Goal: Information Seeking & Learning: Learn about a topic

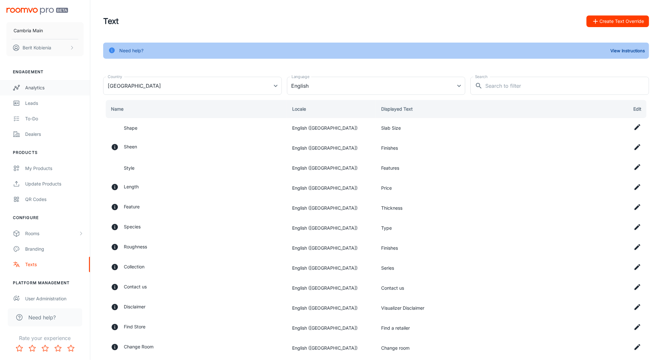
click at [25, 90] on div "Analytics" at bounding box center [54, 87] width 58 height 7
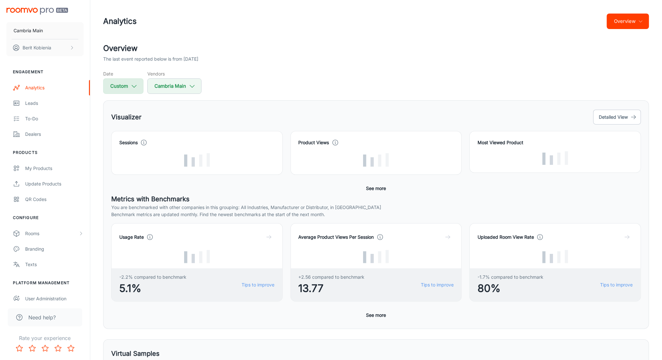
click at [139, 92] on button "Custom" at bounding box center [123, 85] width 40 height 15
select select "7"
select select "2025"
select select "7"
select select "2025"
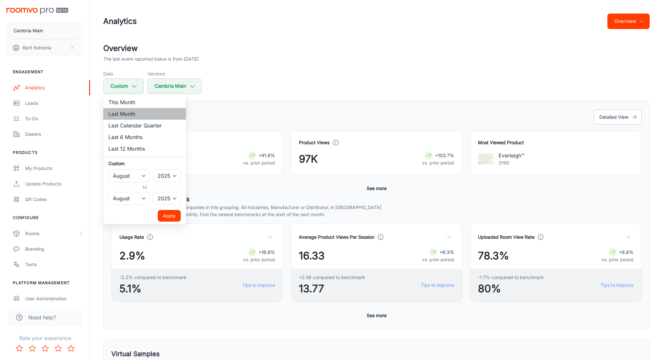
click at [145, 109] on li "Last Month" at bounding box center [144, 114] width 83 height 12
select select "8"
click at [167, 212] on button "Apply" at bounding box center [169, 216] width 23 height 12
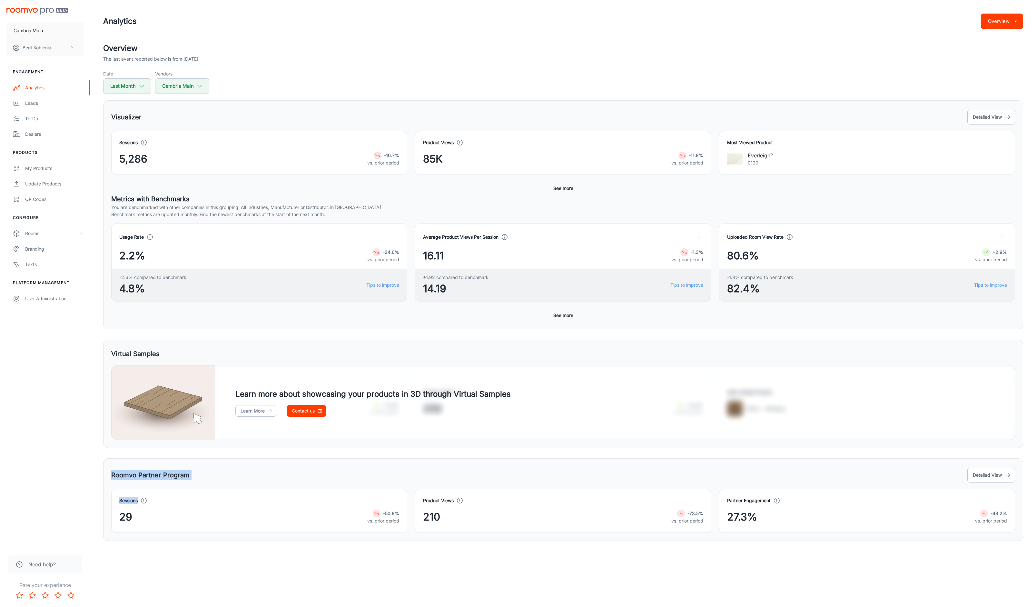
drag, startPoint x: 209, startPoint y: 496, endPoint x: 42, endPoint y: 409, distance: 187.7
click at [65, 363] on div "Cambria Main [PERSON_NAME] Engagement Analytics Leads To-do Dealers Products My…" at bounding box center [518, 283] width 1036 height 567
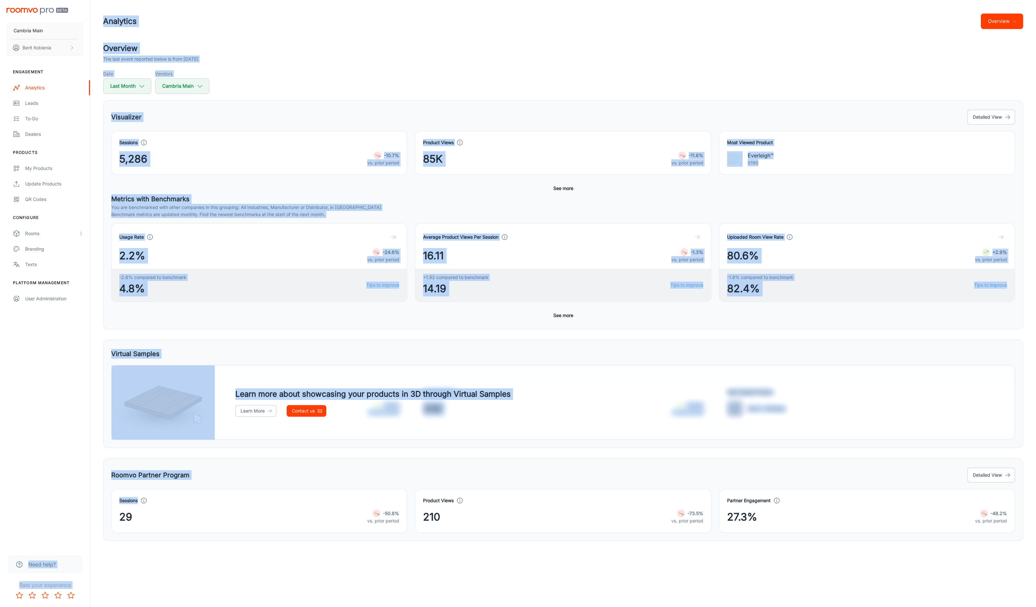
click at [685, 363] on div "Learn more about showcasing your products in 3D through Virtual Samples Learn M…" at bounding box center [563, 402] width 904 height 75
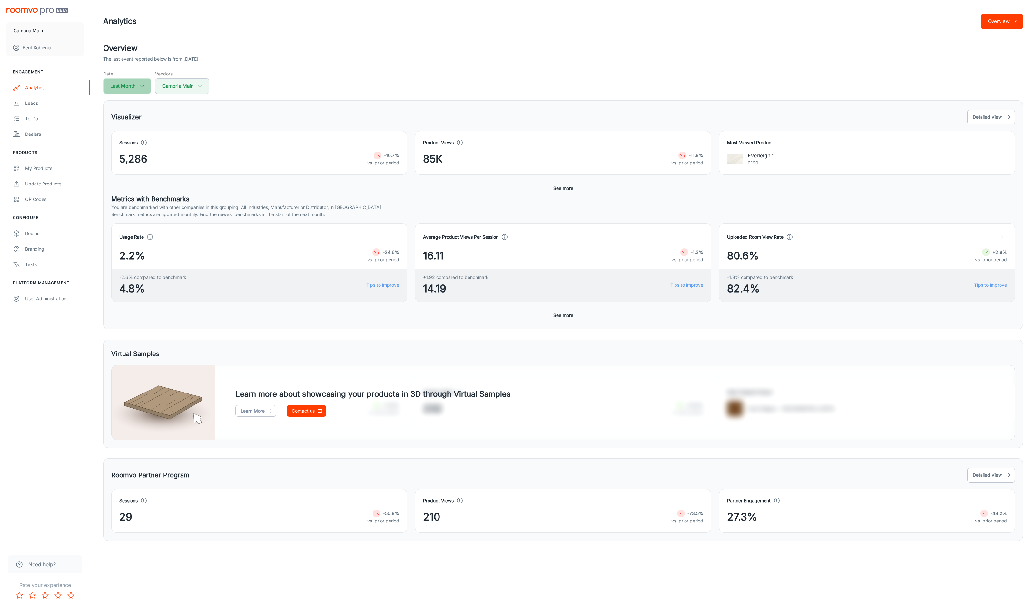
click at [144, 80] on button "Last Month" at bounding box center [127, 85] width 48 height 15
select select "8"
select select "2025"
select select "8"
select select "2025"
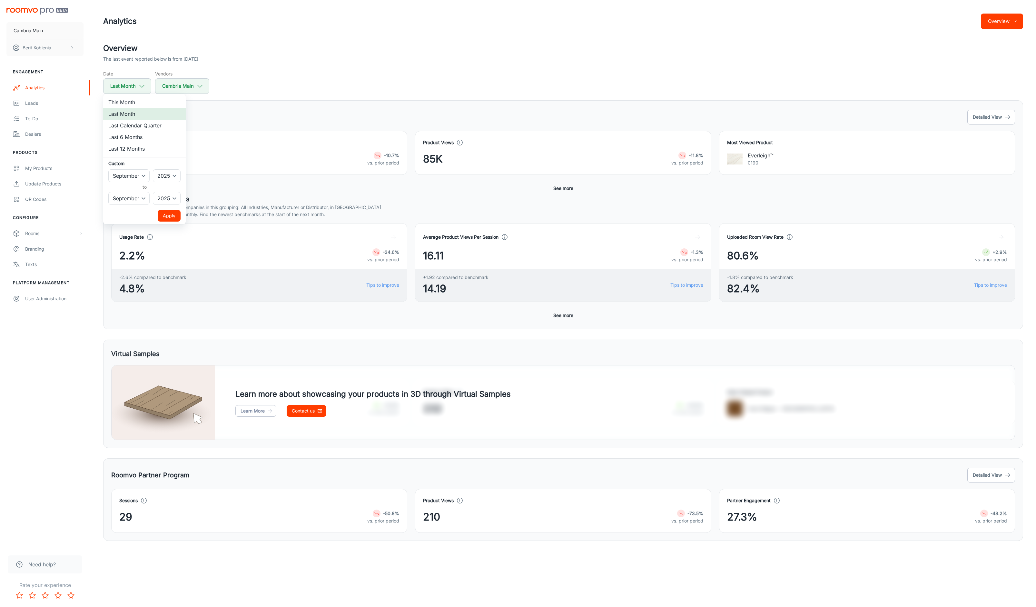
click at [157, 115] on li "Last Month" at bounding box center [144, 114] width 83 height 12
click at [170, 217] on button "Apply" at bounding box center [169, 216] width 23 height 12
click at [991, 116] on button "Detailed View" at bounding box center [992, 117] width 48 height 15
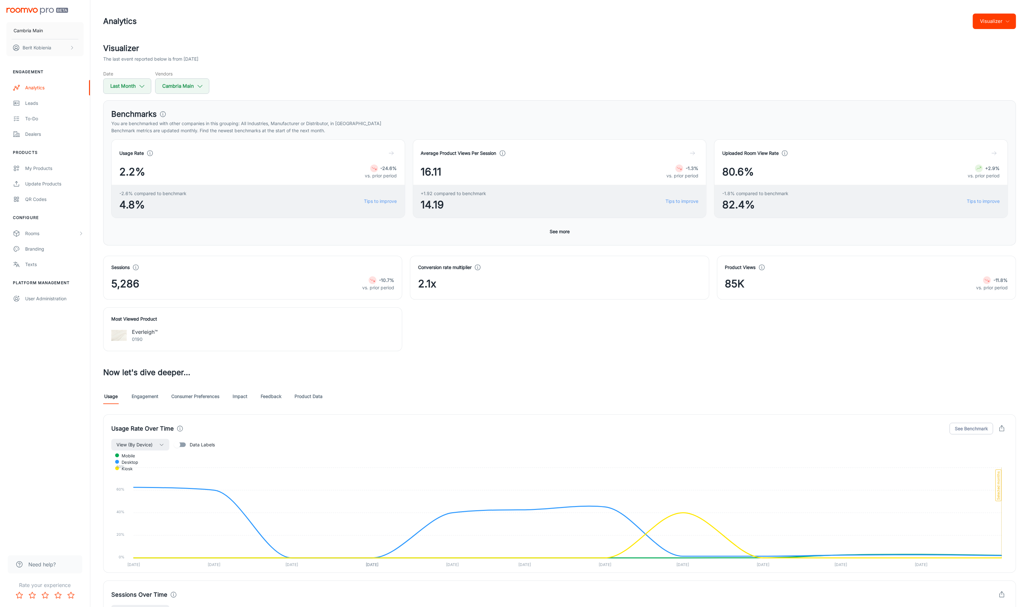
click at [136, 397] on link "Engagement" at bounding box center [145, 396] width 27 height 15
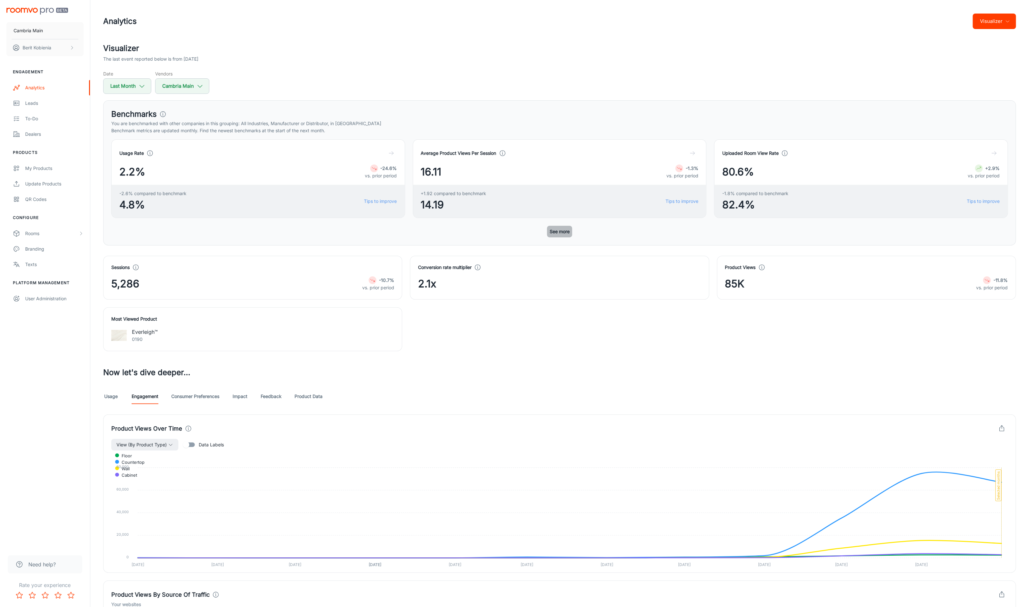
click at [562, 234] on button "See more" at bounding box center [559, 232] width 25 height 12
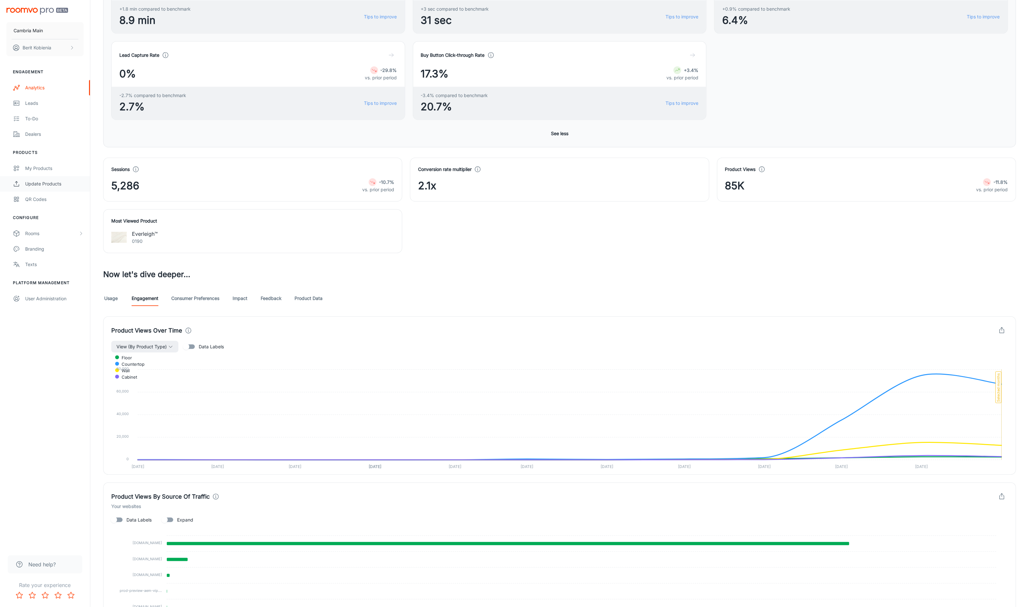
scroll to position [304, 0]
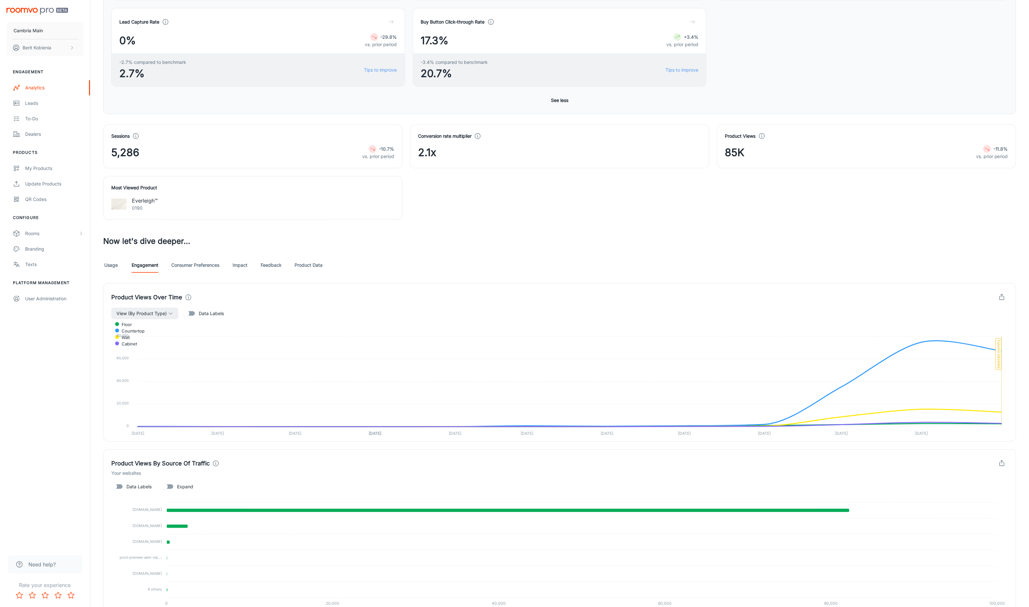
click at [188, 269] on link "Consumer Preferences" at bounding box center [195, 264] width 48 height 15
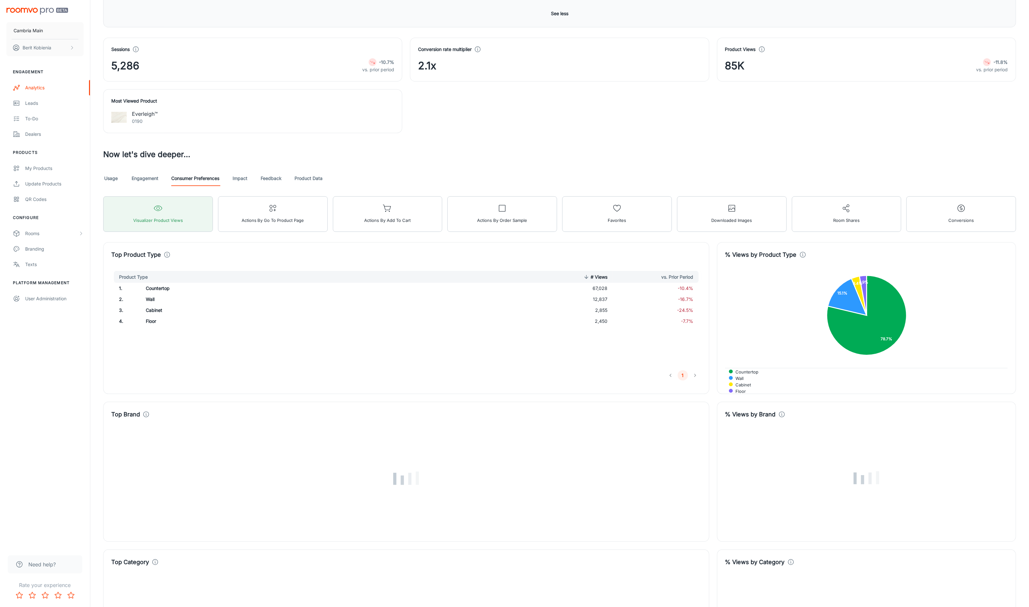
scroll to position [202, 0]
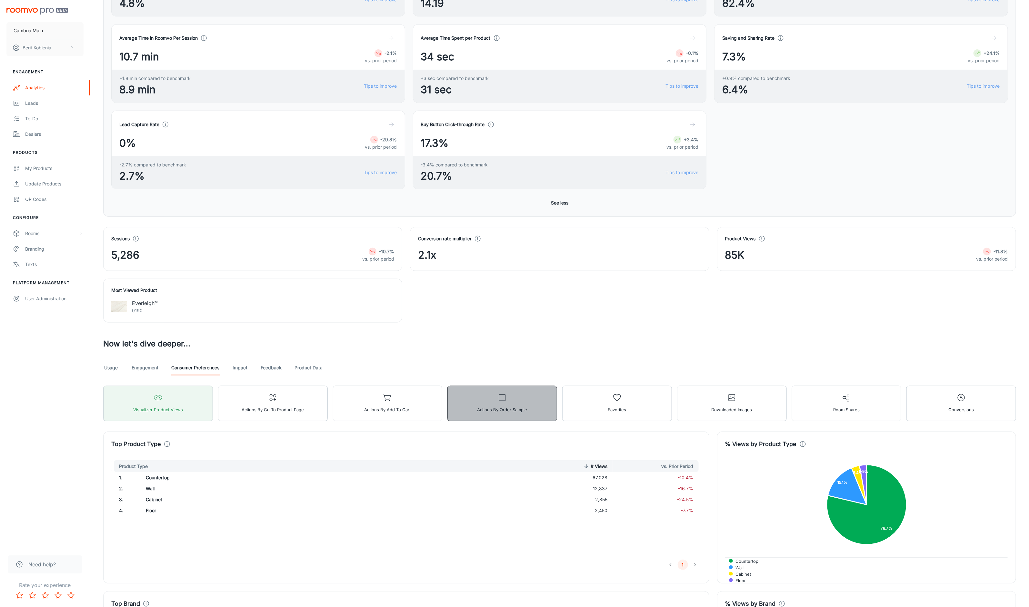
click at [524, 412] on span "Actions by Order sample" at bounding box center [502, 409] width 50 height 8
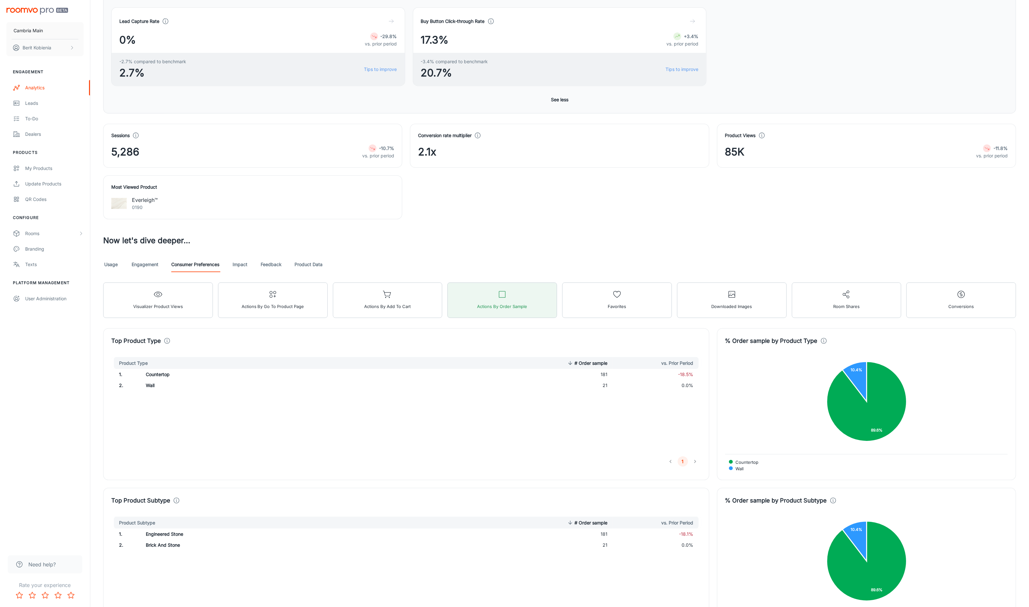
scroll to position [355, 0]
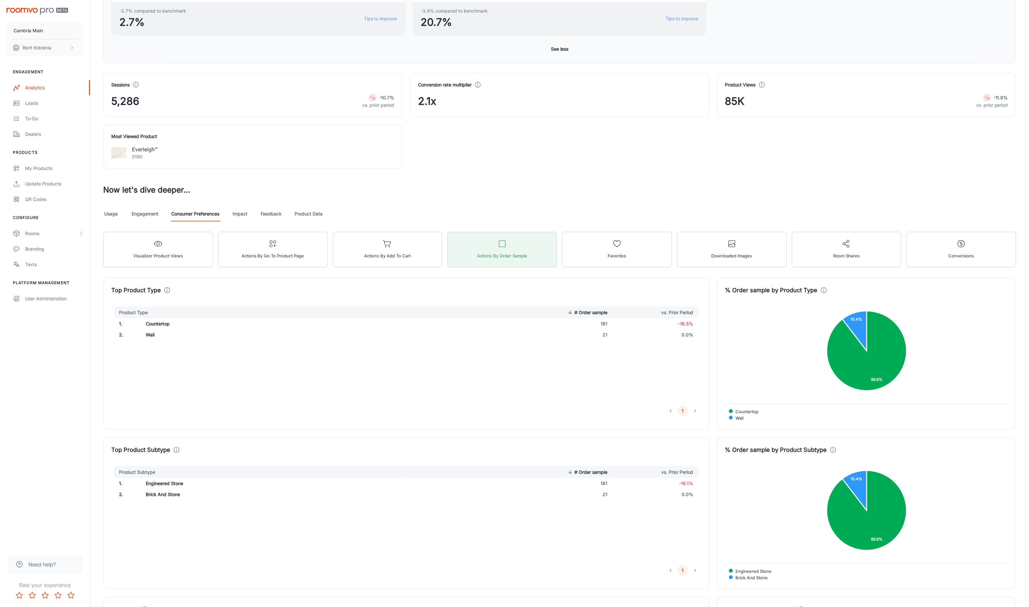
click at [308, 209] on link "Product Data" at bounding box center [309, 213] width 28 height 15
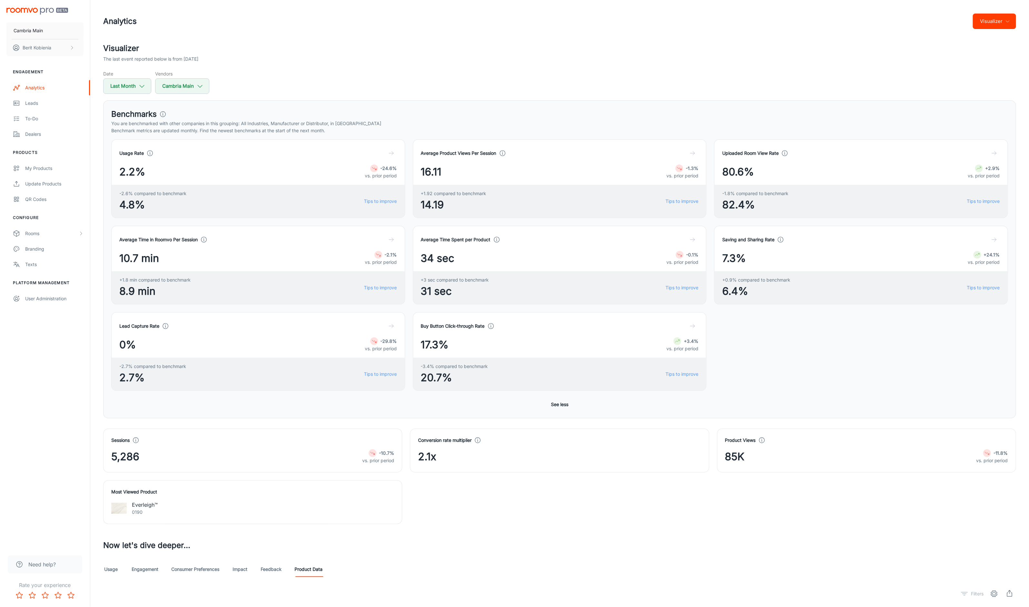
scroll to position [164, 0]
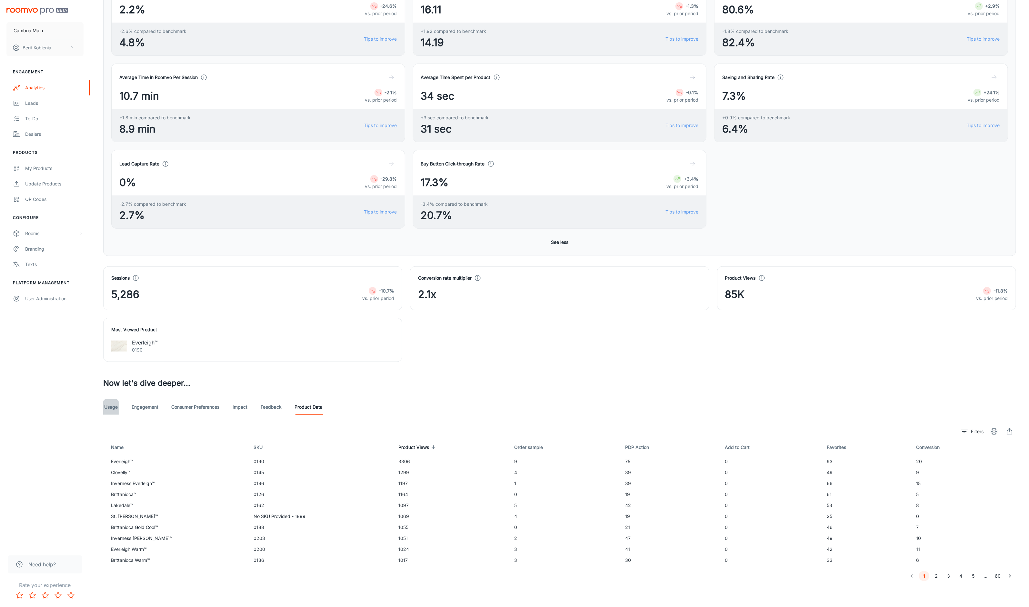
click at [116, 408] on link "Usage" at bounding box center [110, 406] width 15 height 15
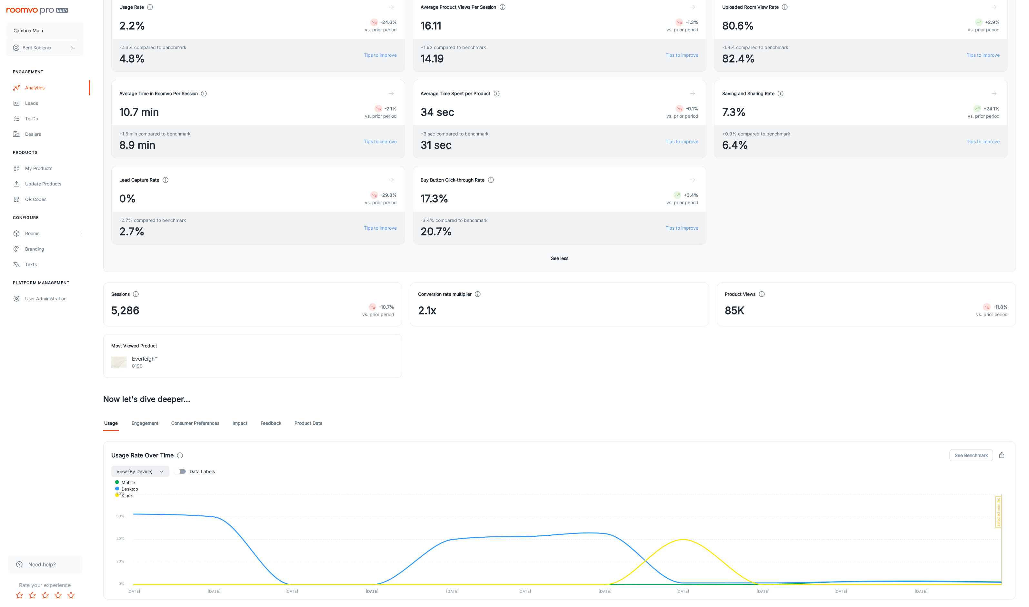
scroll to position [164, 0]
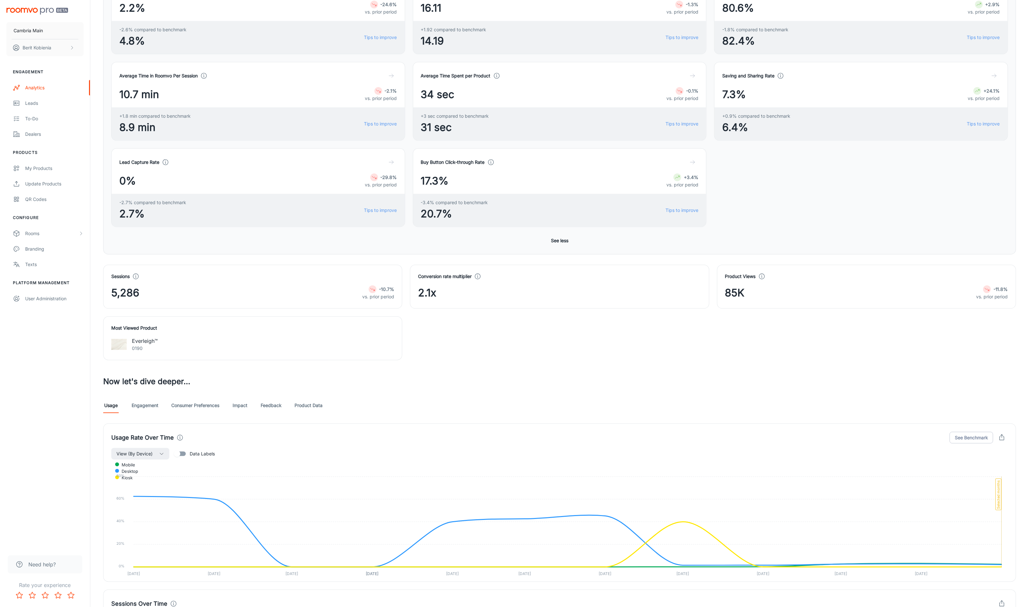
click at [151, 400] on link "Engagement" at bounding box center [145, 405] width 27 height 15
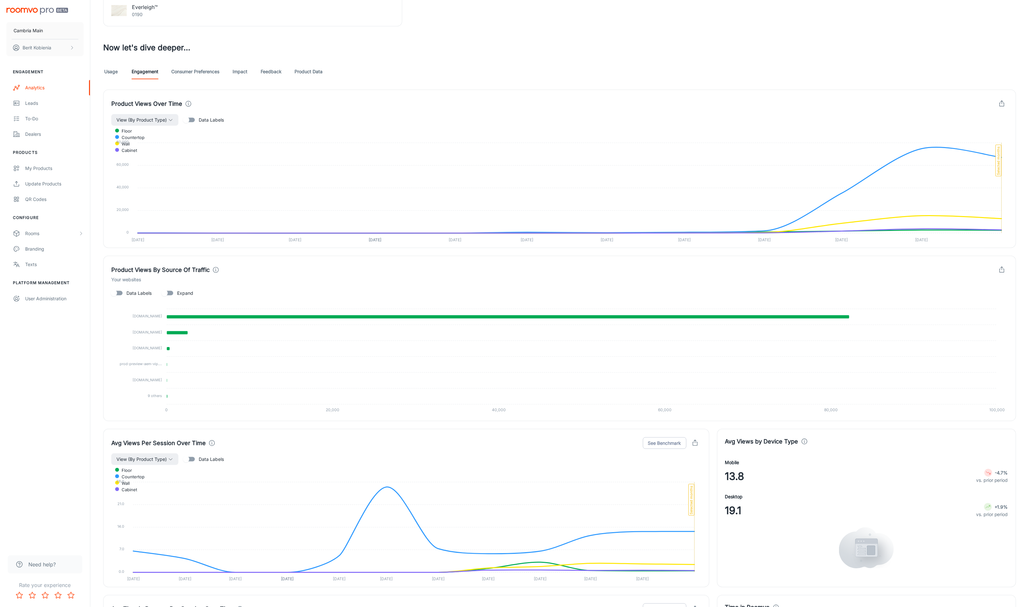
scroll to position [498, 0]
click at [98, 274] on div "Product Views By Source Of Traffic Your websites Data Labels Expand cambriausa.…" at bounding box center [555, 333] width 921 height 173
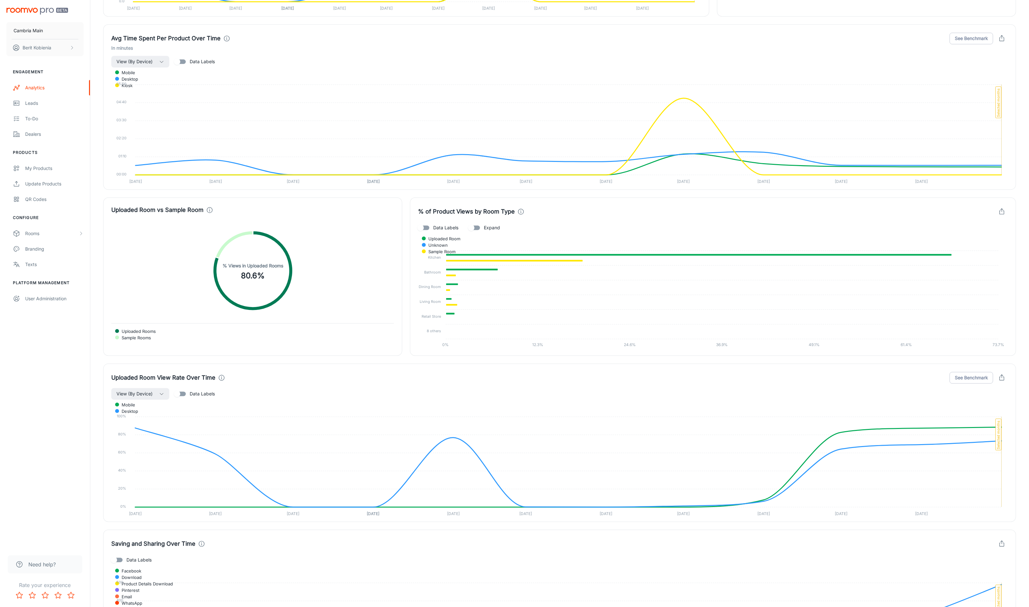
scroll to position [1257, 0]
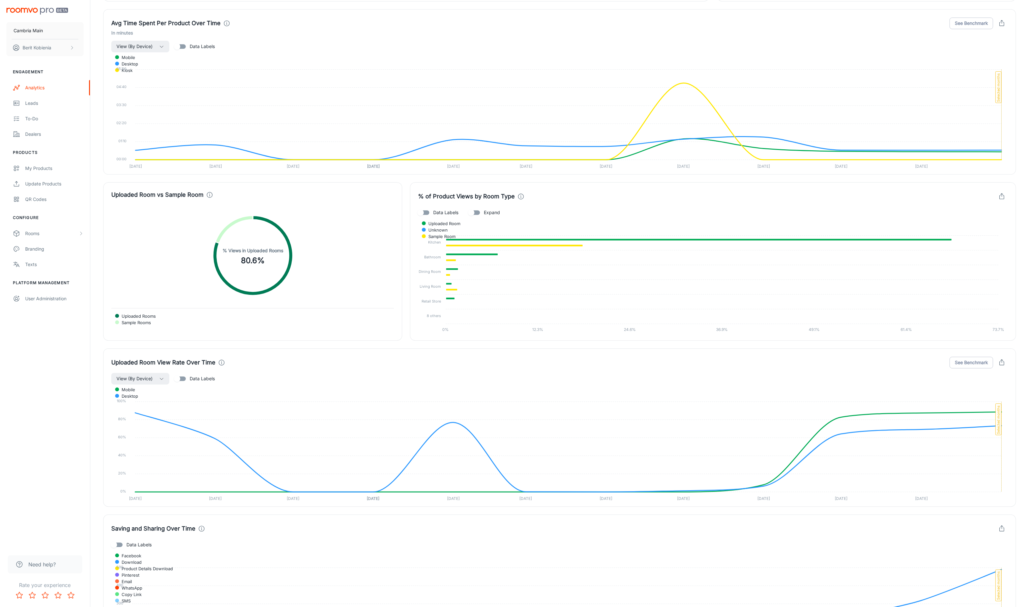
click at [364, 268] on foreignobject "Uploaded Rooms Sample Rooms" at bounding box center [252, 255] width 283 height 87
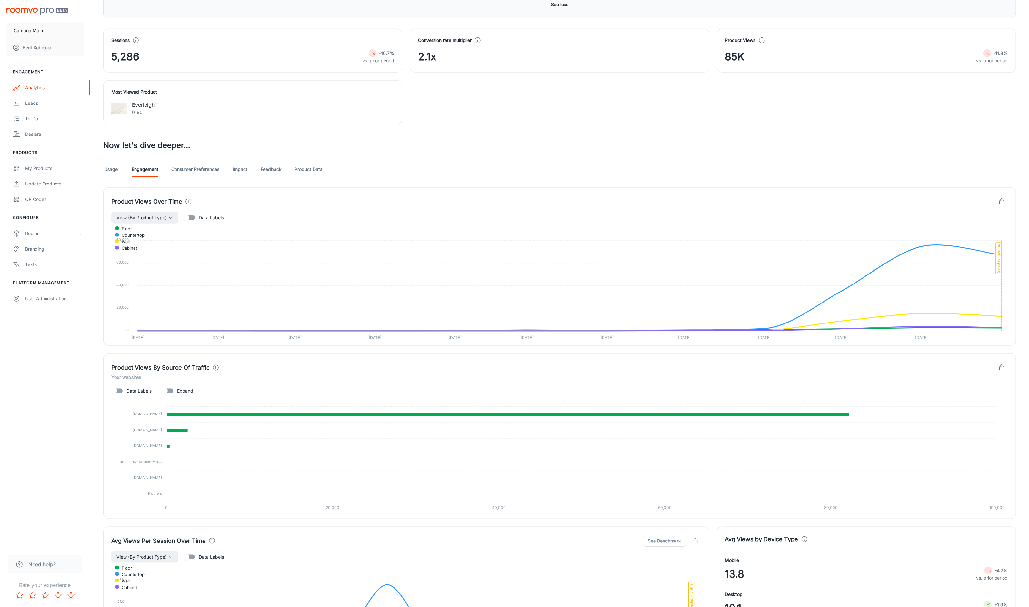
scroll to position [0, 0]
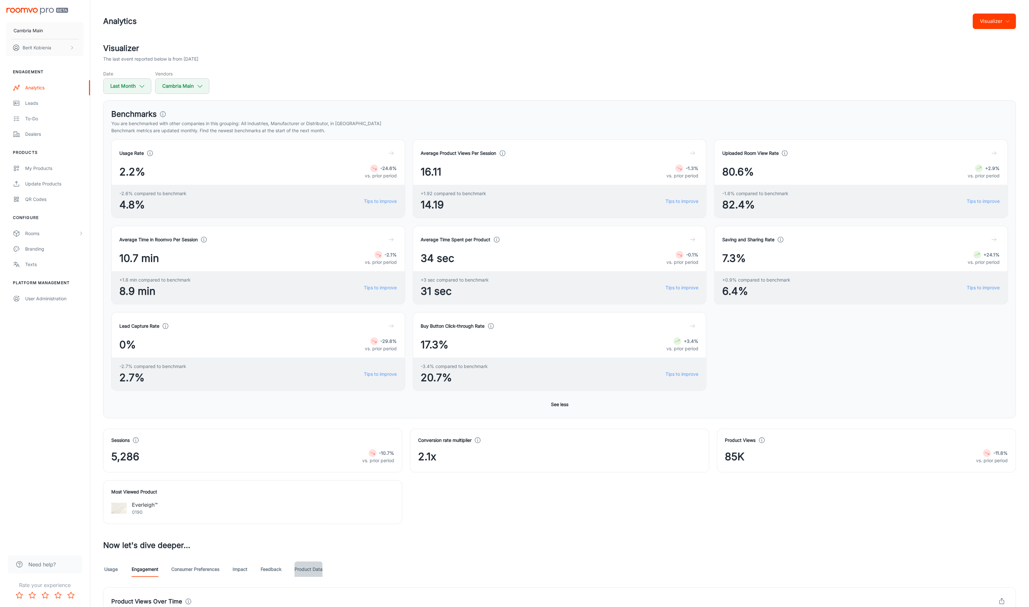
click at [306, 576] on link "Product Data" at bounding box center [309, 569] width 28 height 15
click at [136, 85] on button "Last Month" at bounding box center [127, 85] width 48 height 15
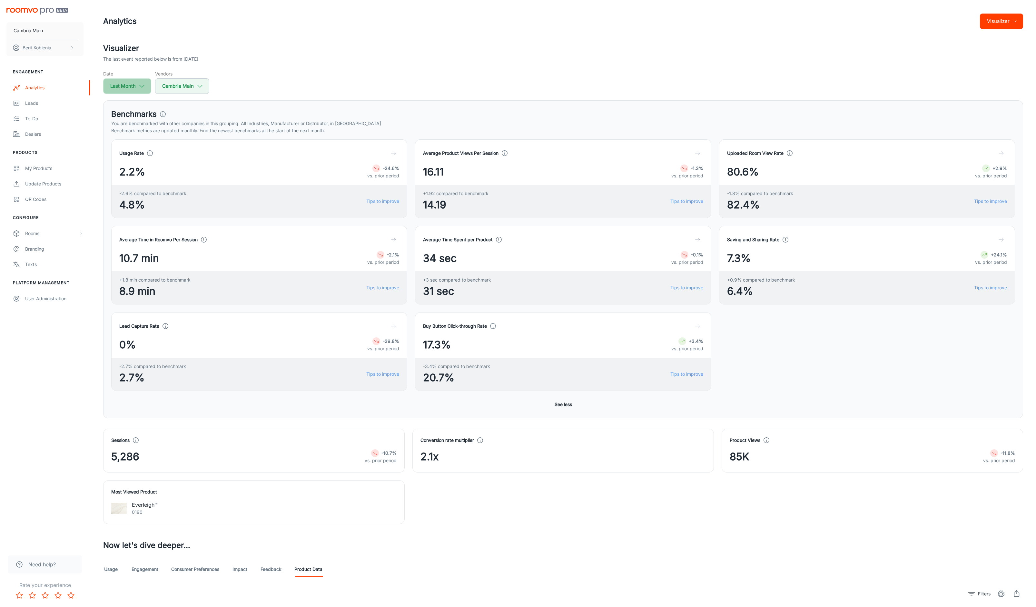
select select "8"
select select "2025"
select select "8"
select select "2025"
click at [141, 180] on select "January February March April May June July August September October November De…" at bounding box center [128, 175] width 41 height 13
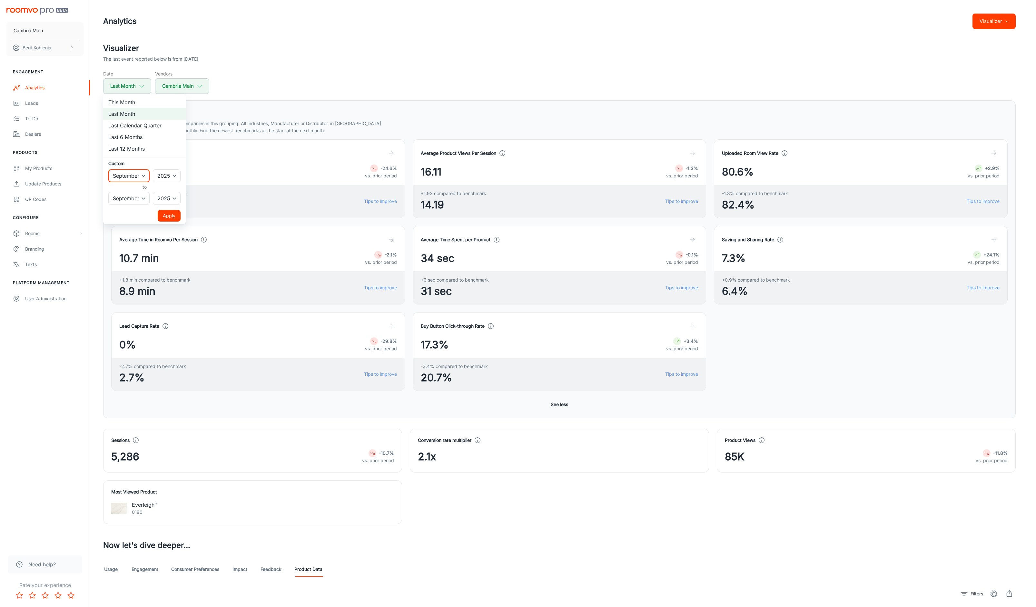
select select "7"
click at [108, 169] on select "January February March April May June July August September October November De…" at bounding box center [128, 175] width 41 height 13
click at [138, 192] on select "January February March April May June July August September October November De…" at bounding box center [128, 198] width 41 height 13
select select "7"
click at [108, 192] on select "January February March April May June July August September October November De…" at bounding box center [128, 198] width 41 height 13
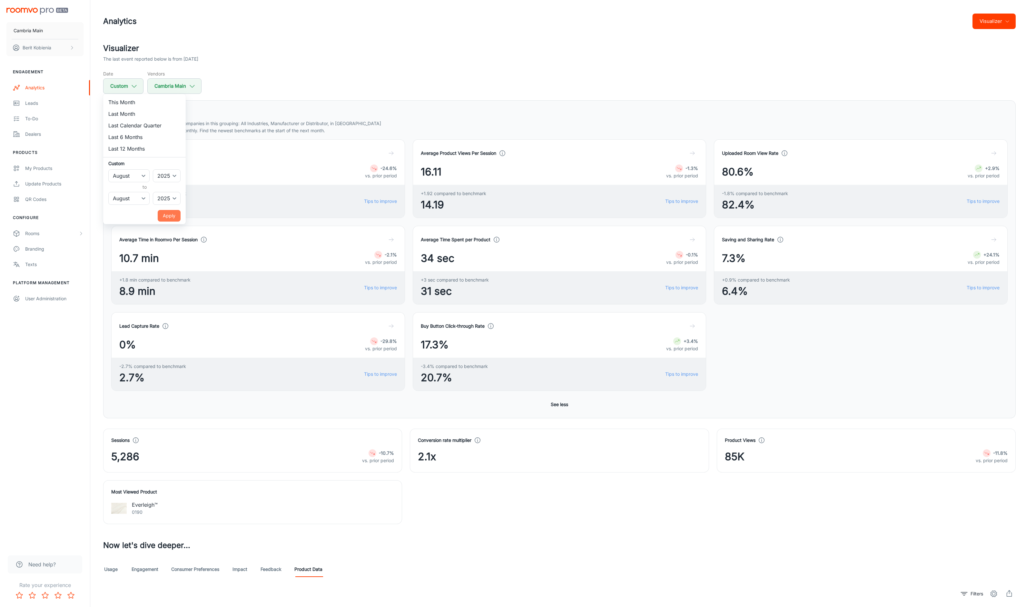
click at [163, 215] on button "Apply" at bounding box center [169, 216] width 23 height 12
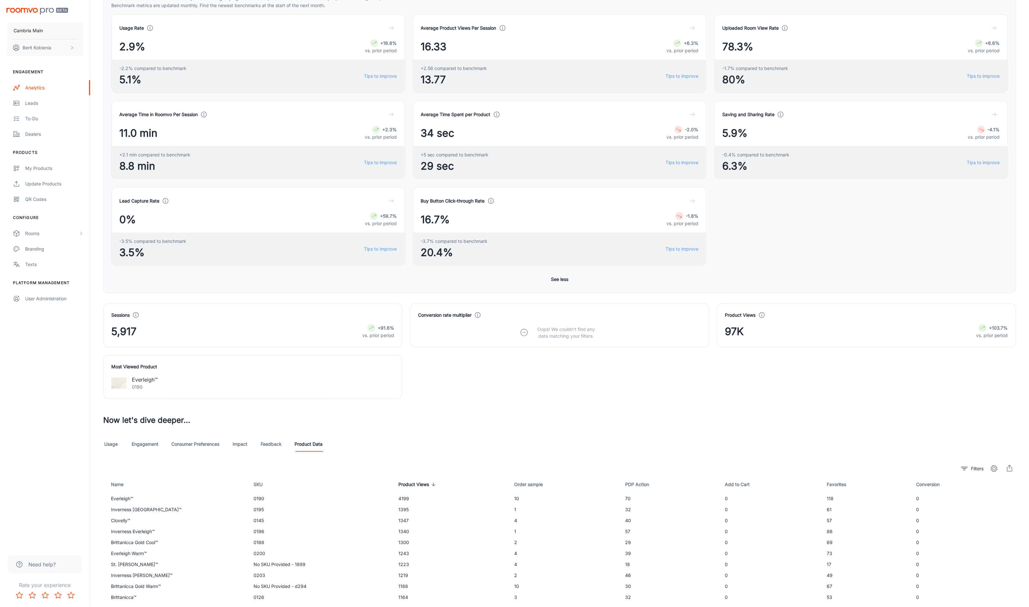
scroll to position [164, 0]
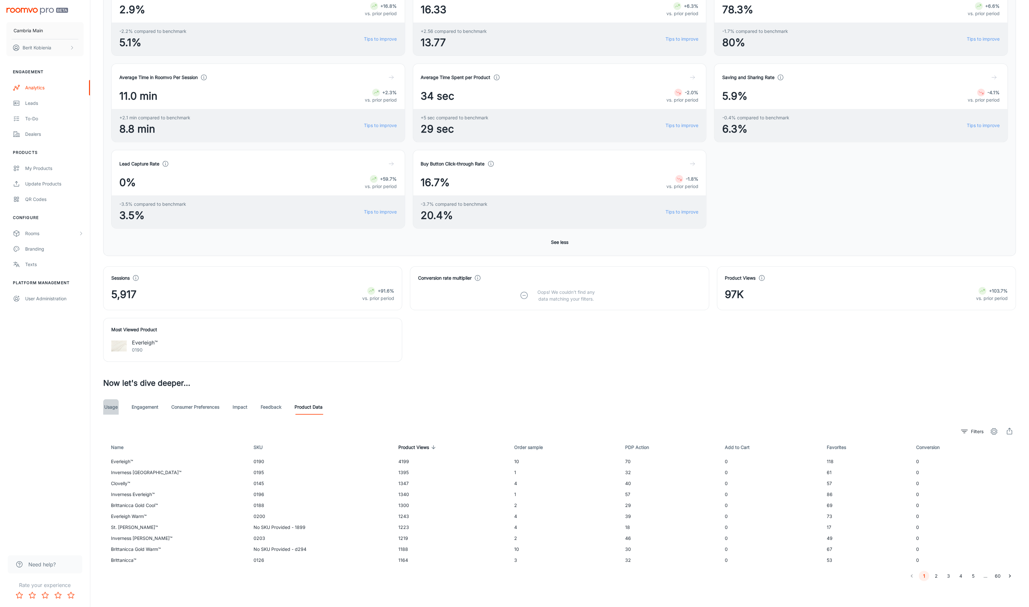
click at [108, 408] on link "Usage" at bounding box center [110, 406] width 15 height 15
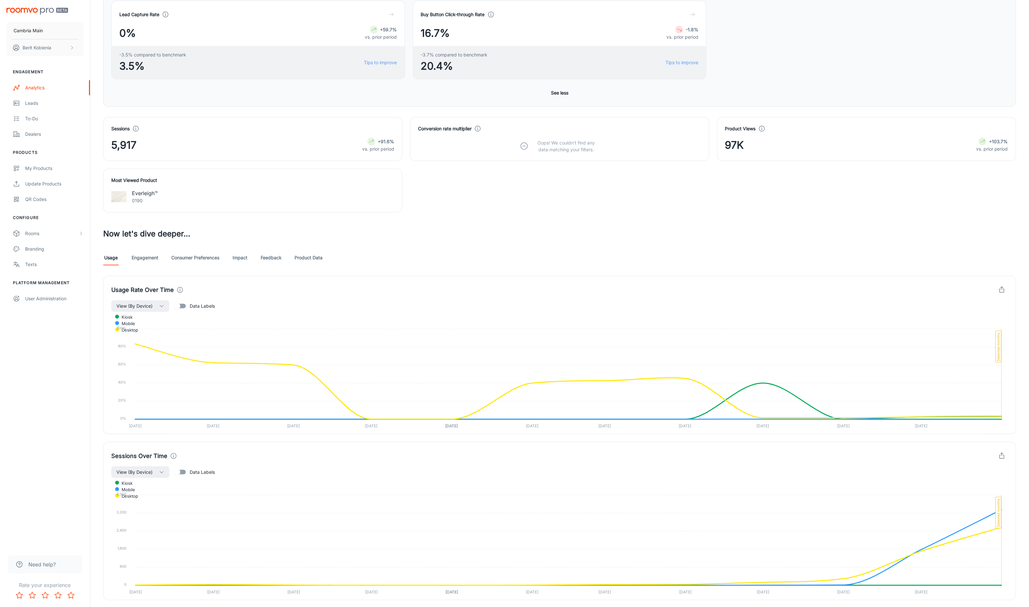
scroll to position [174, 0]
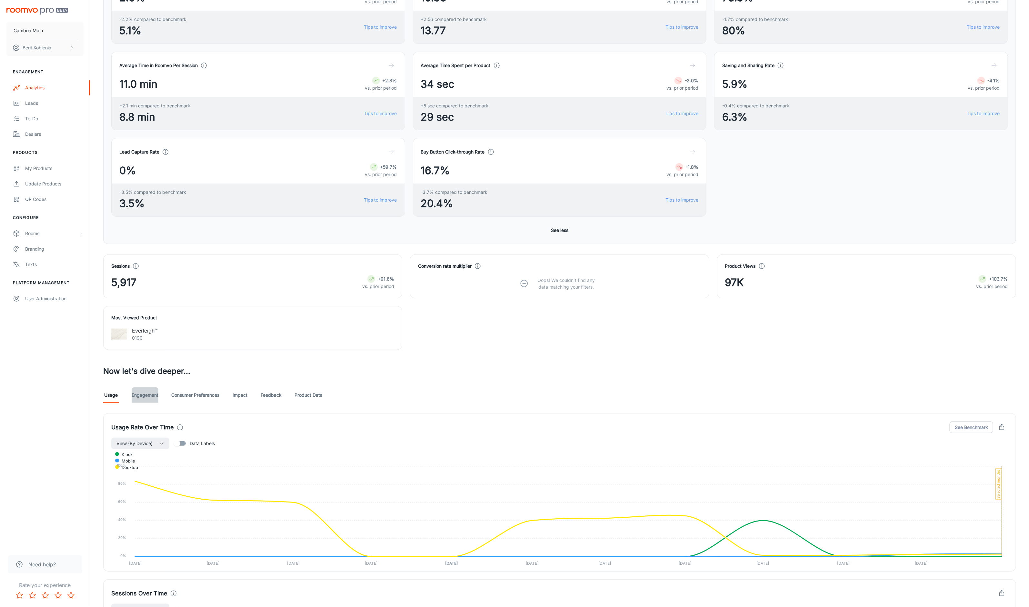
click at [145, 391] on link "Engagement" at bounding box center [145, 394] width 27 height 15
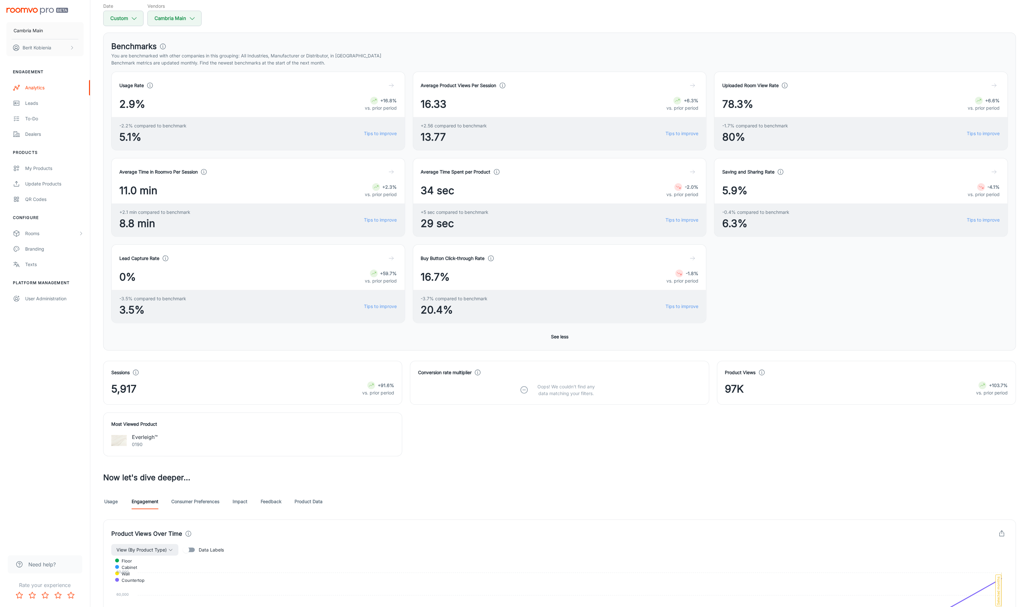
scroll to position [69, 0]
click at [237, 501] on link "Impact" at bounding box center [239, 500] width 15 height 15
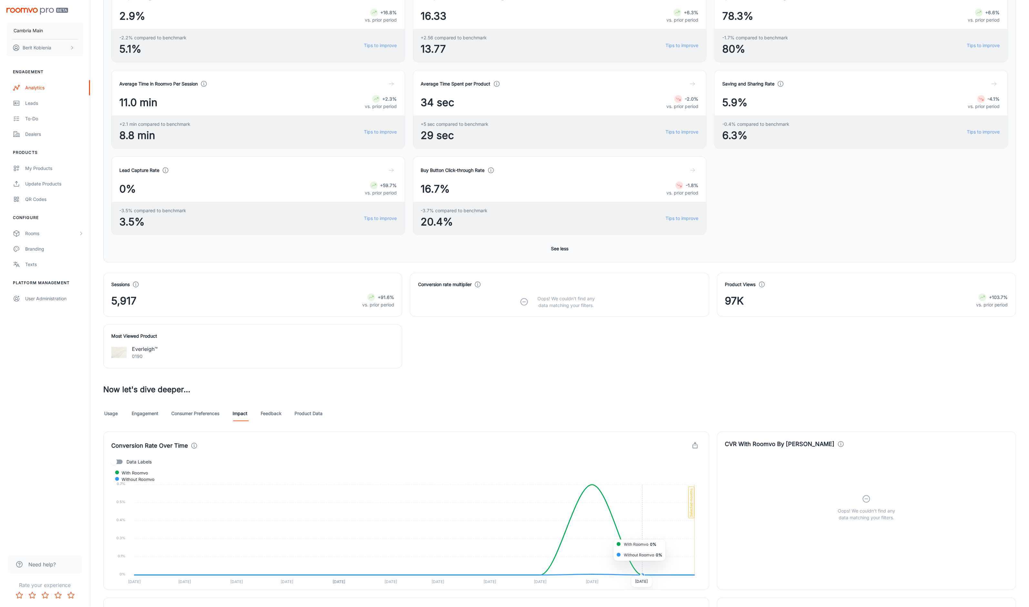
scroll to position [62, 0]
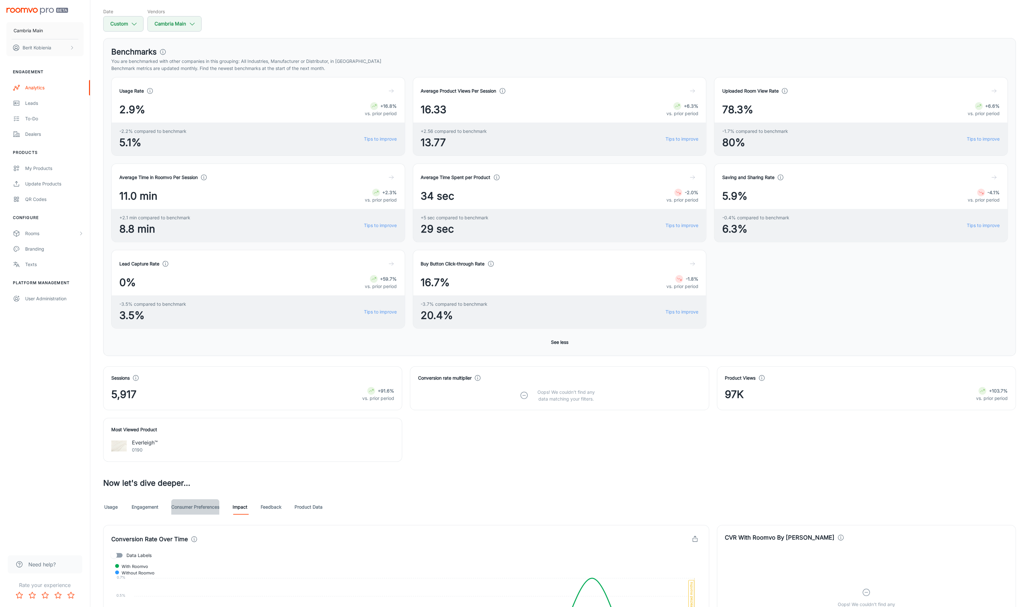
click at [216, 509] on link "Consumer Preferences" at bounding box center [195, 506] width 48 height 15
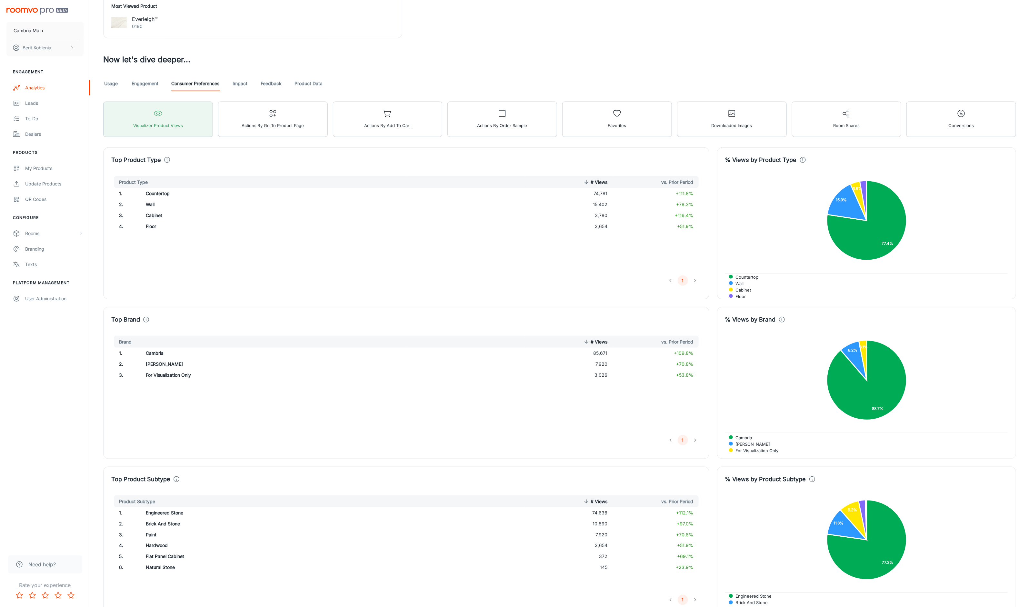
scroll to position [476, 0]
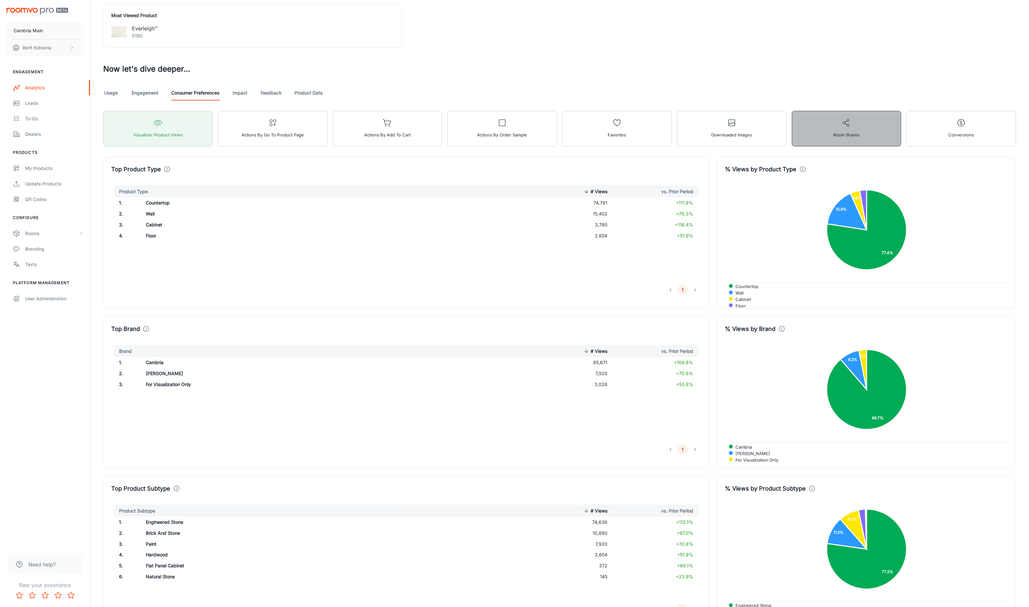
click at [845, 127] on icon "button" at bounding box center [846, 122] width 9 height 9
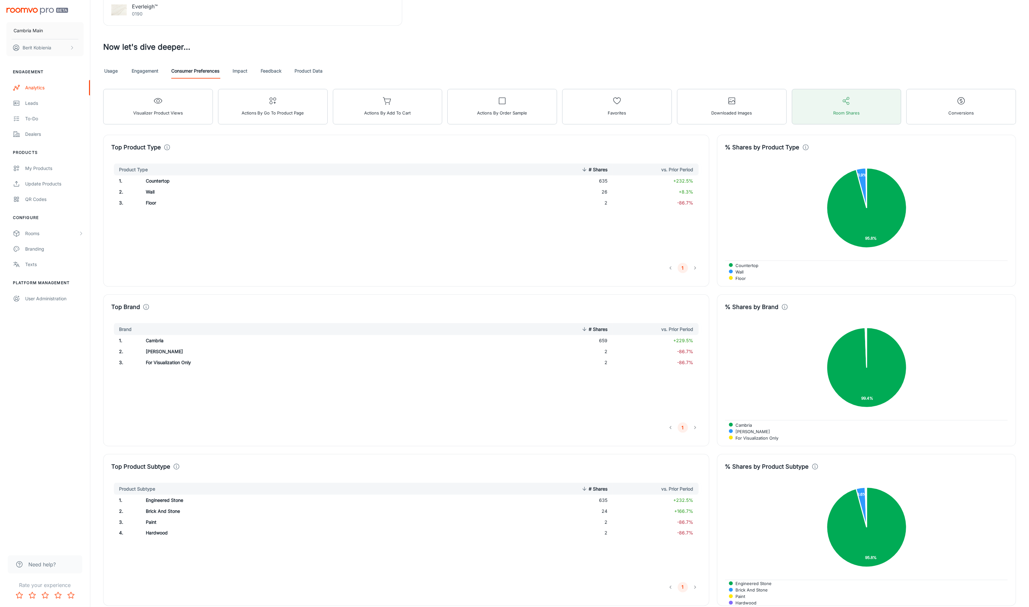
scroll to position [490, 0]
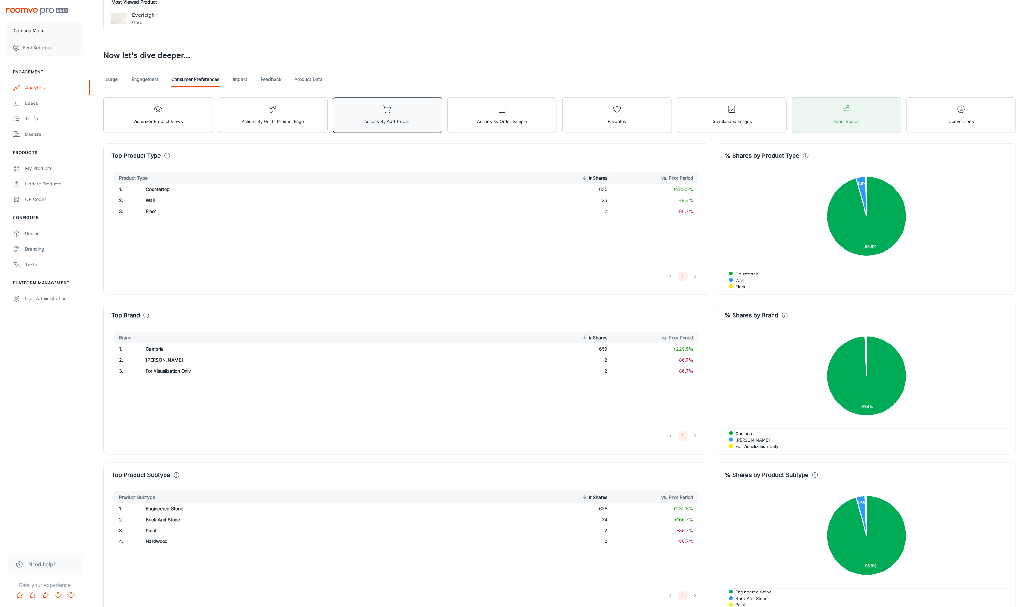
click at [390, 128] on button "Actions by Add to Cart" at bounding box center [388, 114] width 110 height 35
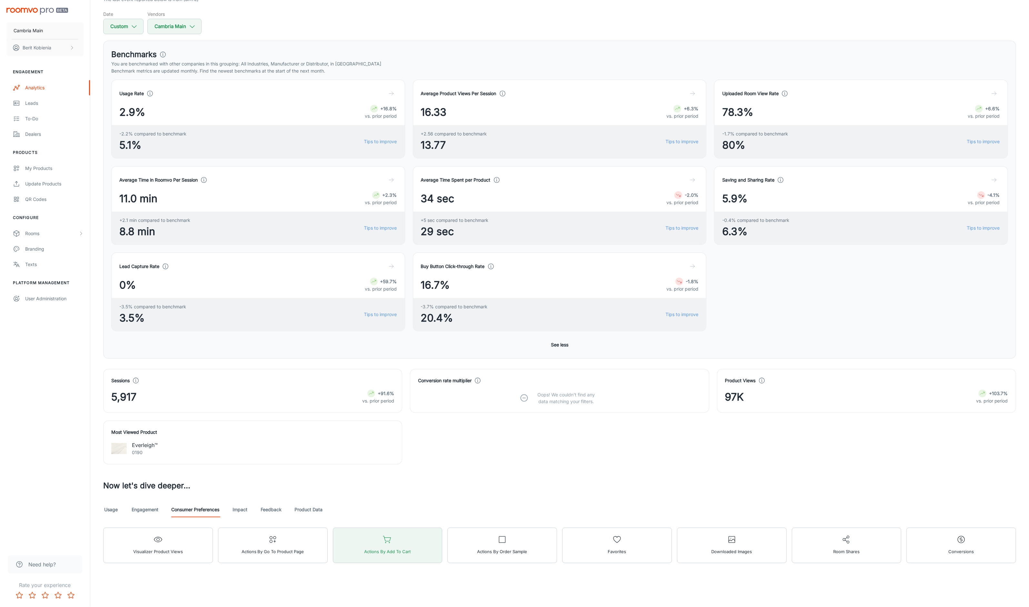
click at [646, 511] on div "Usage Engagement Consumer Preferences Impact Feedback Product Data" at bounding box center [559, 509] width 913 height 15
click at [645, 543] on button "Favorites" at bounding box center [617, 545] width 110 height 35
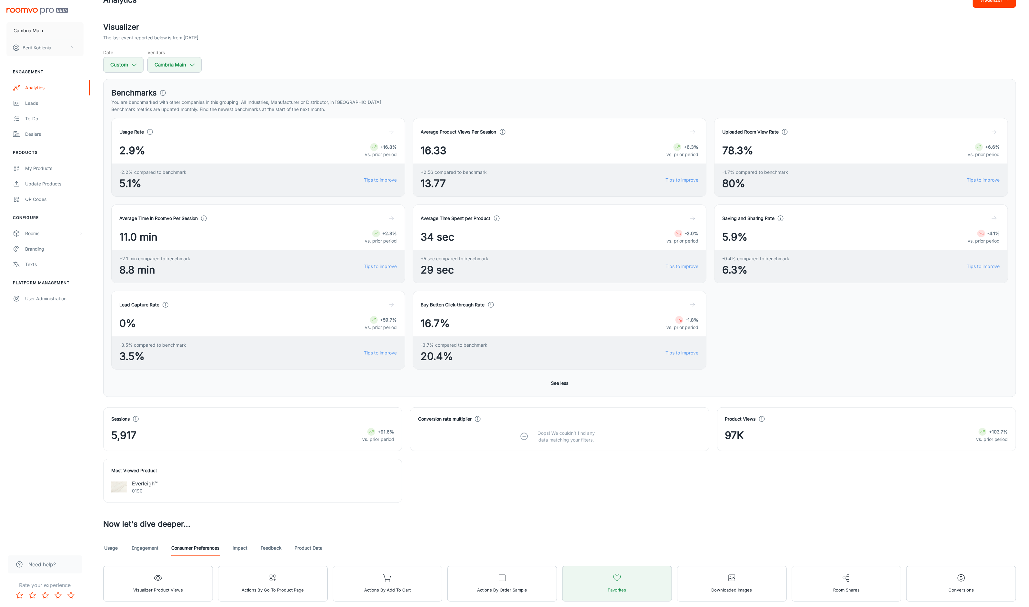
scroll to position [0, 0]
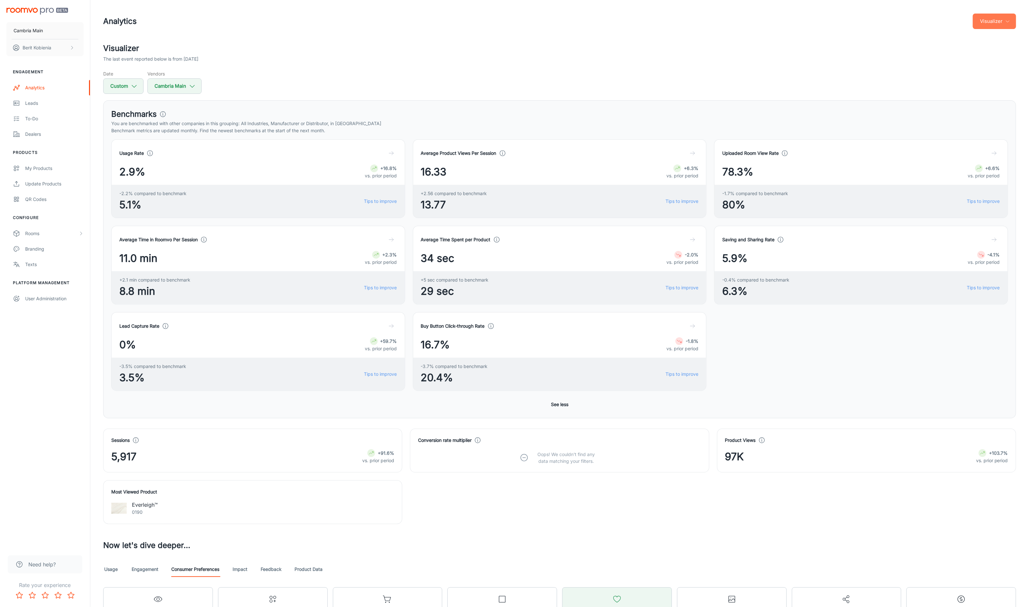
click at [986, 17] on button "Visualizer" at bounding box center [994, 21] width 43 height 15
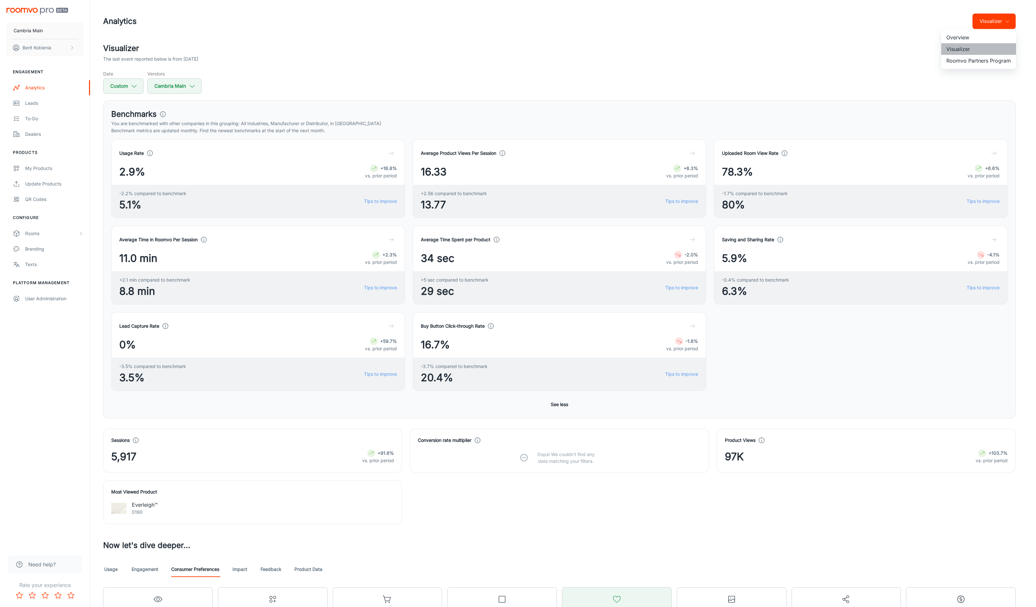
click at [977, 47] on li "Visualizer" at bounding box center [979, 49] width 75 height 12
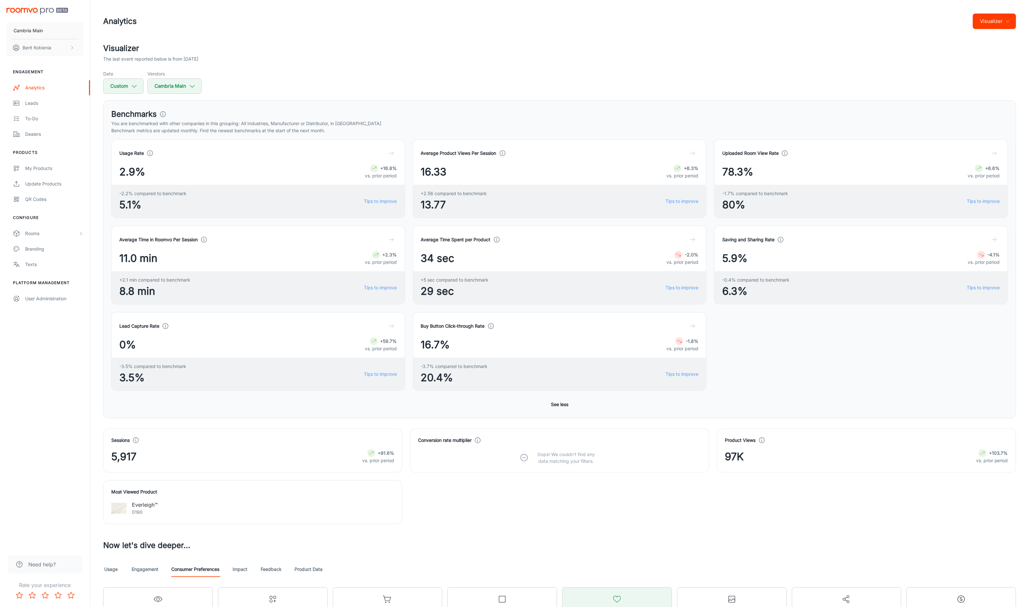
click at [990, 29] on div "Analytics Visualizer" at bounding box center [559, 21] width 913 height 17
click at [988, 24] on button "Visualizer" at bounding box center [994, 21] width 43 height 15
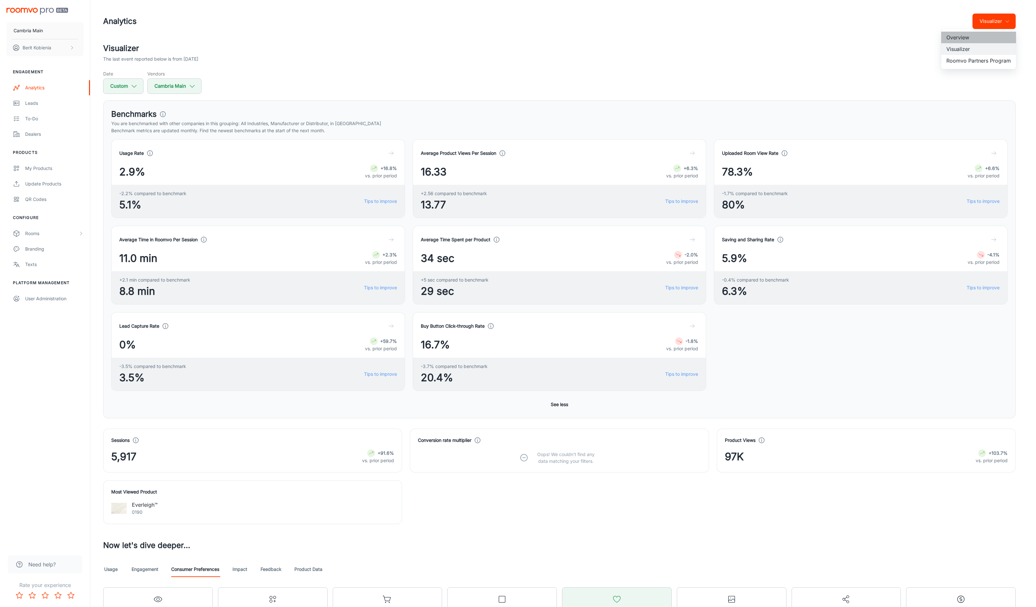
click at [988, 37] on li "Overview" at bounding box center [979, 38] width 75 height 12
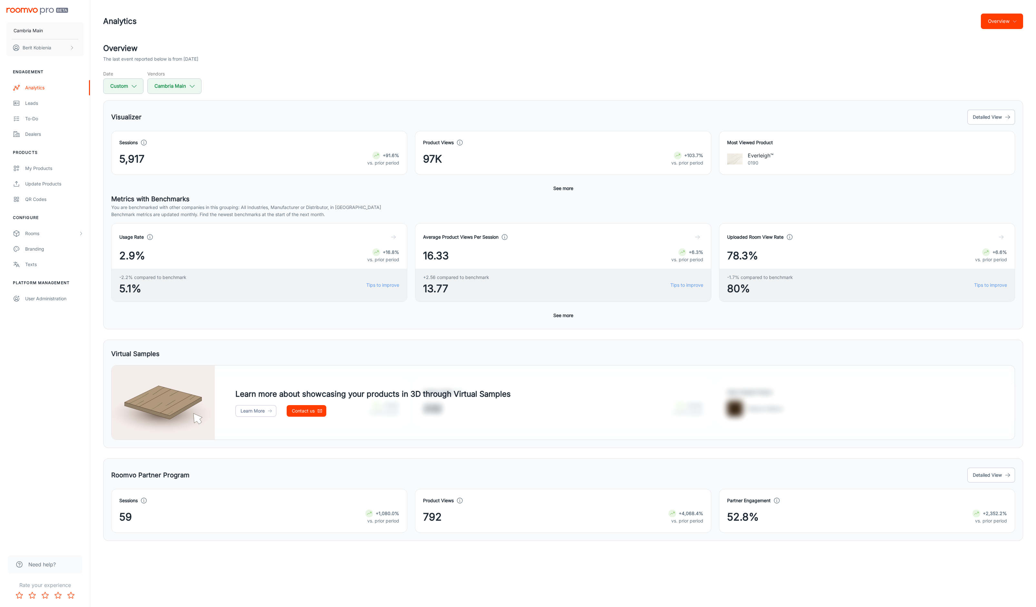
click at [564, 193] on button "See more" at bounding box center [563, 189] width 25 height 12
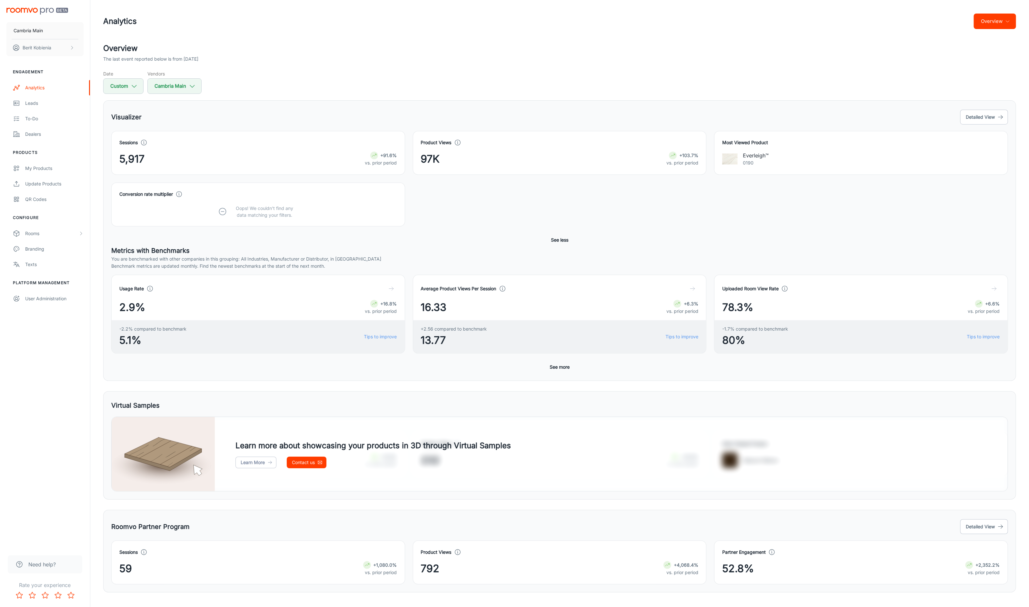
click at [558, 368] on button "See more" at bounding box center [559, 367] width 25 height 12
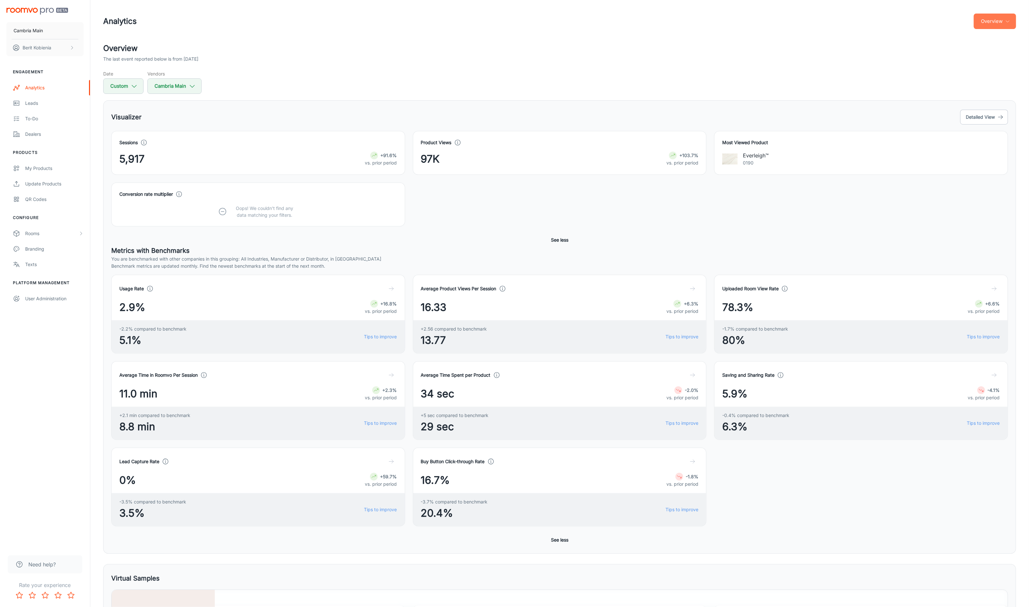
click at [983, 23] on button "Overview" at bounding box center [995, 21] width 42 height 15
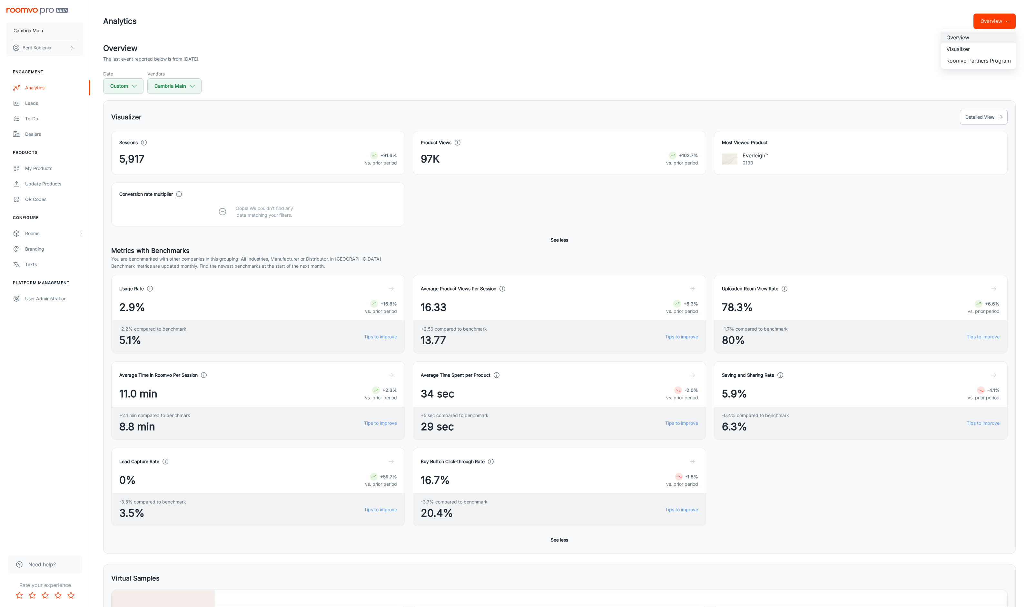
click at [978, 47] on li "Visualizer" at bounding box center [979, 49] width 75 height 12
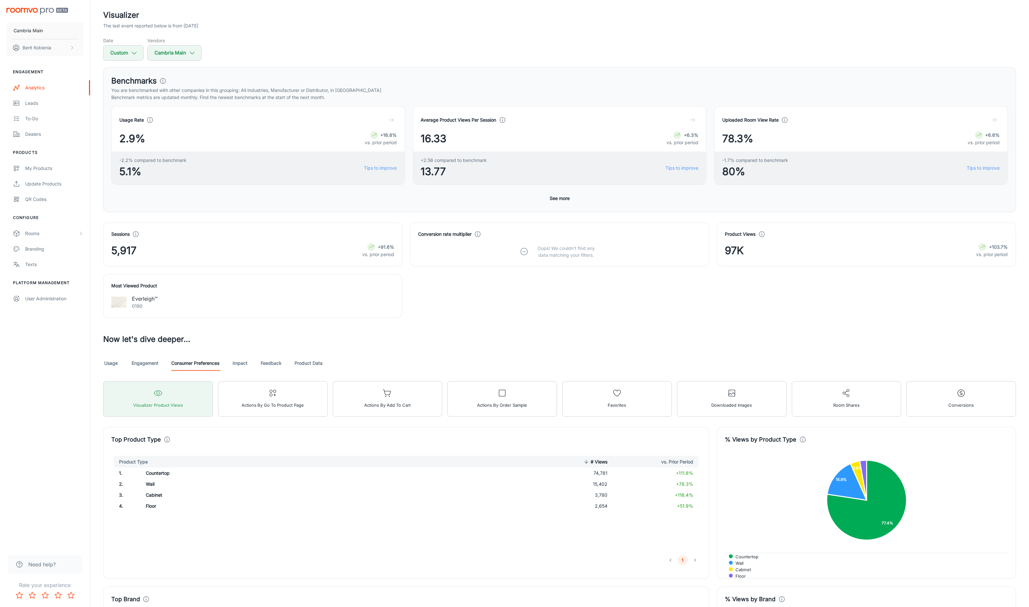
scroll to position [95, 0]
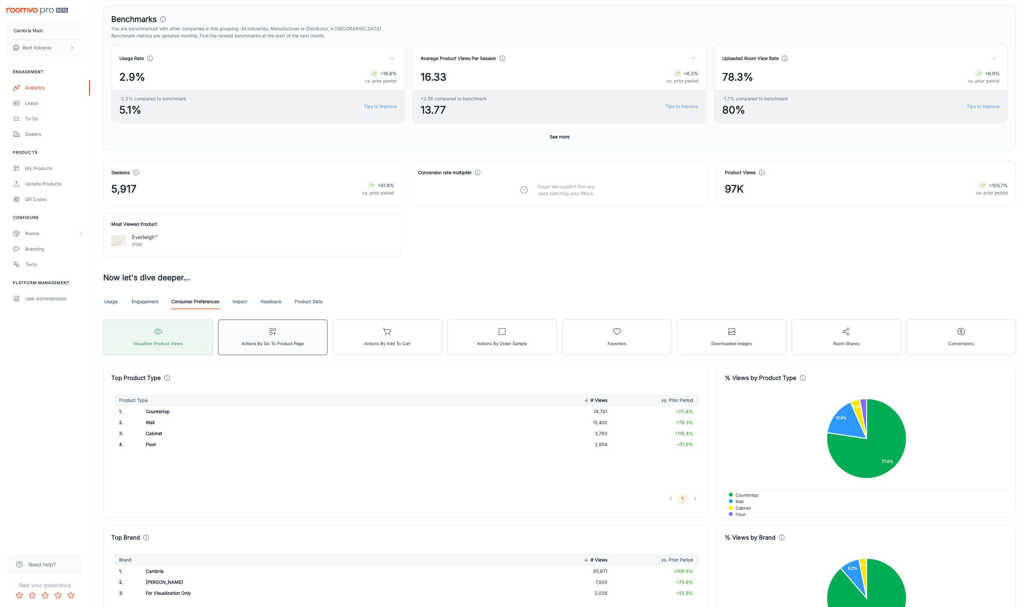
click at [259, 342] on span "Actions by Go To Product Page" at bounding box center [273, 343] width 63 height 8
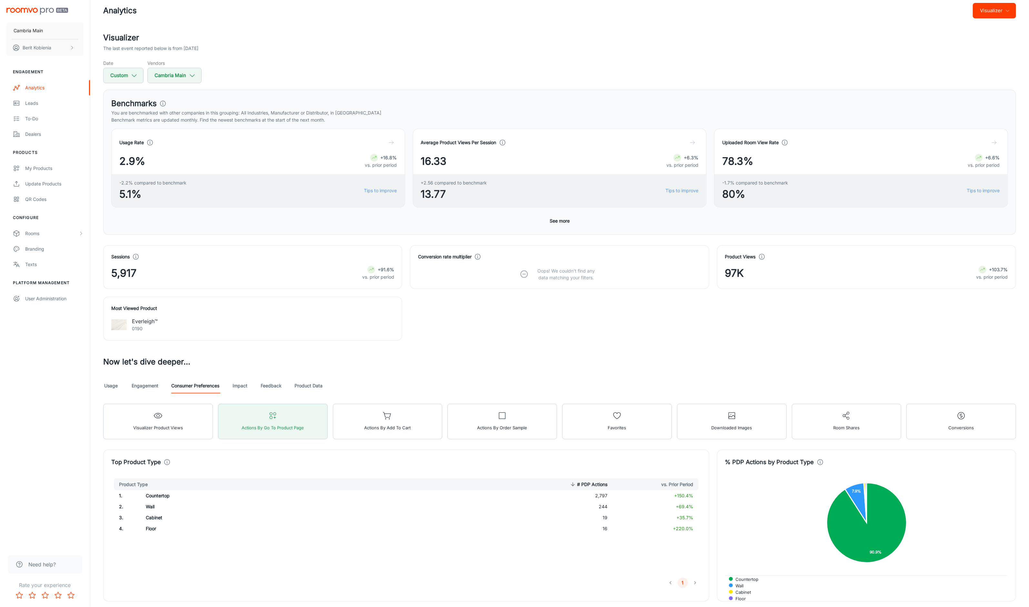
scroll to position [10, 0]
click at [127, 73] on button "Custom" at bounding box center [123, 76] width 40 height 15
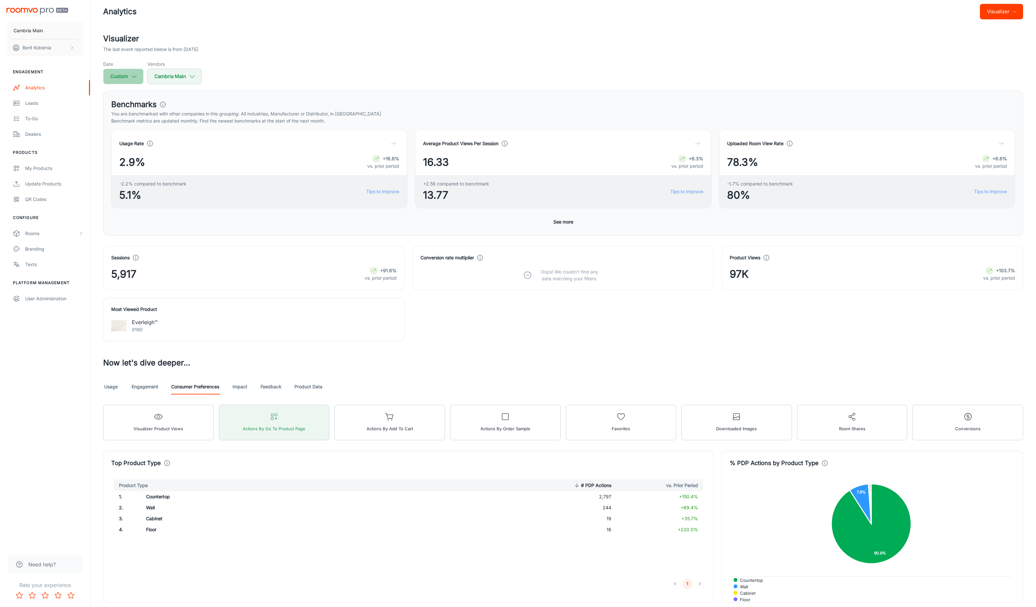
select select "7"
select select "2025"
select select "7"
select select "2025"
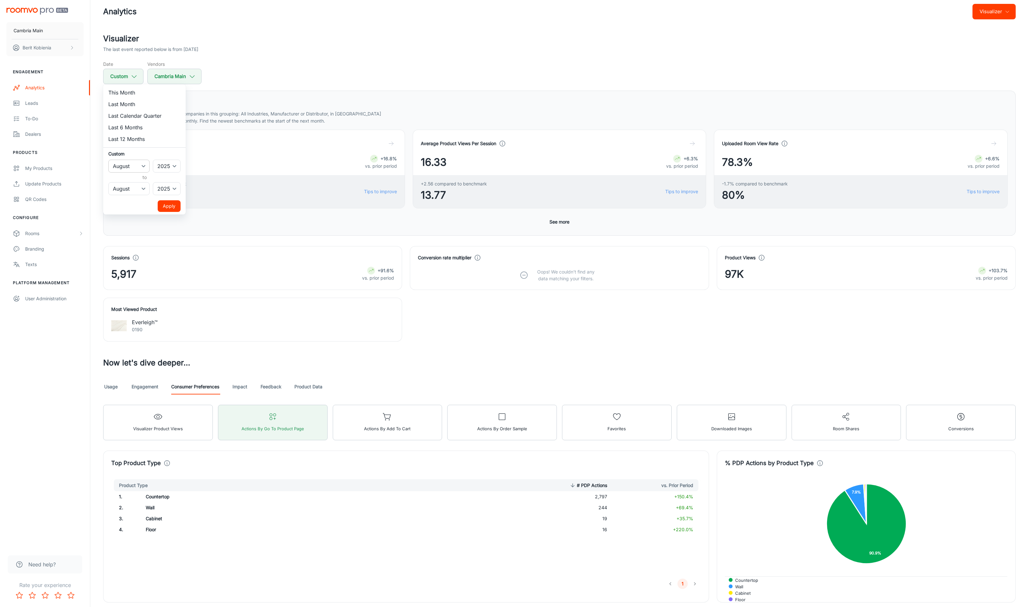
click at [142, 164] on select "January February March April May June July August September October November De…" at bounding box center [128, 166] width 41 height 13
select select "8"
click at [108, 160] on select "January February March April May June July August September October November De…" at bounding box center [128, 166] width 41 height 13
click at [133, 191] on select "January February March April May June July August September October November De…" at bounding box center [128, 188] width 41 height 13
select select "8"
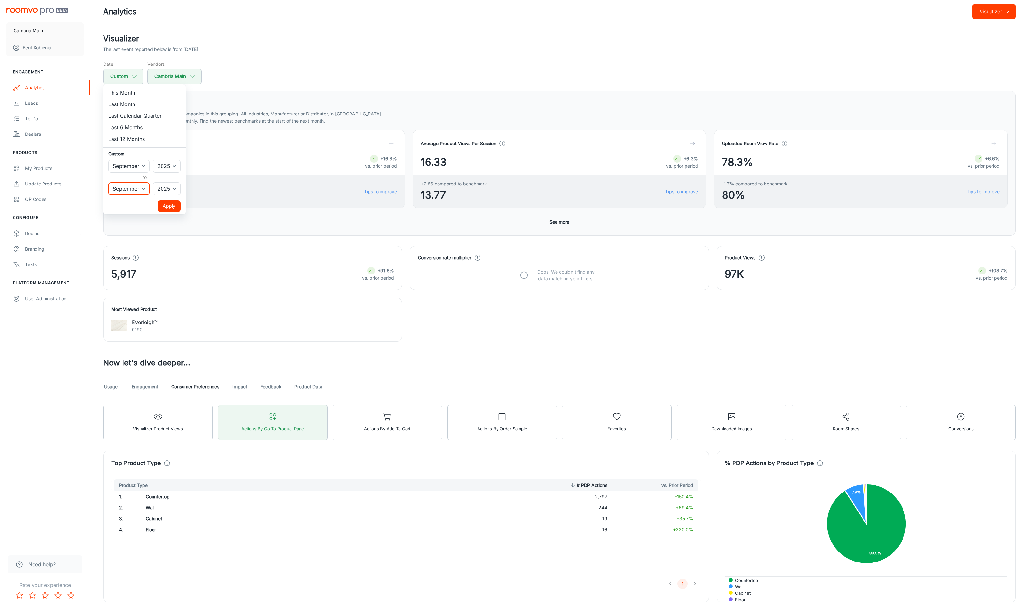
click at [108, 182] on select "January February March April May June July August September October November De…" at bounding box center [128, 188] width 41 height 13
click at [174, 205] on button "Apply" at bounding box center [169, 206] width 23 height 12
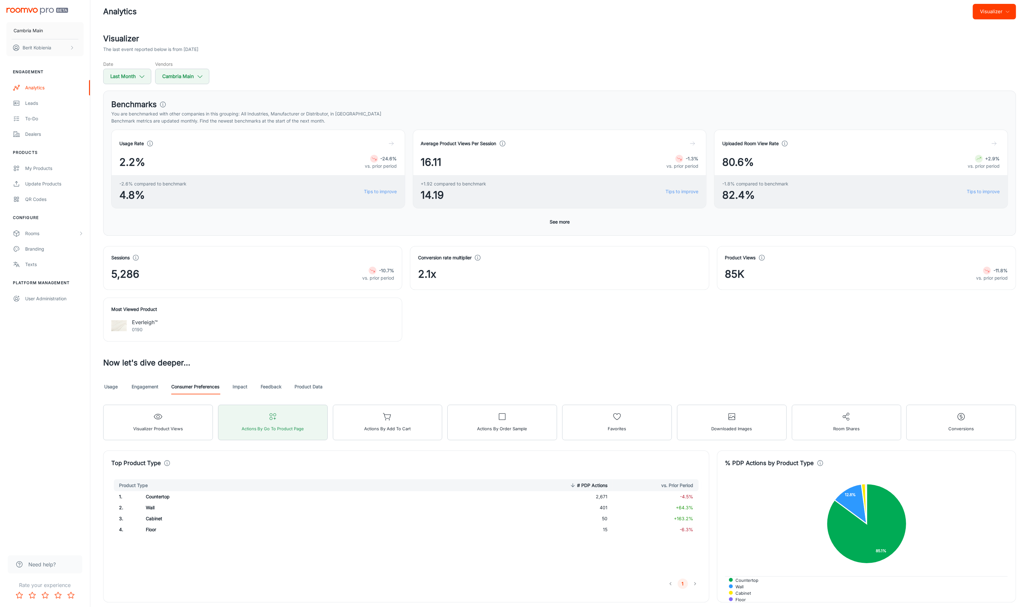
click at [558, 219] on button "See more" at bounding box center [559, 222] width 25 height 12
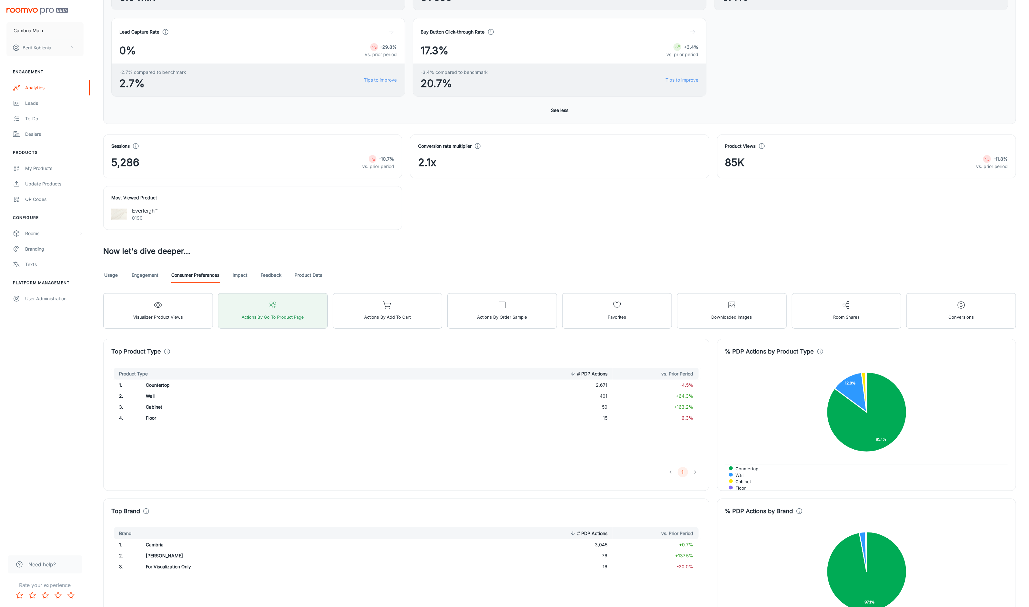
scroll to position [296, 0]
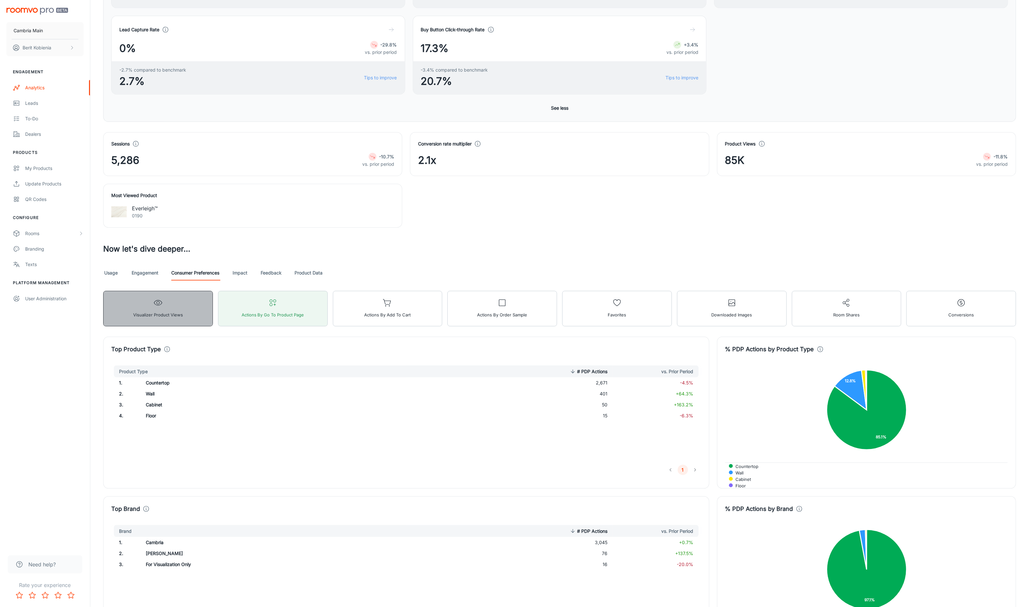
click at [186, 326] on button "Visualizer Product Views" at bounding box center [158, 308] width 110 height 35
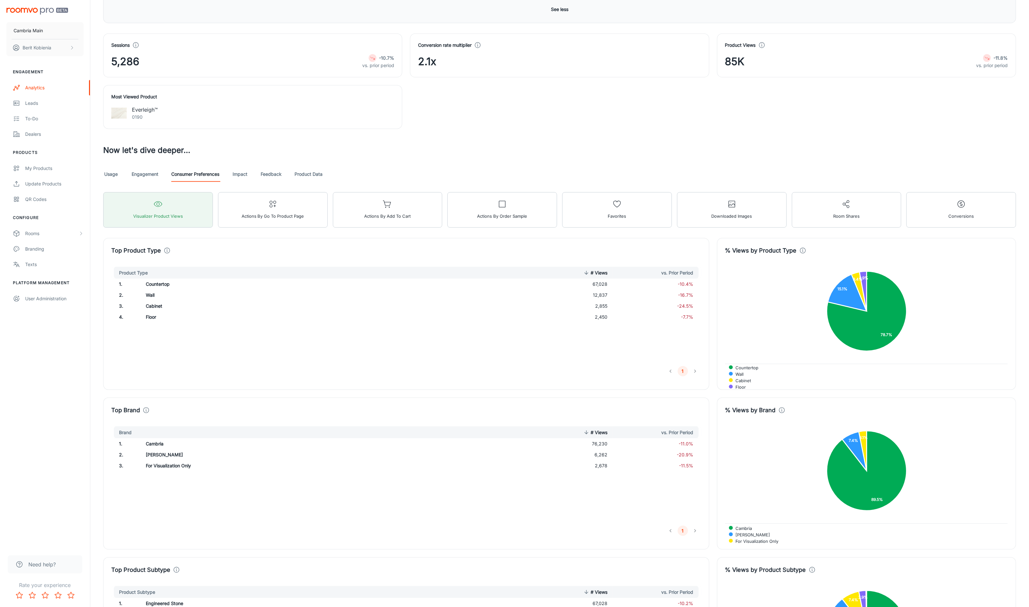
scroll to position [394, 0]
click at [277, 180] on link "Feedback" at bounding box center [271, 175] width 21 height 15
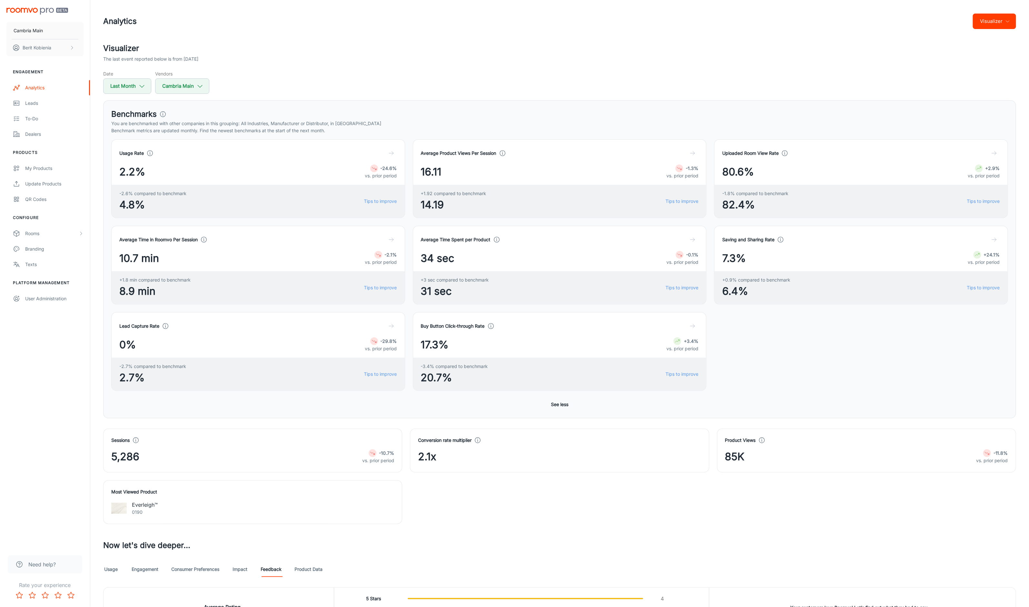
scroll to position [262, 0]
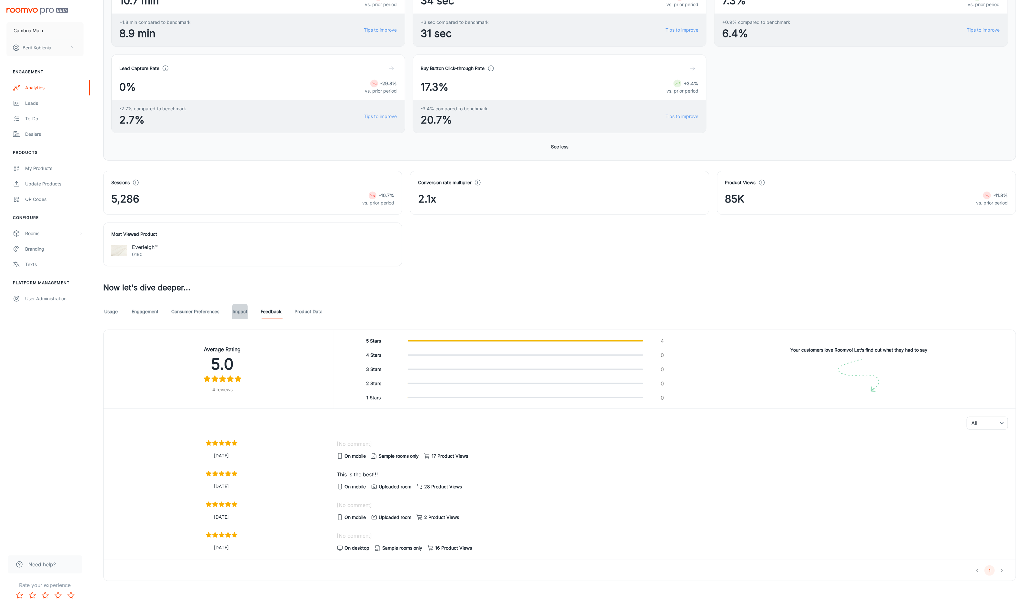
click at [243, 312] on link "Impact" at bounding box center [239, 311] width 15 height 15
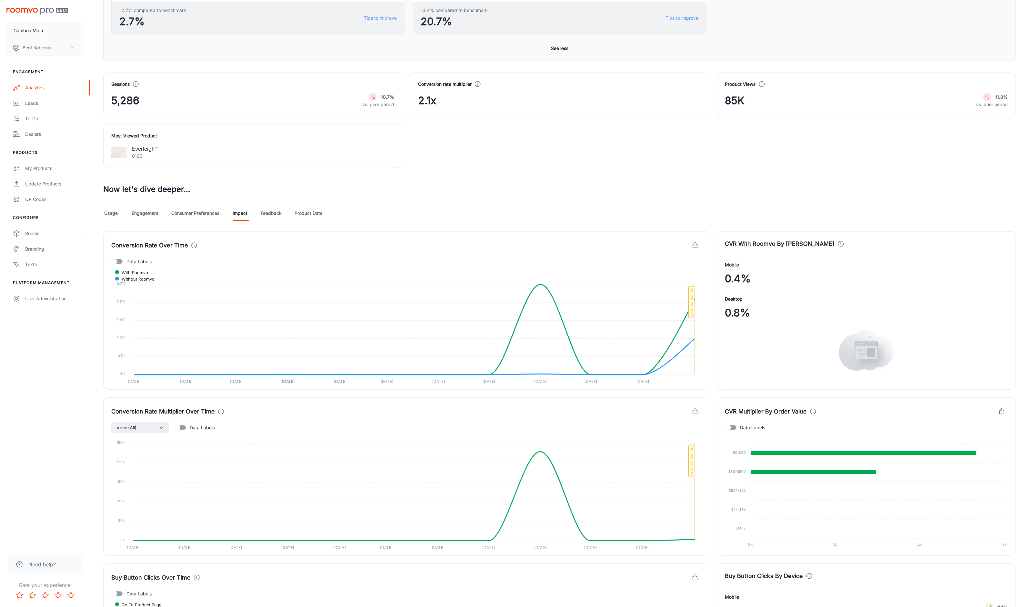
scroll to position [355, 0]
click at [302, 215] on link "Product Data" at bounding box center [309, 213] width 28 height 15
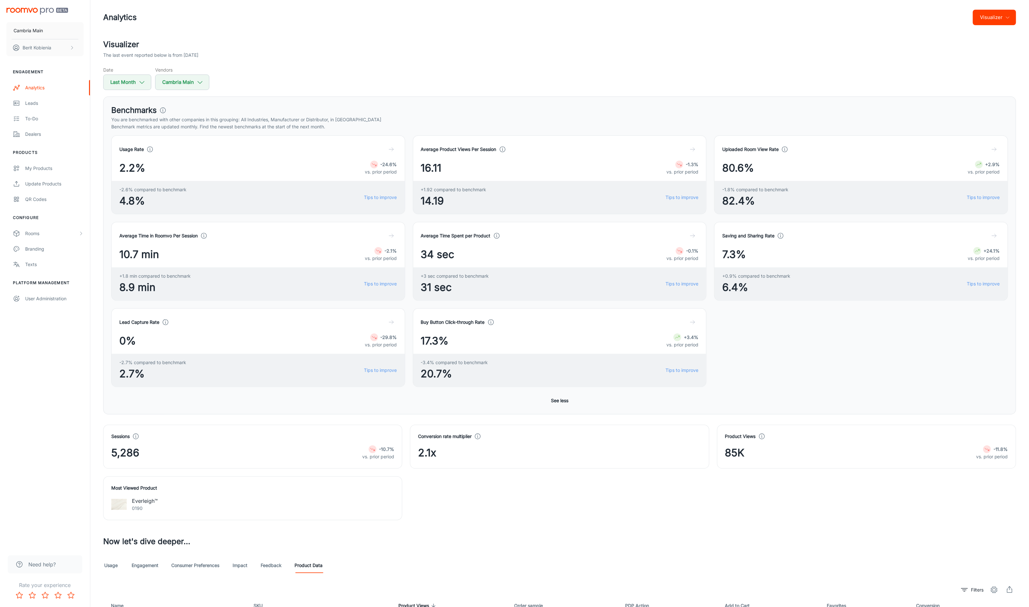
scroll to position [164, 0]
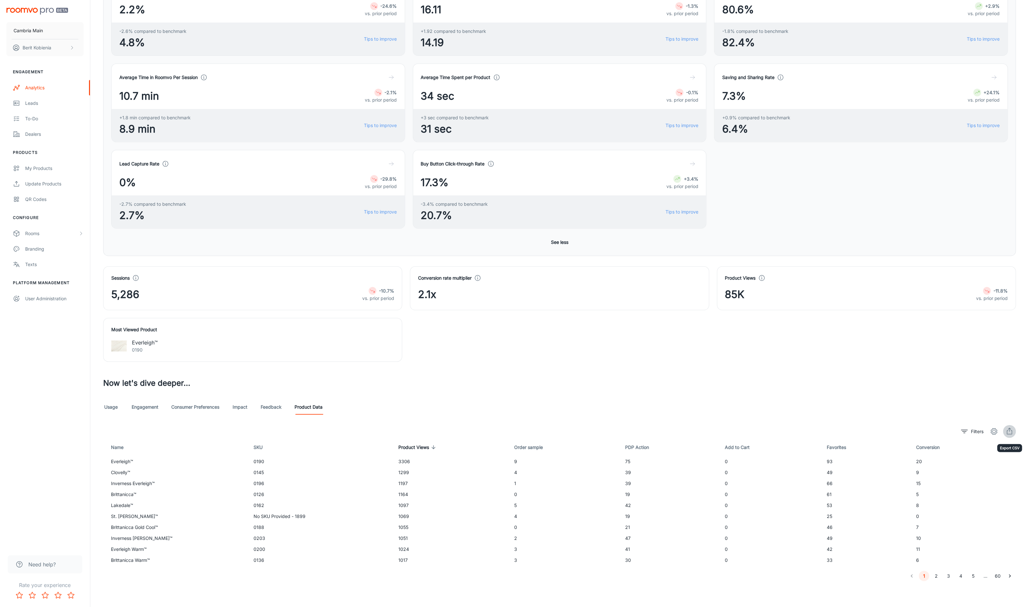
click at [1011, 431] on icon "export" at bounding box center [1009, 433] width 5 height 4
click at [40, 101] on div "Leads" at bounding box center [54, 103] width 58 height 7
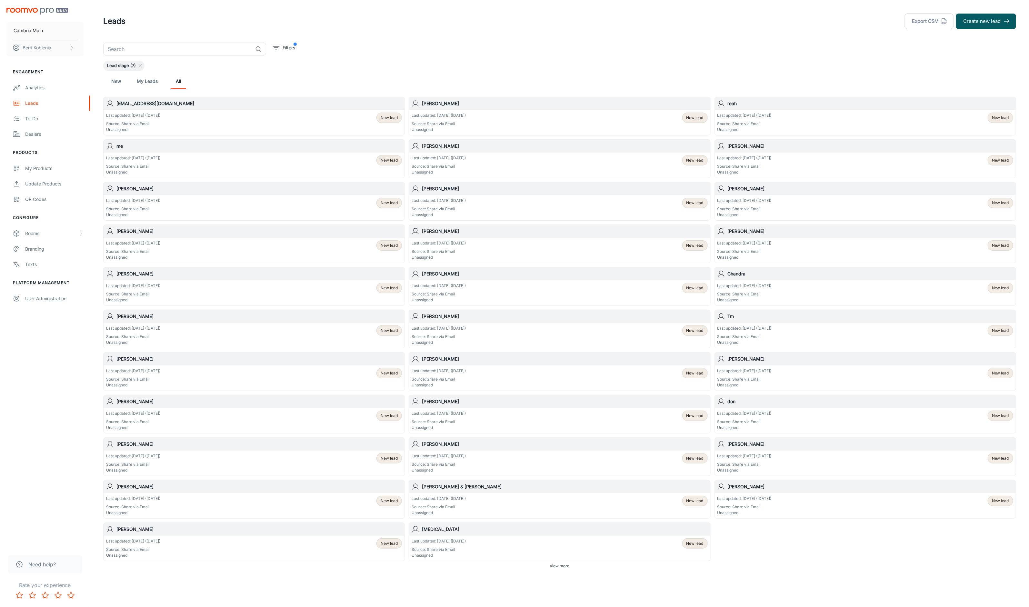
click at [221, 241] on div "Last updated: Sep 17 (14 days ago) Source: Share via Email Unassigned New lead" at bounding box center [254, 250] width 296 height 20
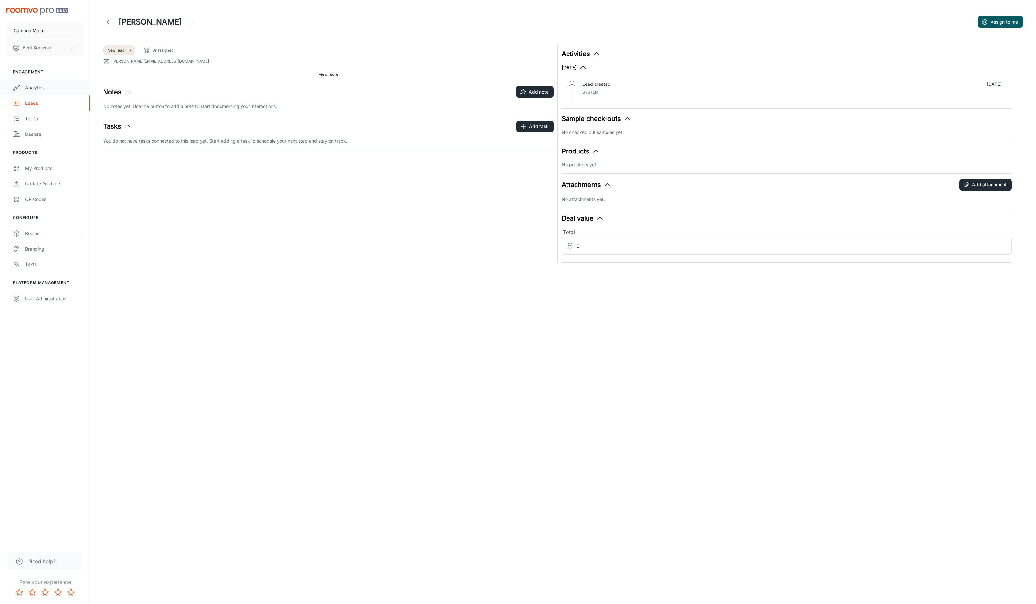
click at [38, 85] on div "Analytics" at bounding box center [54, 87] width 58 height 7
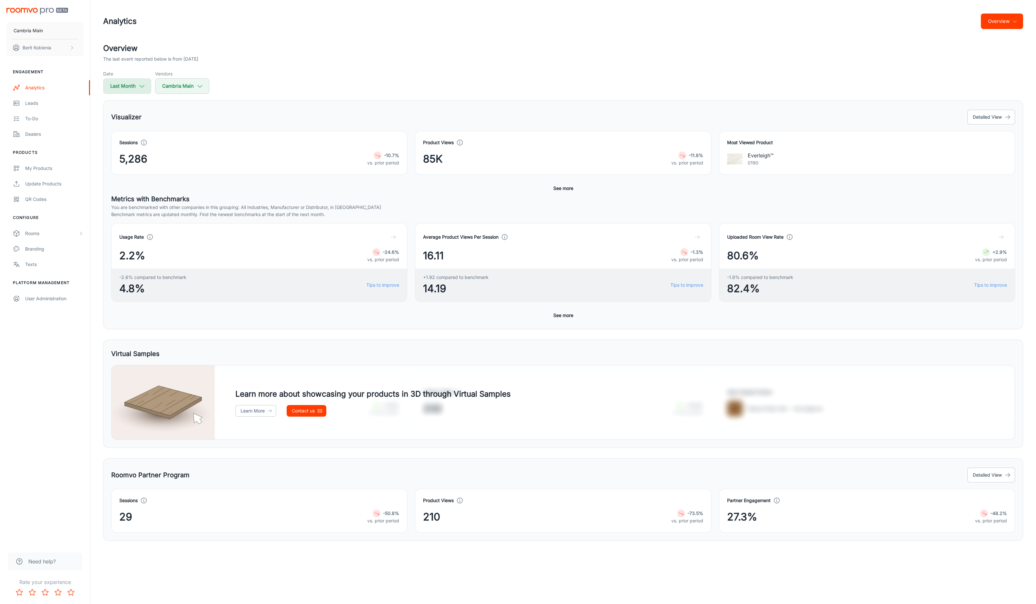
click at [120, 83] on button "Last Month" at bounding box center [127, 85] width 48 height 15
select select "8"
select select "2025"
select select "8"
select select "2025"
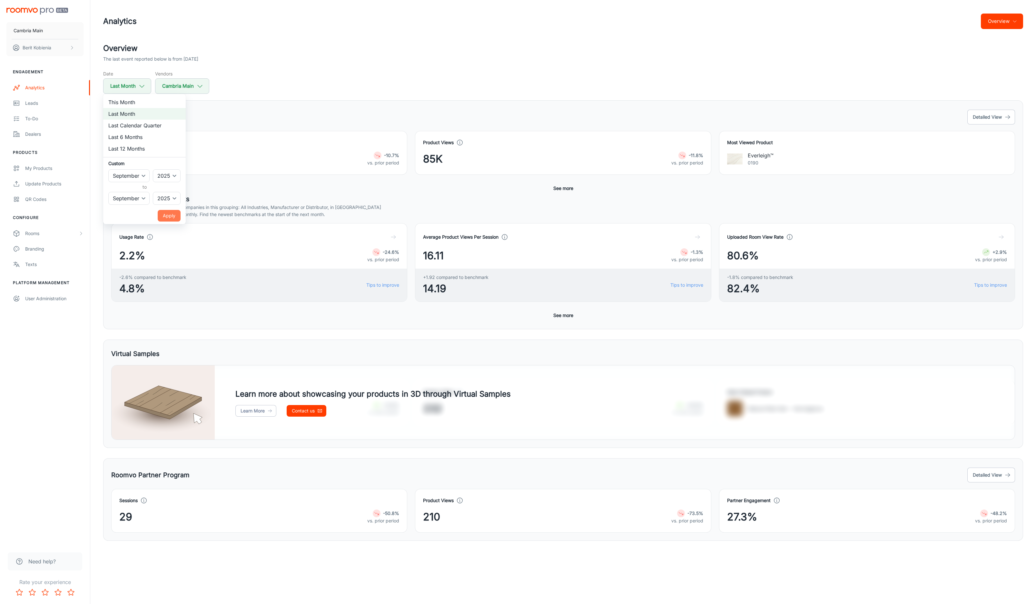
click at [177, 210] on button "Apply" at bounding box center [169, 216] width 23 height 12
click at [994, 21] on button "Overview" at bounding box center [1002, 21] width 42 height 15
click at [986, 52] on li "Visualizer" at bounding box center [986, 49] width 75 height 12
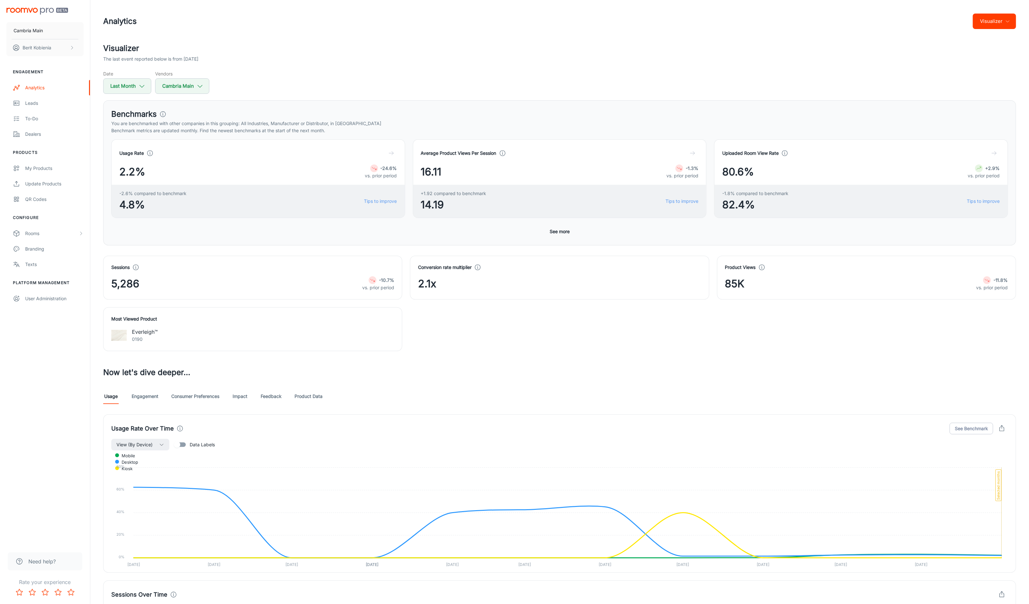
click at [566, 230] on button "See more" at bounding box center [559, 232] width 25 height 12
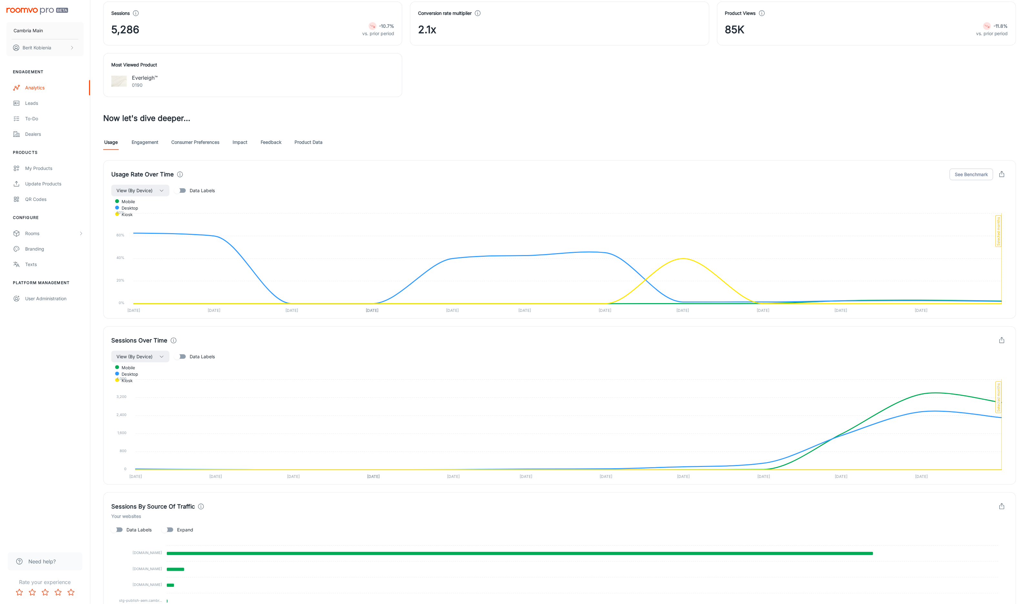
scroll to position [426, 0]
click at [130, 135] on div "Visualizer The last event reported below is from 2025-10-01 Date Last Month Ven…" at bounding box center [559, 137] width 928 height 1043
click at [144, 140] on link "Engagement" at bounding box center [145, 142] width 27 height 15
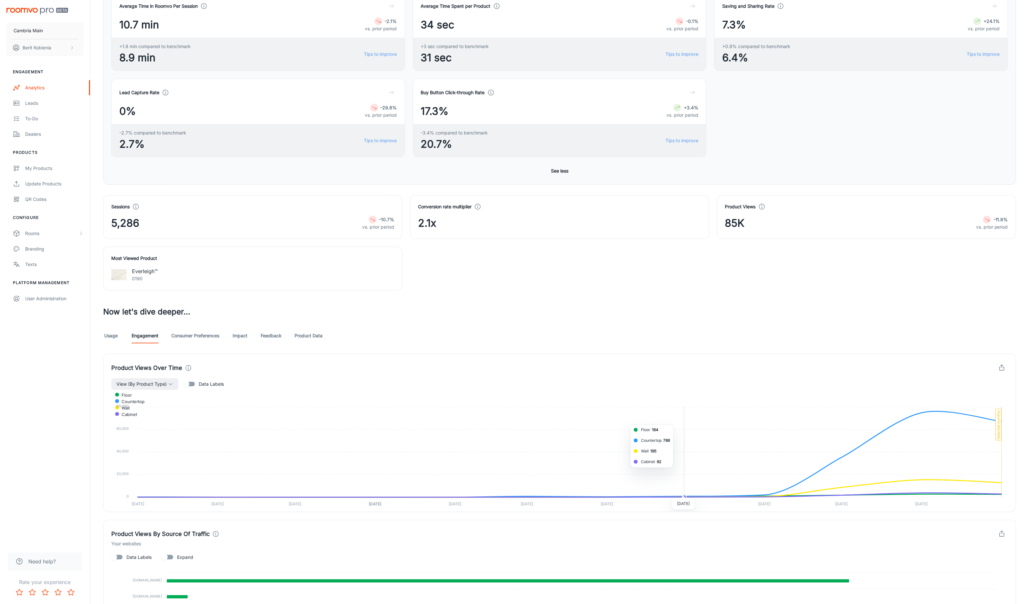
scroll to position [251, 0]
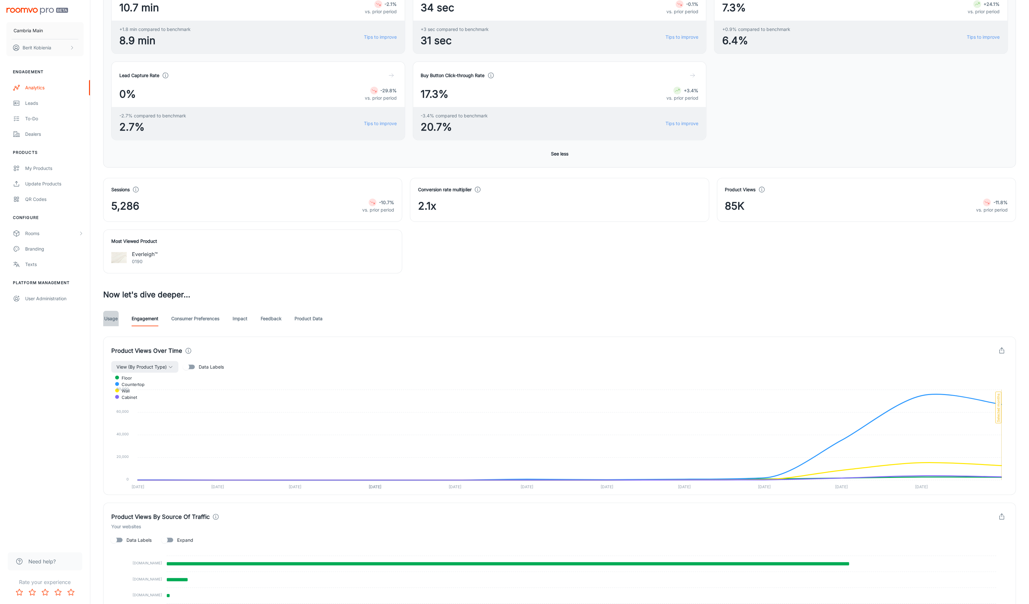
click at [113, 318] on link "Usage" at bounding box center [110, 318] width 15 height 15
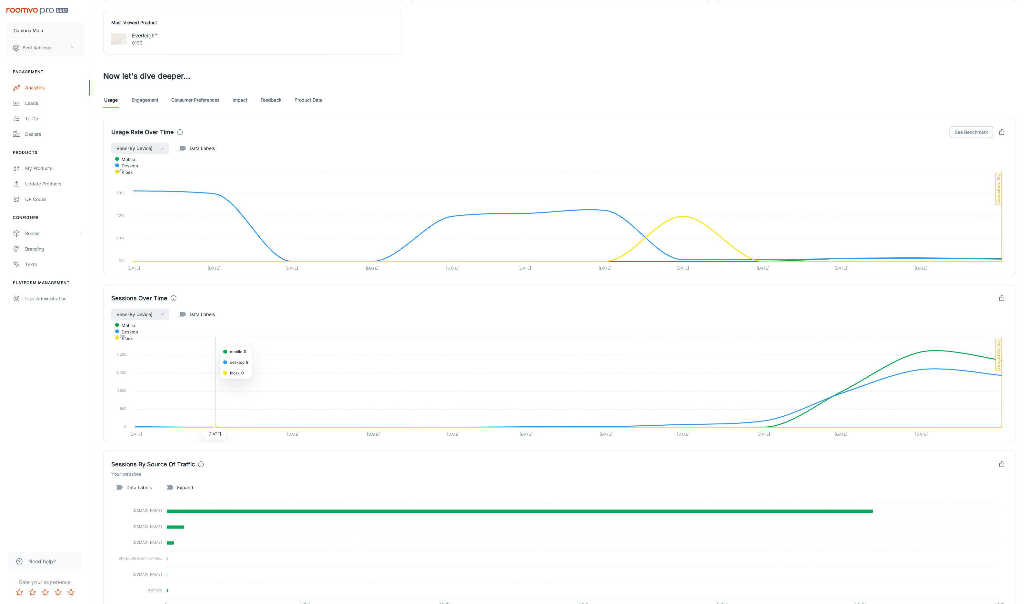
scroll to position [274, 0]
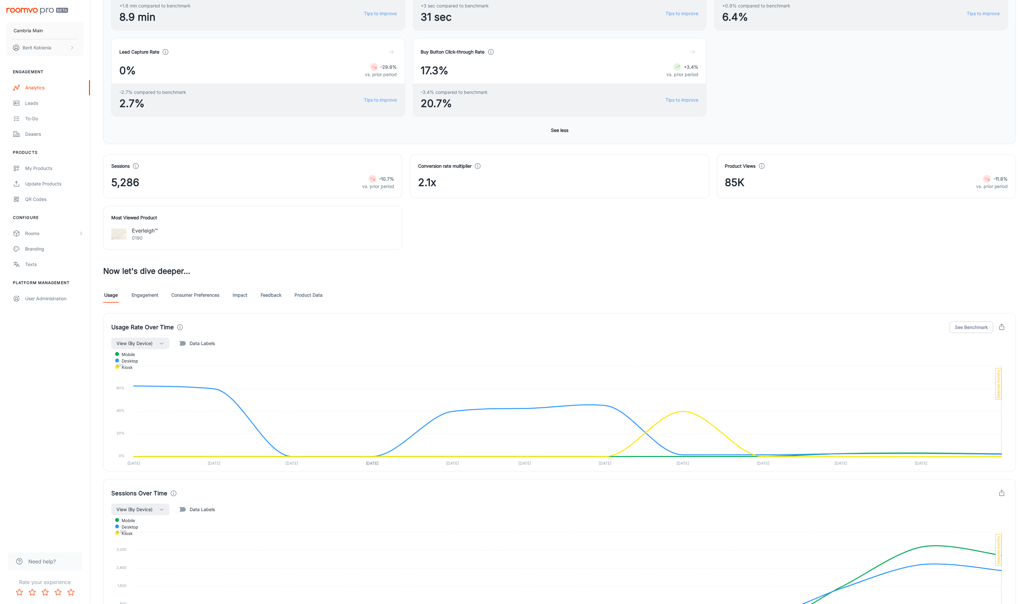
click at [141, 297] on link "Engagement" at bounding box center [145, 294] width 27 height 15
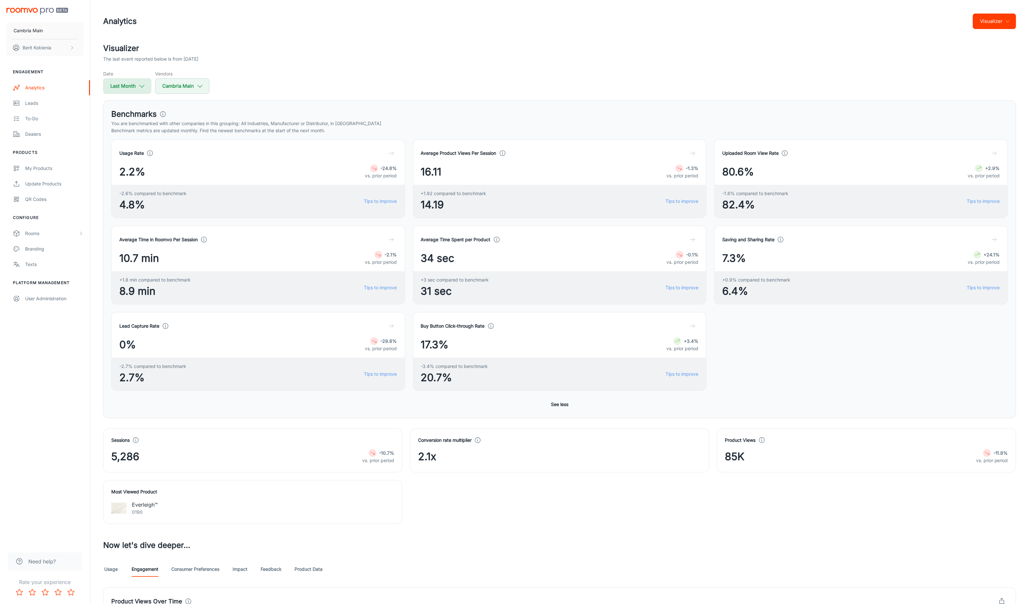
click at [137, 91] on button "Last Month" at bounding box center [127, 85] width 48 height 15
select select "8"
select select "2025"
select select "8"
select select "2025"
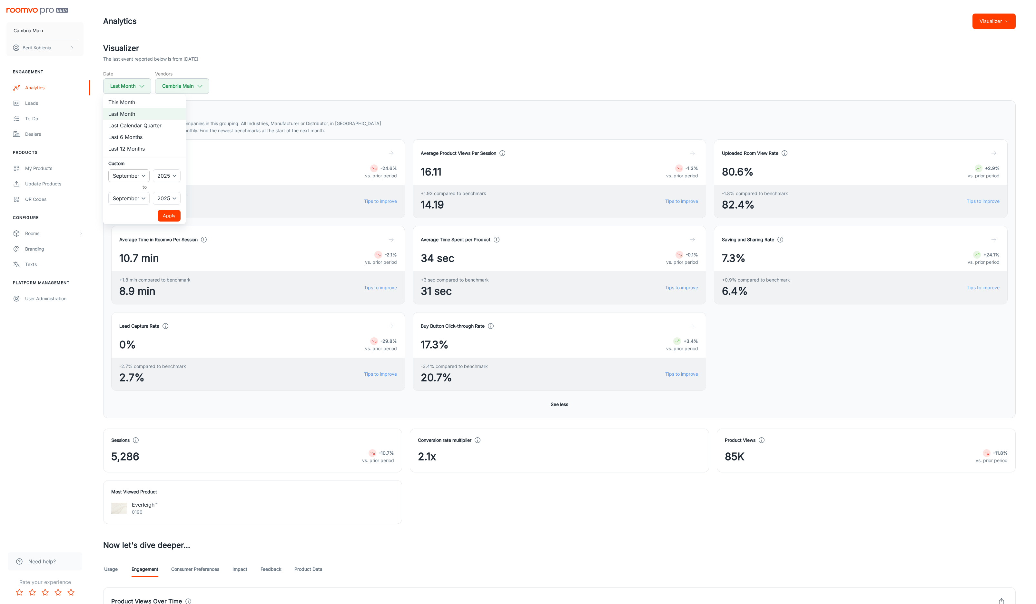
click at [137, 177] on select "January February March April May June July August September October November De…" at bounding box center [128, 175] width 41 height 13
select select "7"
click at [108, 169] on select "January February March April May June July August September October November De…" at bounding box center [128, 175] width 41 height 13
click at [138, 201] on select "January February March April May June July August September October November De…" at bounding box center [128, 198] width 41 height 13
select select "7"
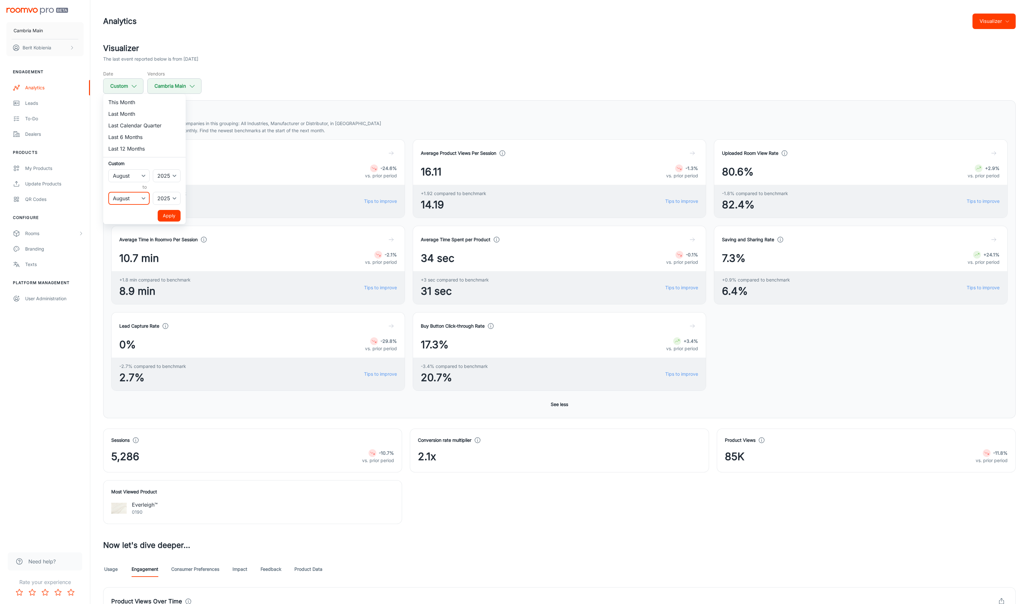
click at [108, 192] on select "January February March April May June July August September October November De…" at bounding box center [128, 198] width 41 height 13
click at [164, 212] on button "Apply" at bounding box center [169, 216] width 23 height 12
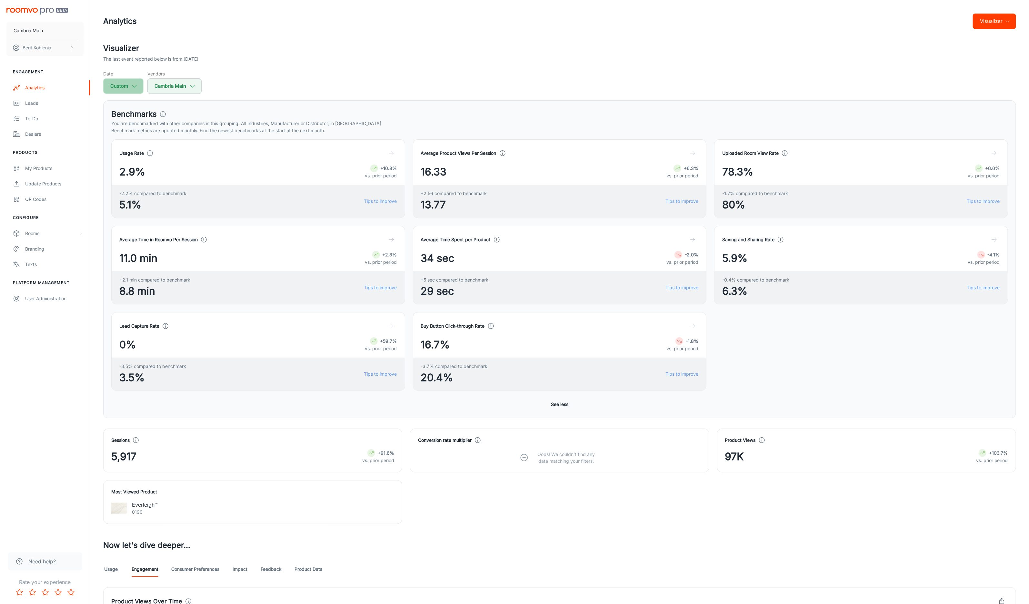
click at [116, 94] on button "Custom" at bounding box center [123, 85] width 40 height 15
select select "7"
select select "2025"
select select "7"
select select "2025"
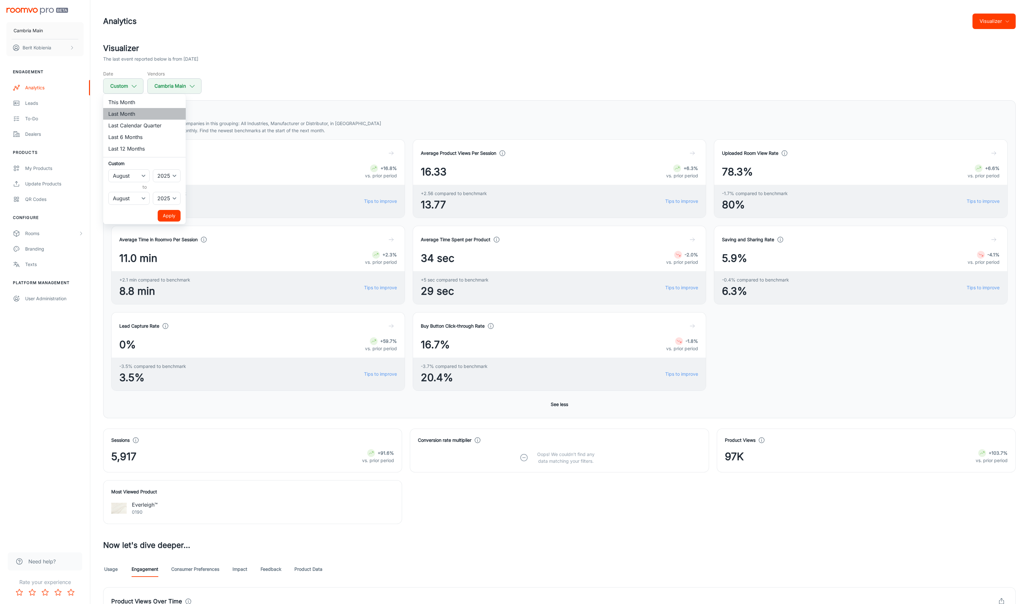
click at [115, 113] on li "Last Month" at bounding box center [144, 114] width 83 height 12
select select "8"
click at [161, 216] on button "Apply" at bounding box center [169, 216] width 23 height 12
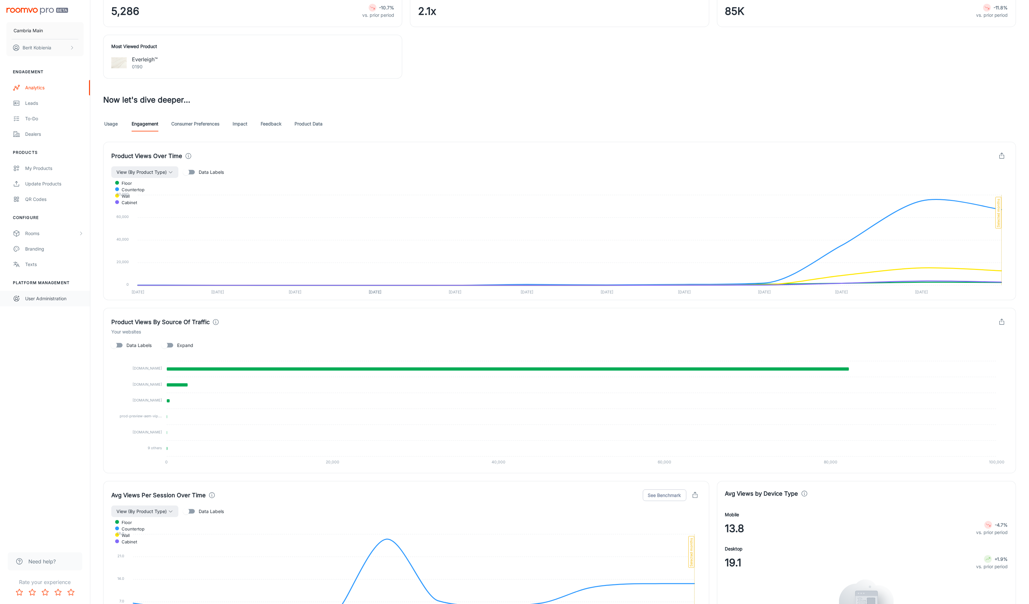
scroll to position [438, 0]
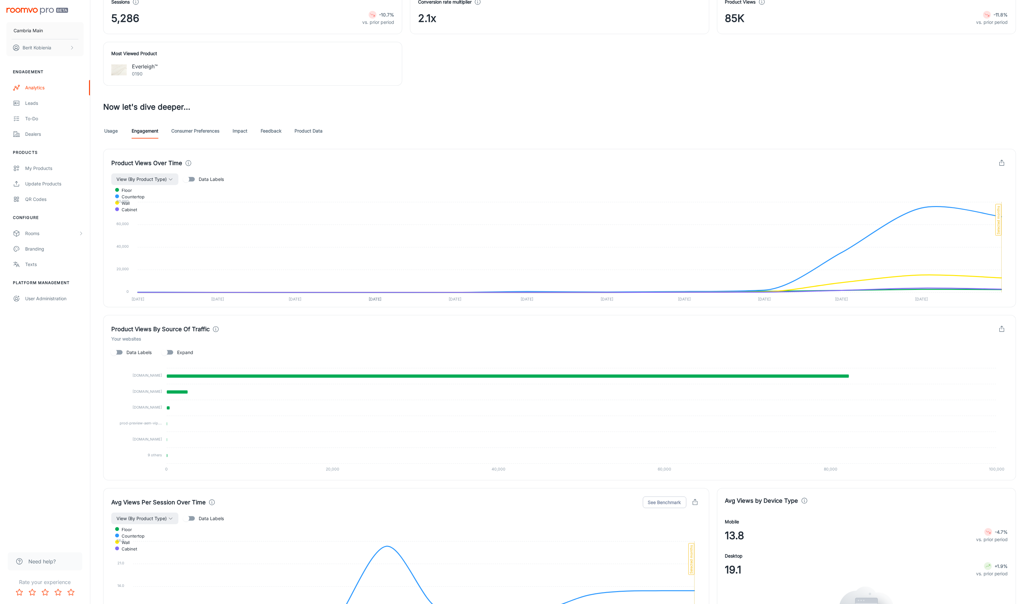
click at [202, 135] on link "Consumer Preferences" at bounding box center [195, 130] width 48 height 15
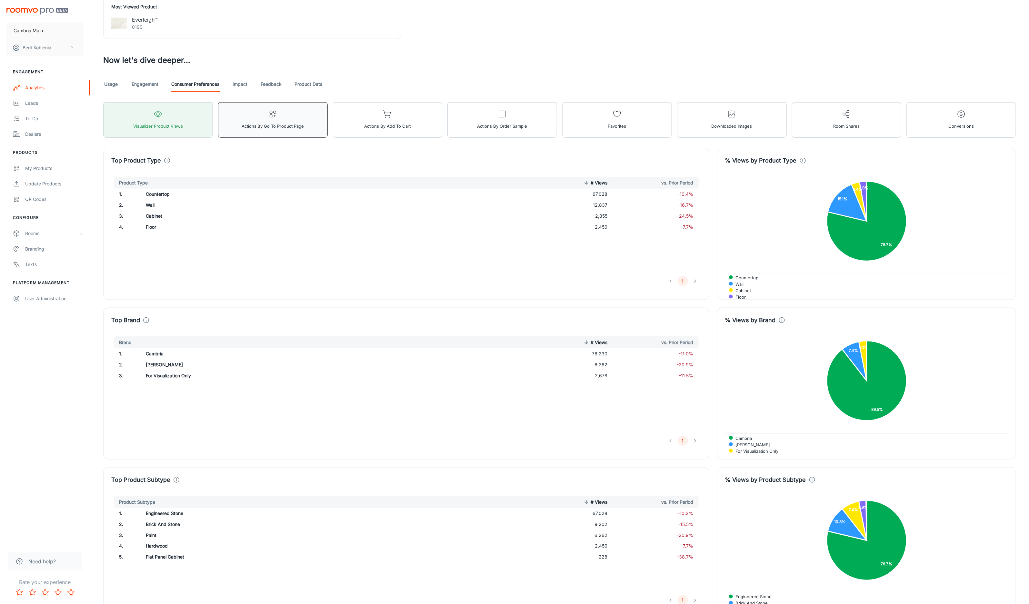
scroll to position [475, 0]
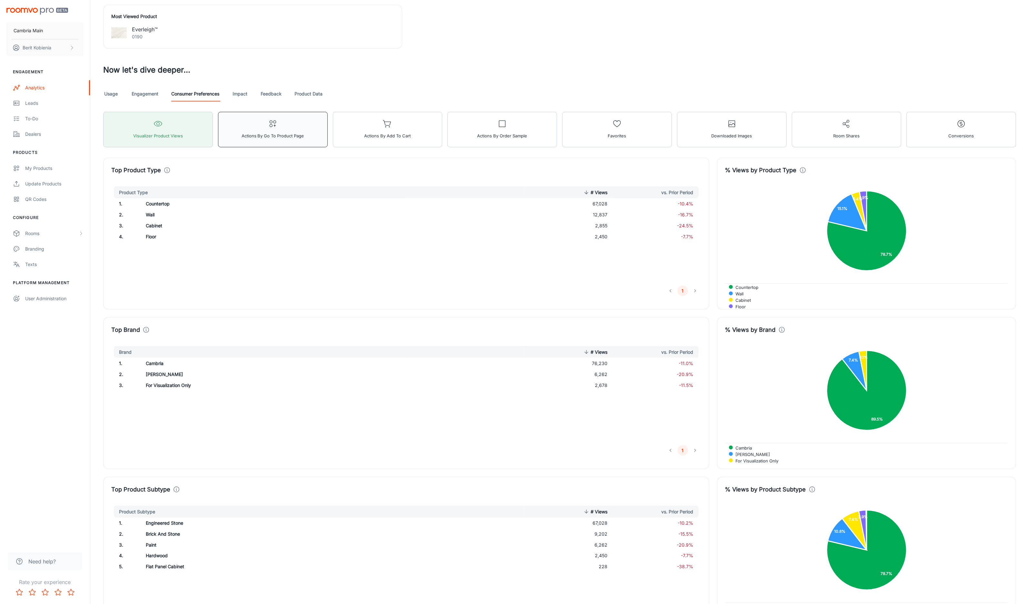
click at [247, 140] on span "Actions by Go To Product Page" at bounding box center [273, 136] width 63 height 8
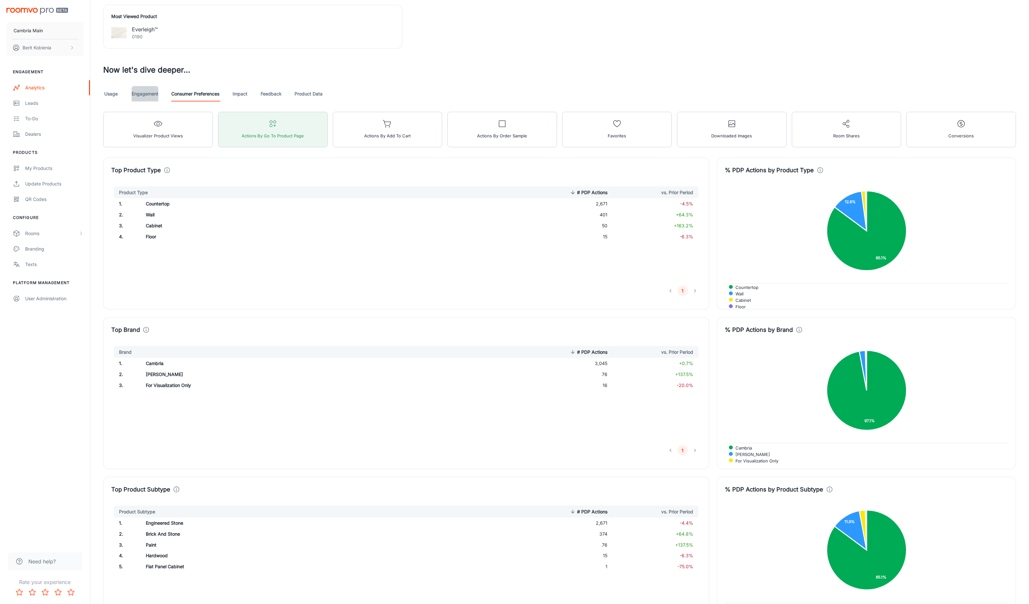
click at [146, 96] on link "Engagement" at bounding box center [145, 93] width 27 height 15
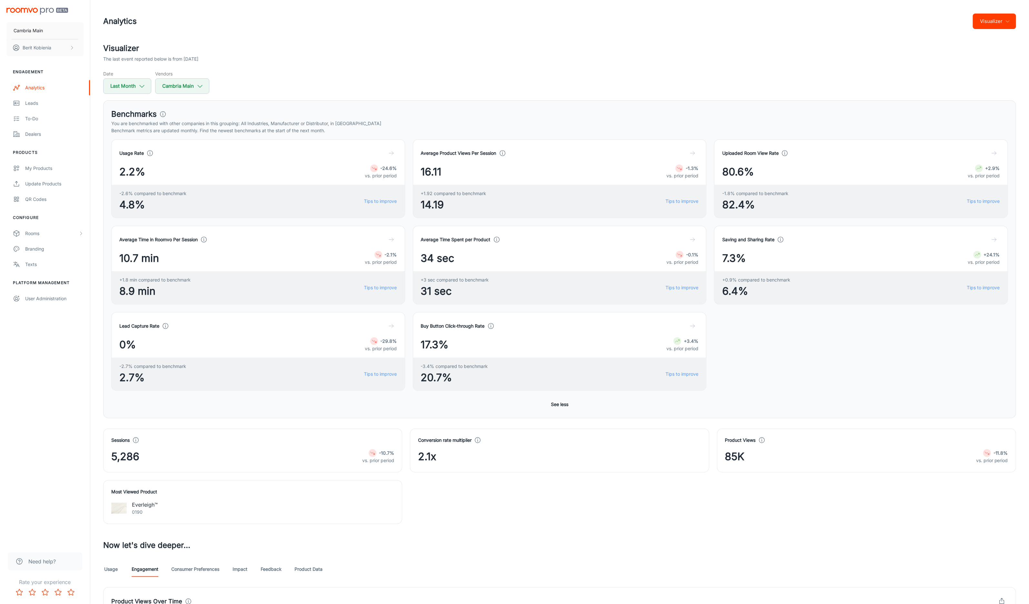
click at [160, 248] on div "Average Time in Roomvo Per Session 10.7 min -2.1% vs. prior period" at bounding box center [258, 250] width 278 height 32
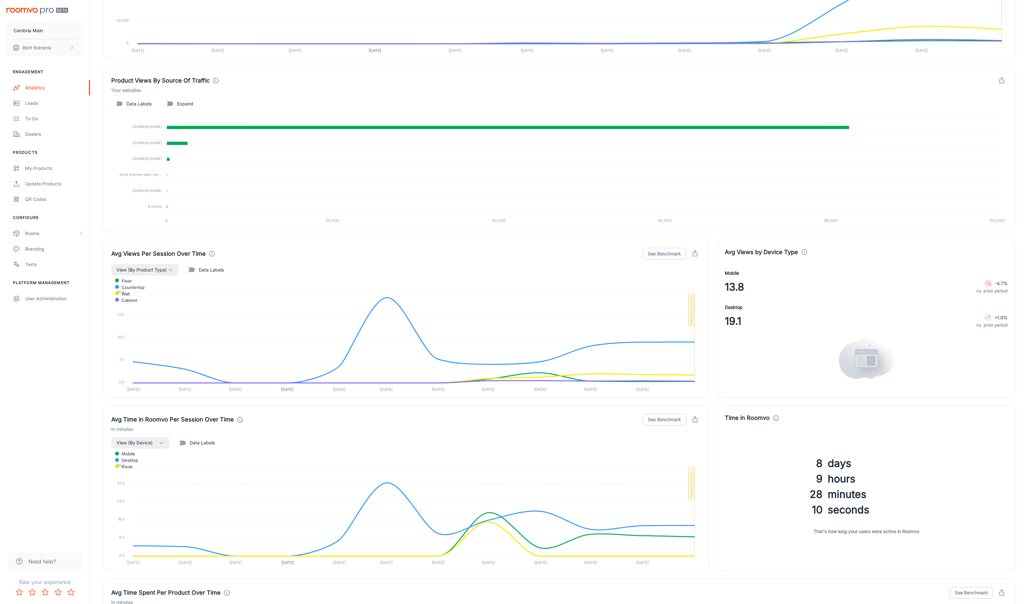
scroll to position [469, 0]
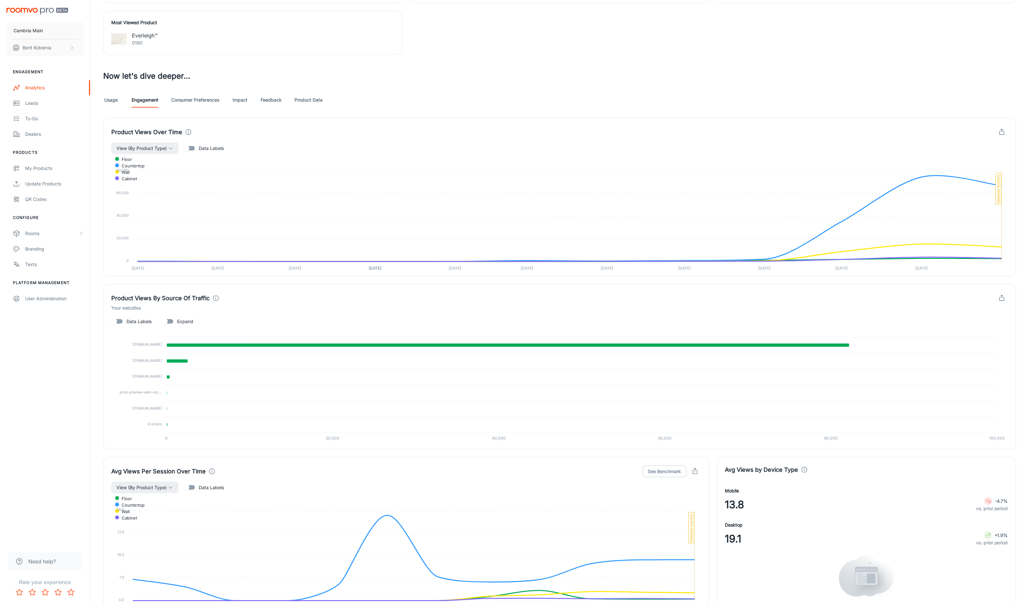
click at [115, 105] on link "Usage" at bounding box center [110, 99] width 15 height 15
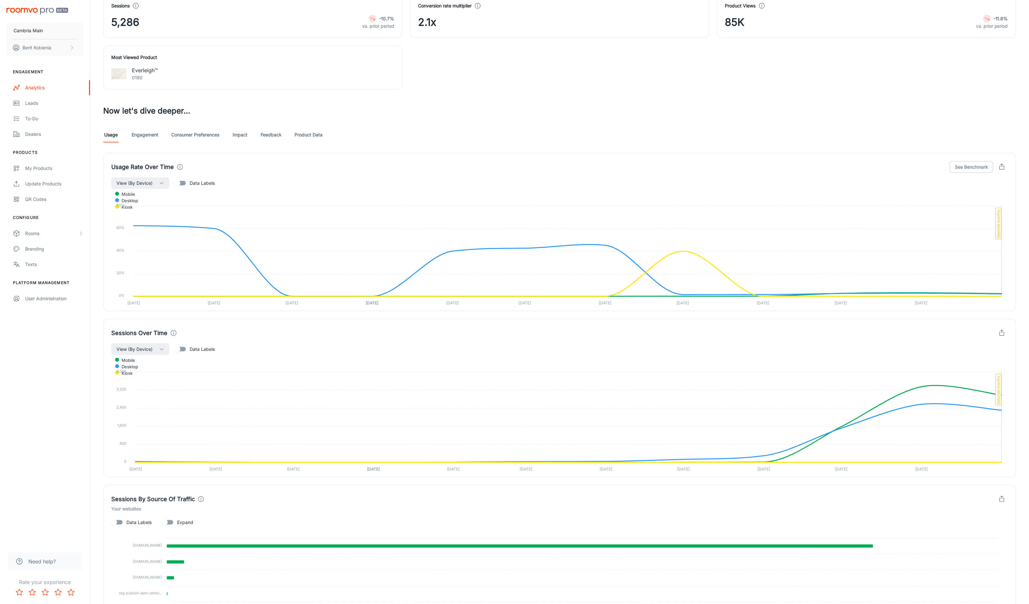
scroll to position [333, 0]
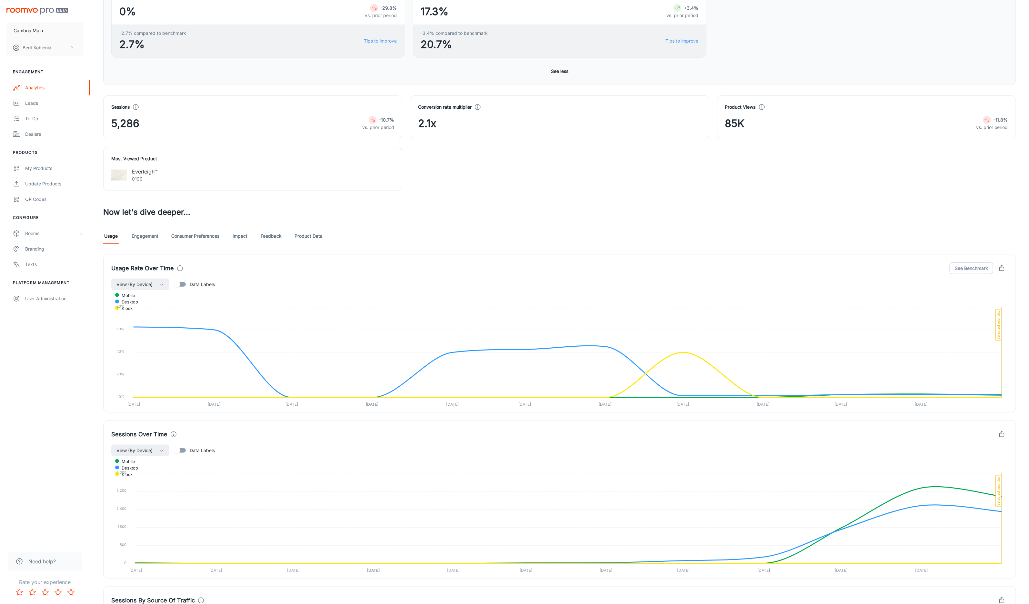
click at [140, 243] on link "Engagement" at bounding box center [145, 235] width 27 height 15
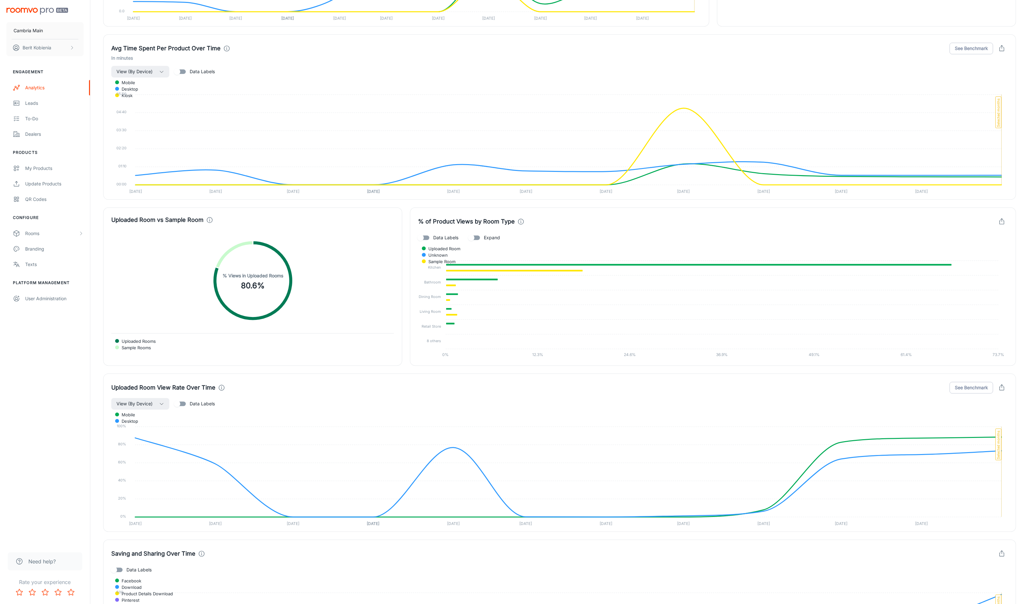
scroll to position [1233, 0]
click at [485, 265] on icon at bounding box center [699, 263] width 506 height 2
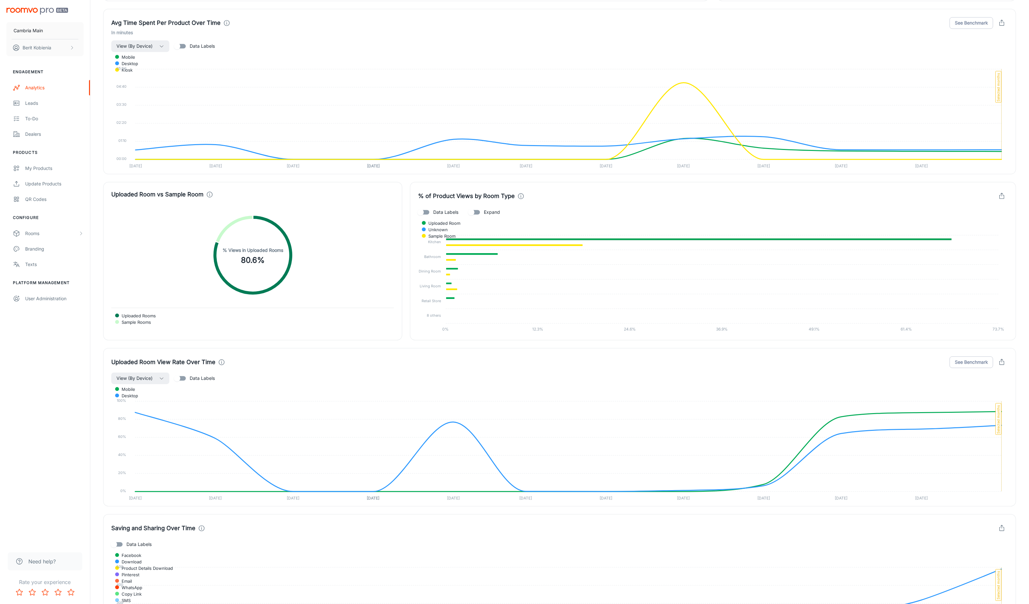
scroll to position [1368, 0]
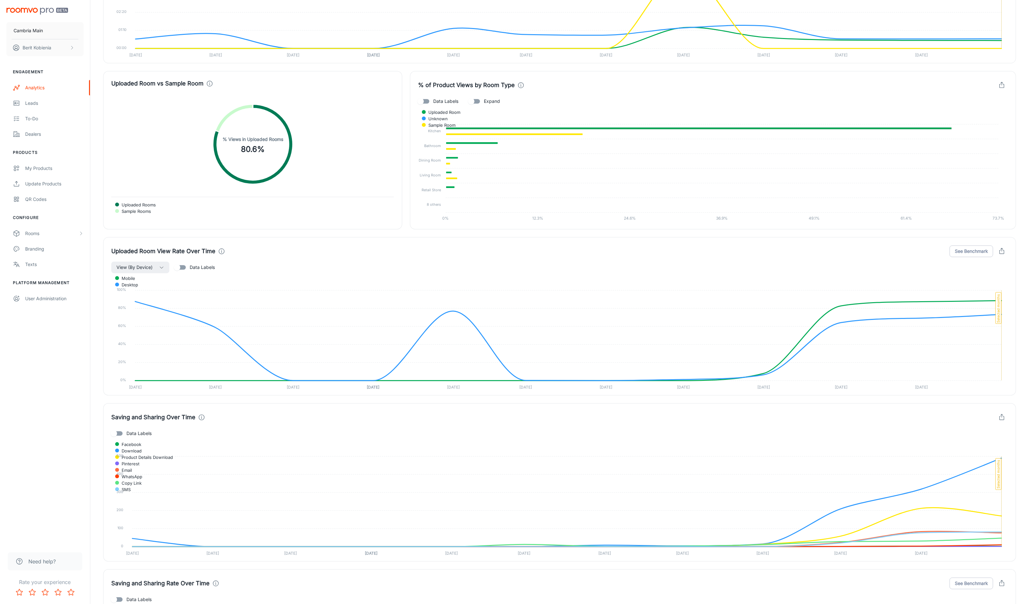
click at [504, 130] on foreignobject "Uploaded Room Unknown Sample Room" at bounding box center [713, 166] width 590 height 118
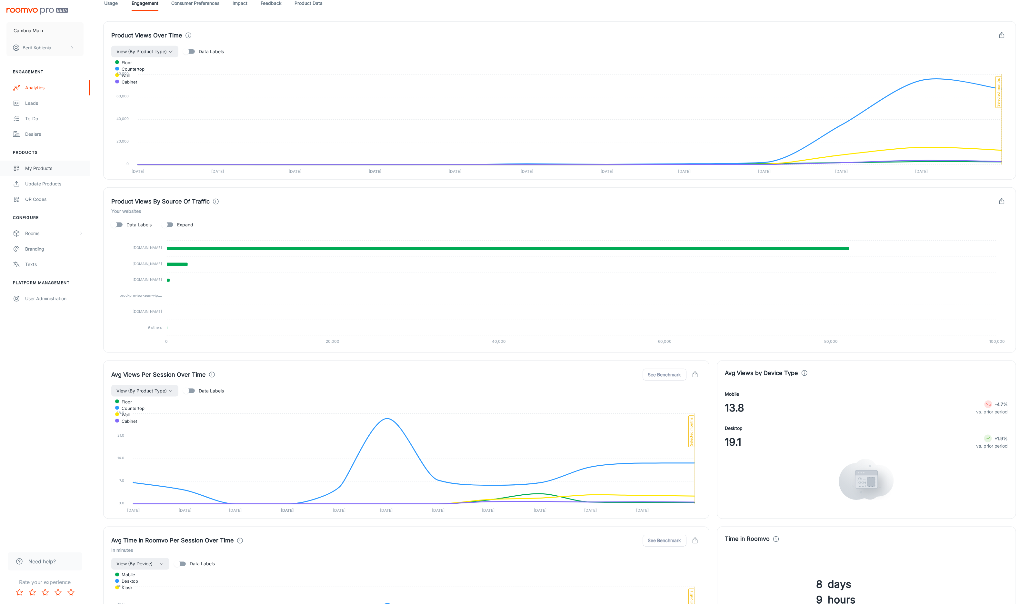
scroll to position [491, 0]
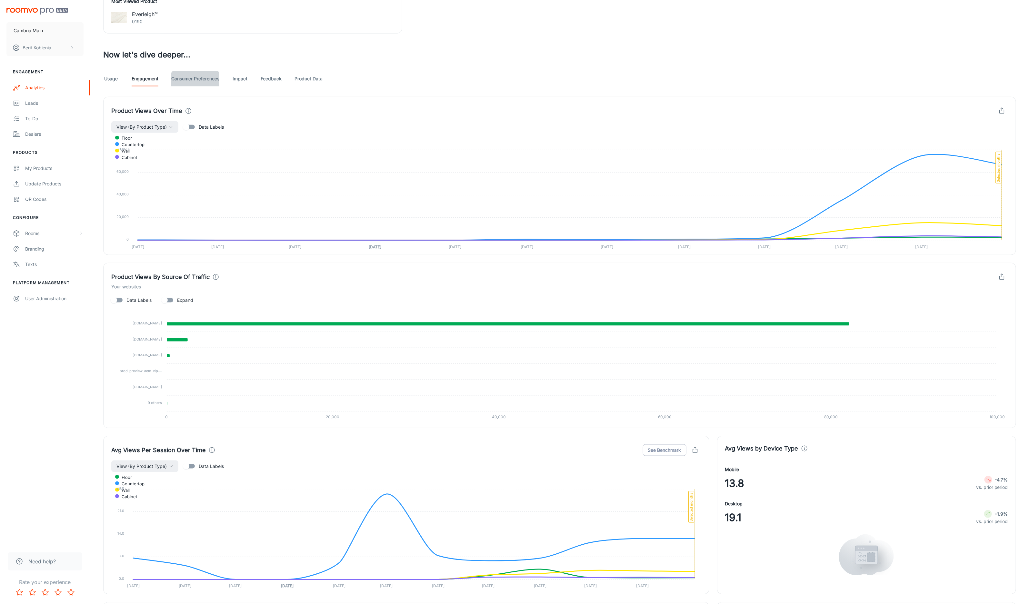
click at [195, 82] on link "Consumer Preferences" at bounding box center [195, 78] width 48 height 15
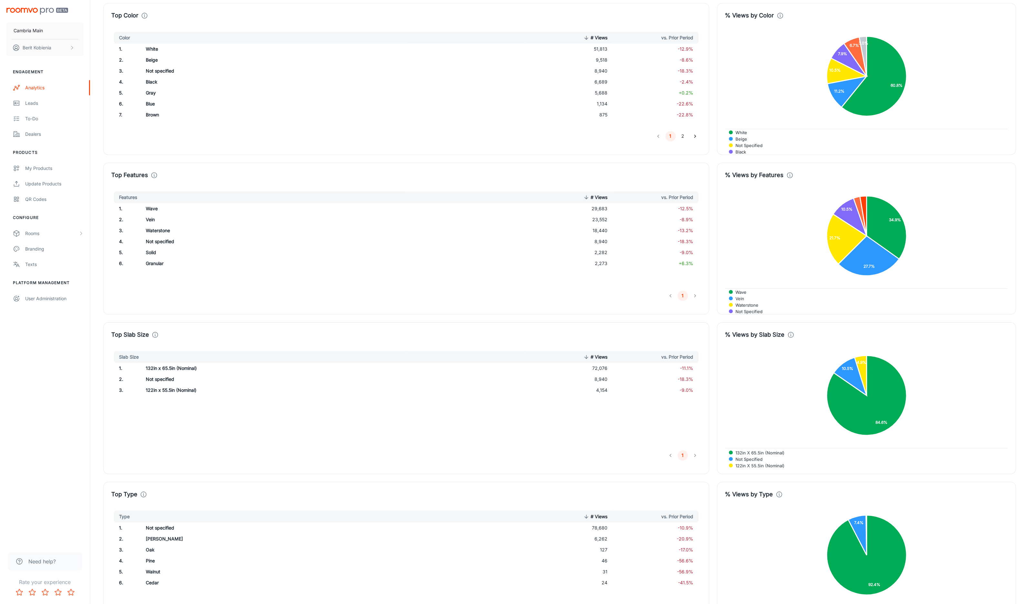
scroll to position [1110, 0]
click at [180, 221] on td "Vein" at bounding box center [273, 219] width 265 height 11
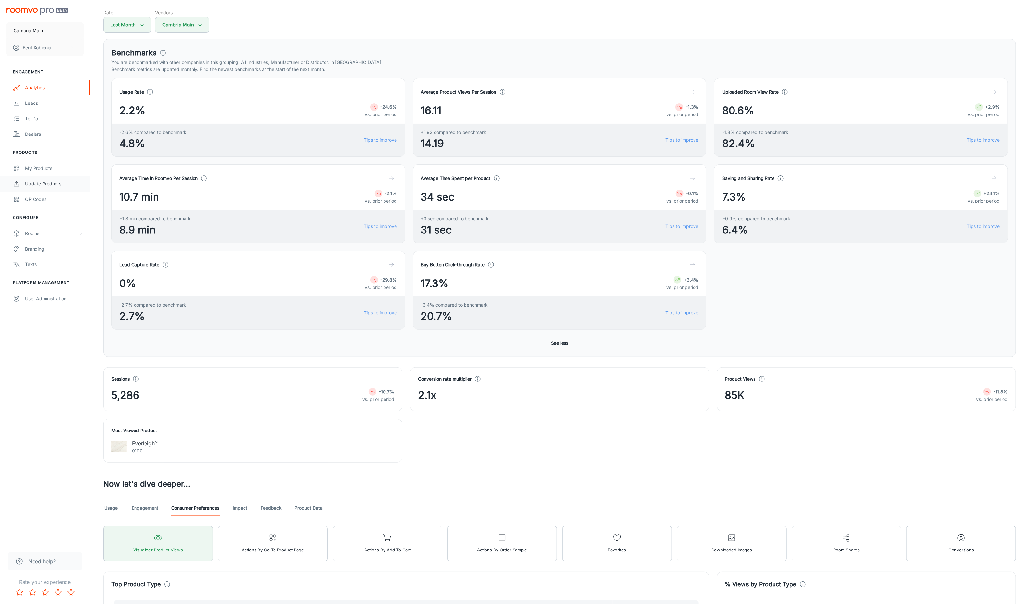
scroll to position [0, 0]
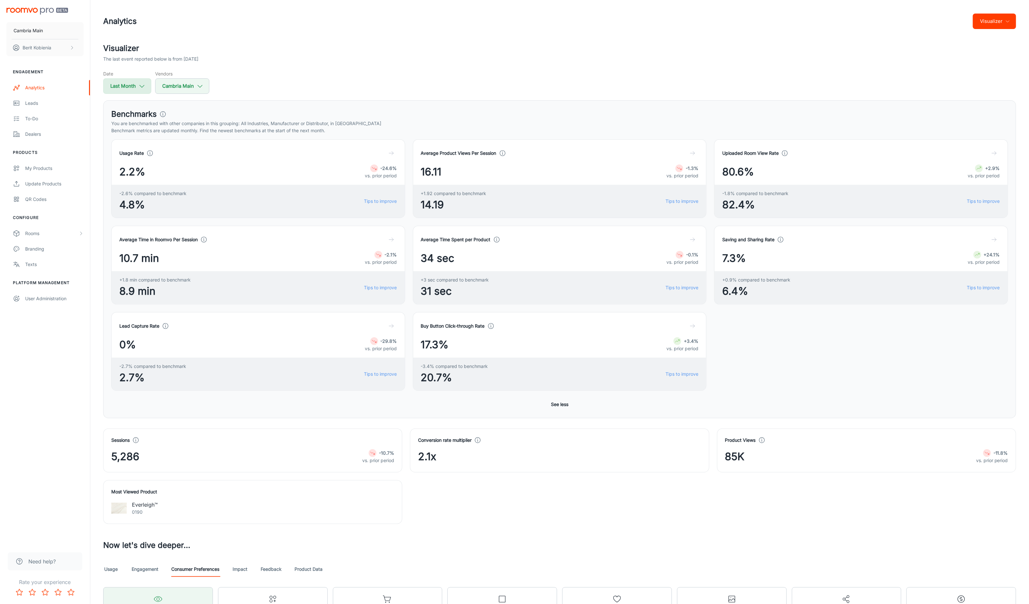
click at [129, 87] on button "Last Month" at bounding box center [127, 85] width 48 height 15
select select "8"
select select "2025"
select select "8"
select select "2025"
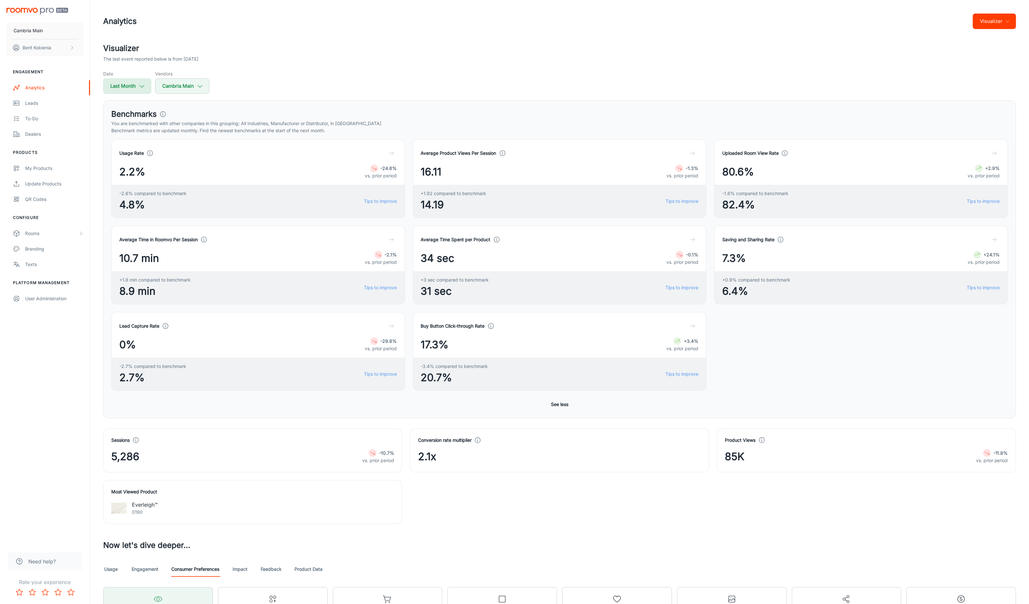
click at [130, 85] on button "Last Month" at bounding box center [127, 85] width 48 height 15
select select "8"
select select "2025"
select select "8"
select select "2025"
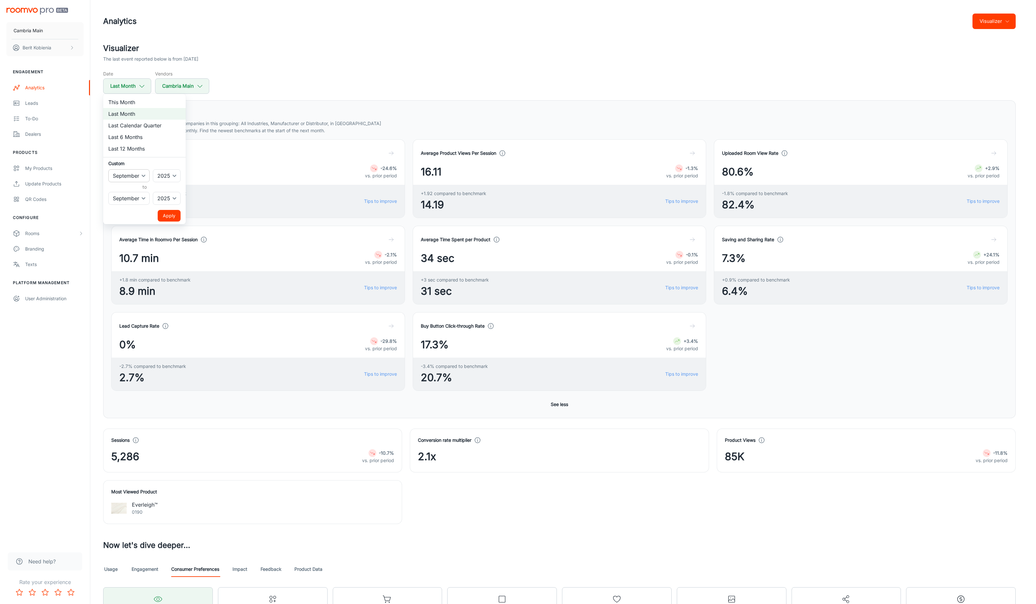
click at [135, 174] on select "January February March April May June July August September October November De…" at bounding box center [128, 175] width 41 height 13
select select "7"
click at [108, 169] on select "January February March April May June July August September October November De…" at bounding box center [128, 175] width 41 height 13
click at [130, 193] on select "January February March April May June July August September October November De…" at bounding box center [128, 198] width 41 height 13
select select "7"
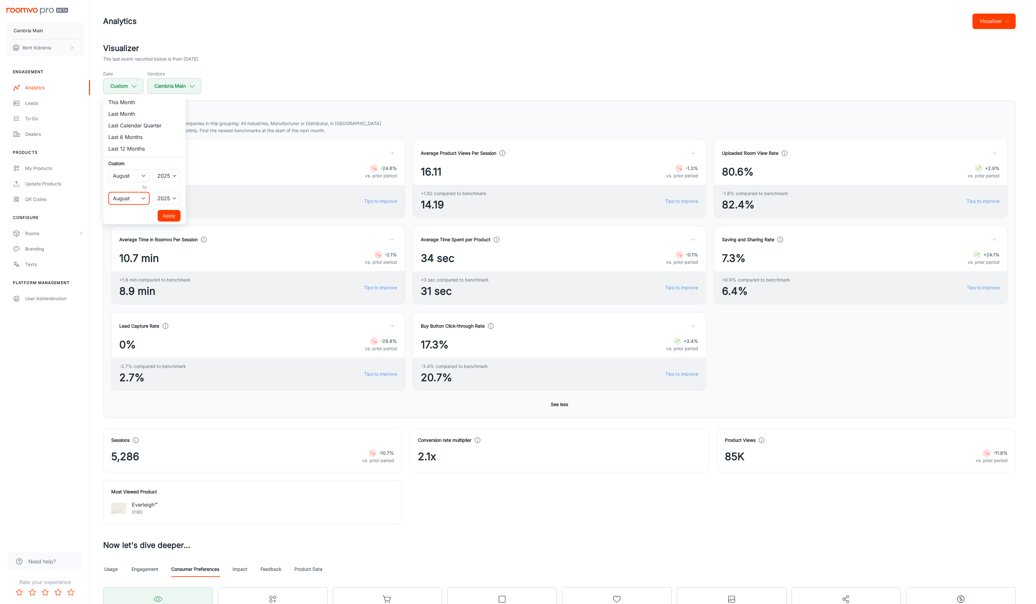
click at [108, 192] on select "January February March April May June July August September October November De…" at bounding box center [128, 198] width 41 height 13
click at [171, 213] on button "Apply" at bounding box center [169, 216] width 23 height 12
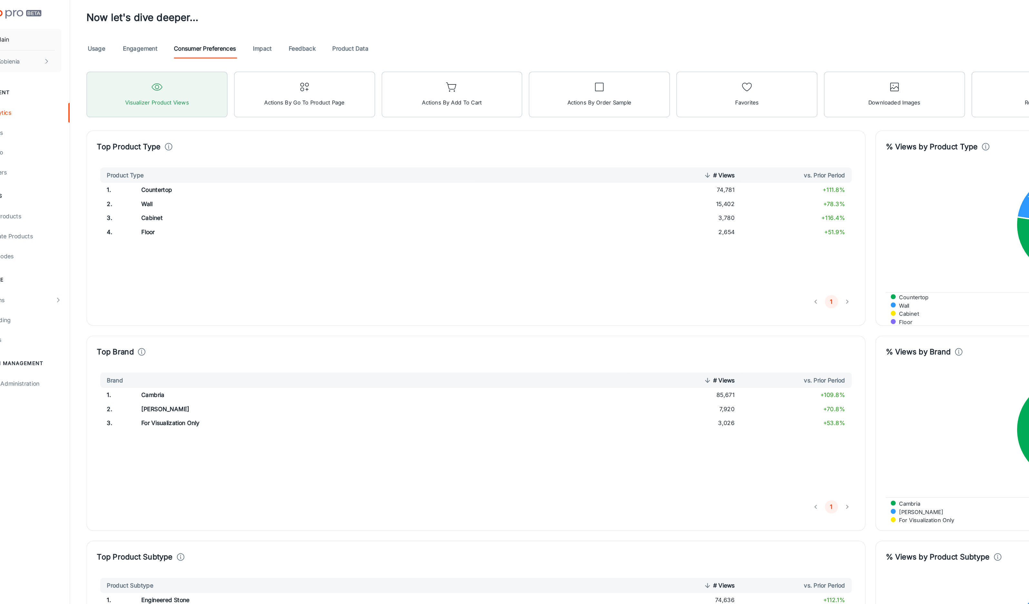
scroll to position [501, 0]
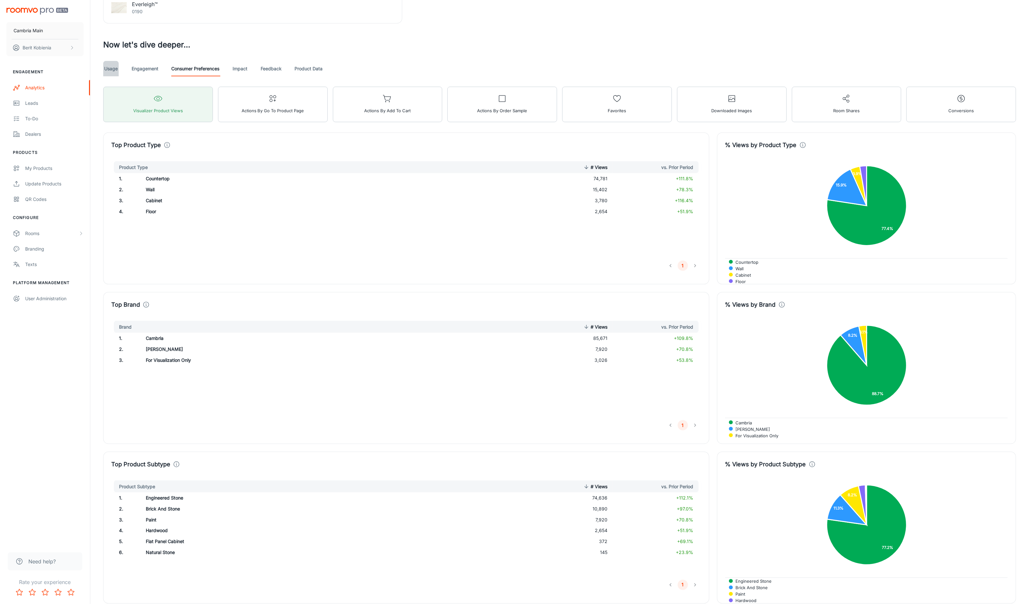
click at [115, 69] on link "Usage" at bounding box center [110, 68] width 15 height 15
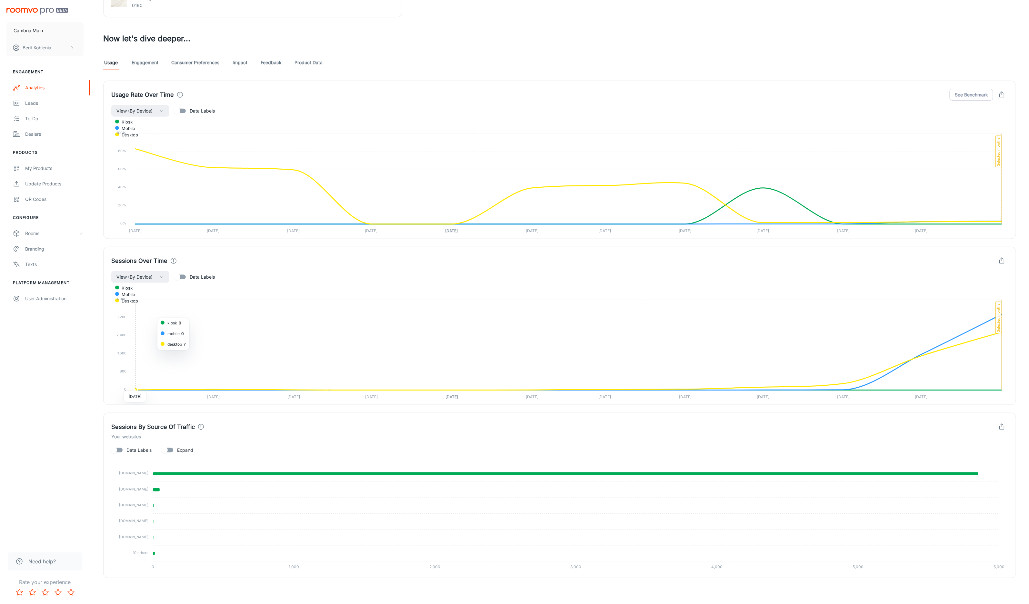
scroll to position [459, 0]
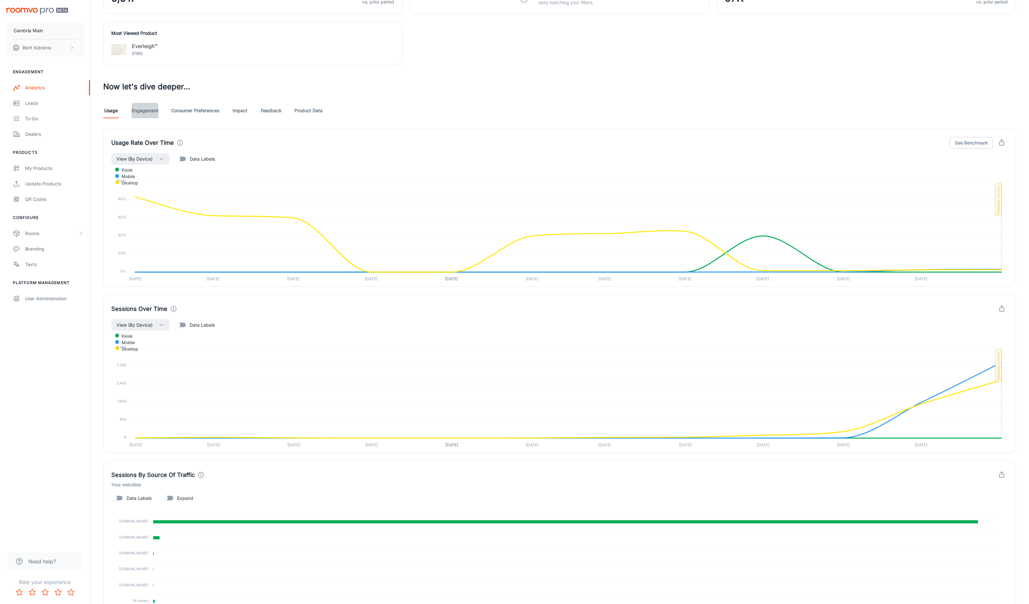
click at [141, 109] on link "Engagement" at bounding box center [145, 110] width 27 height 15
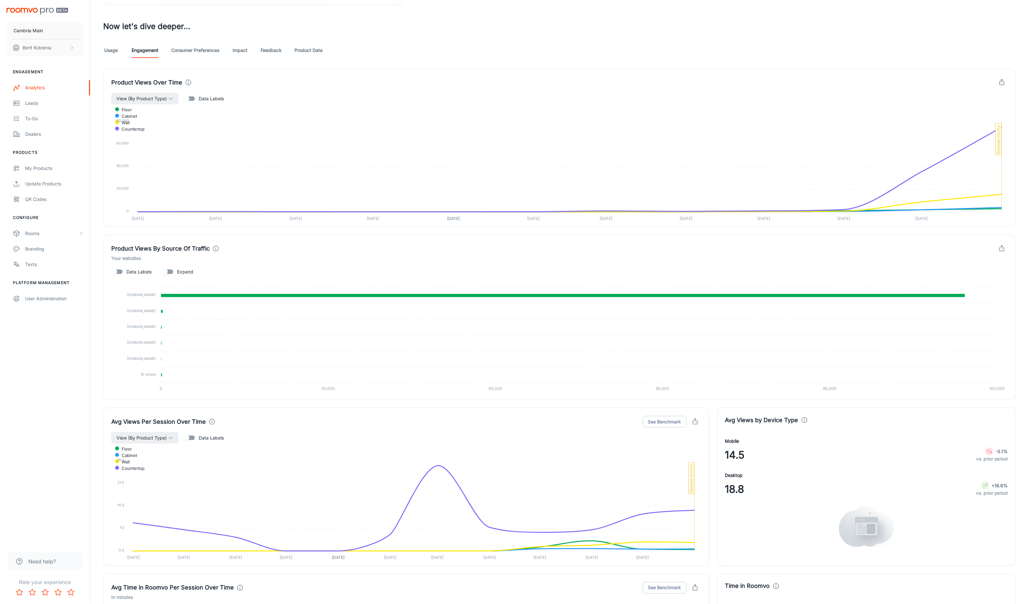
scroll to position [422, 0]
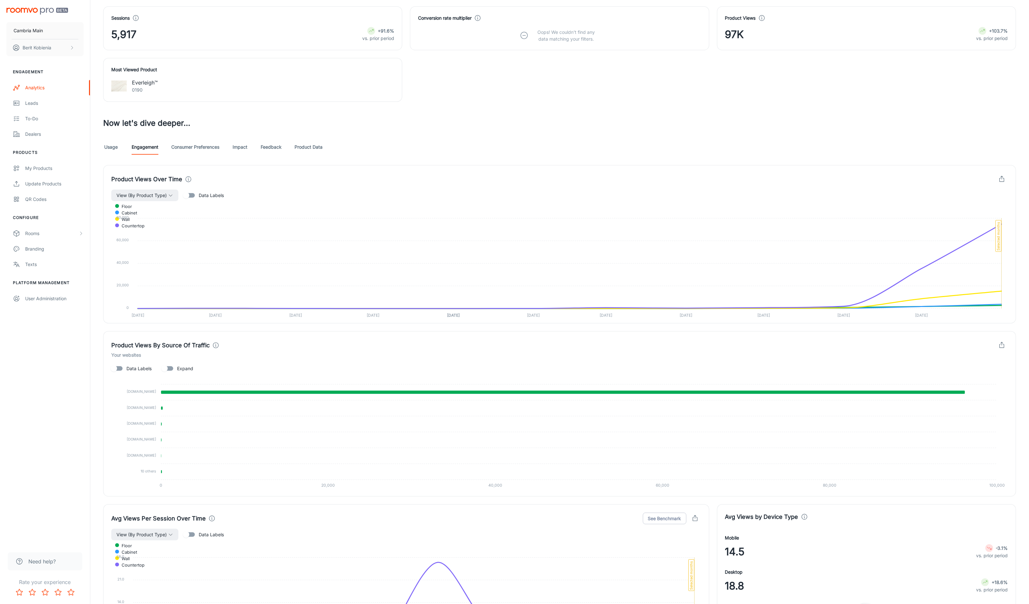
click at [115, 147] on link "Usage" at bounding box center [110, 146] width 15 height 15
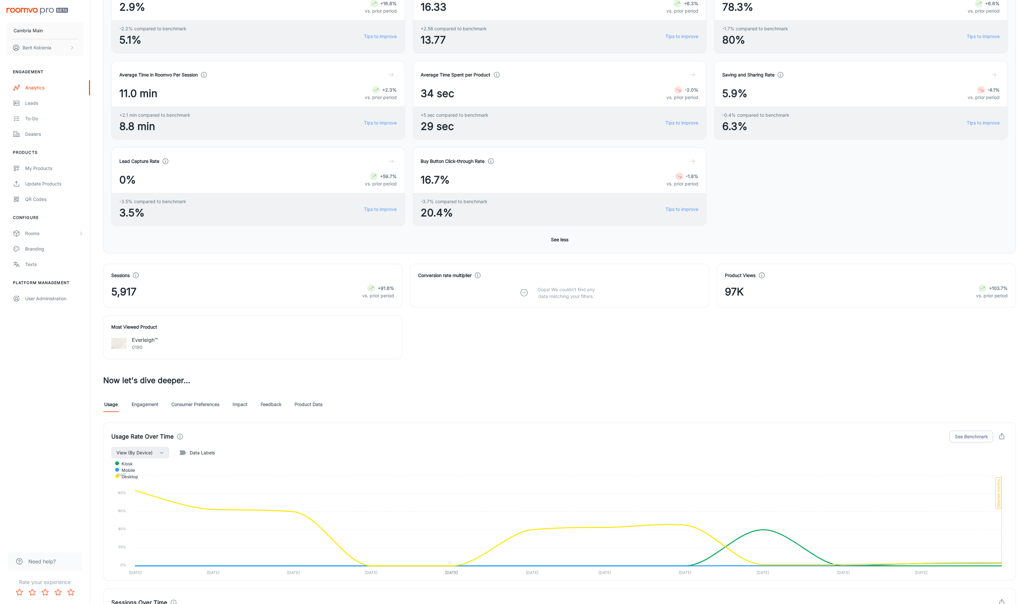
scroll to position [104, 0]
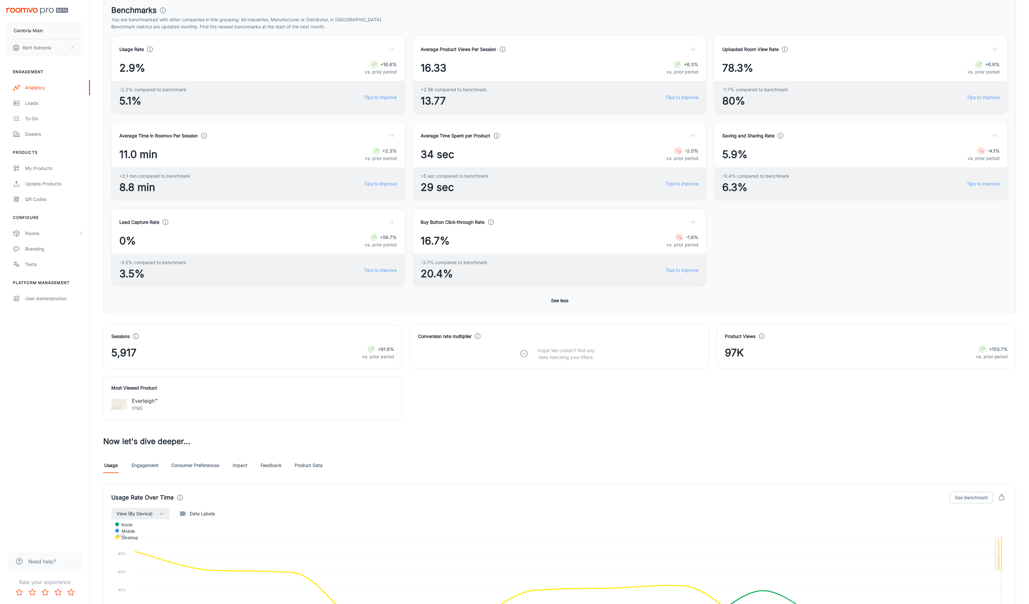
click at [202, 463] on link "Consumer Preferences" at bounding box center [195, 465] width 48 height 15
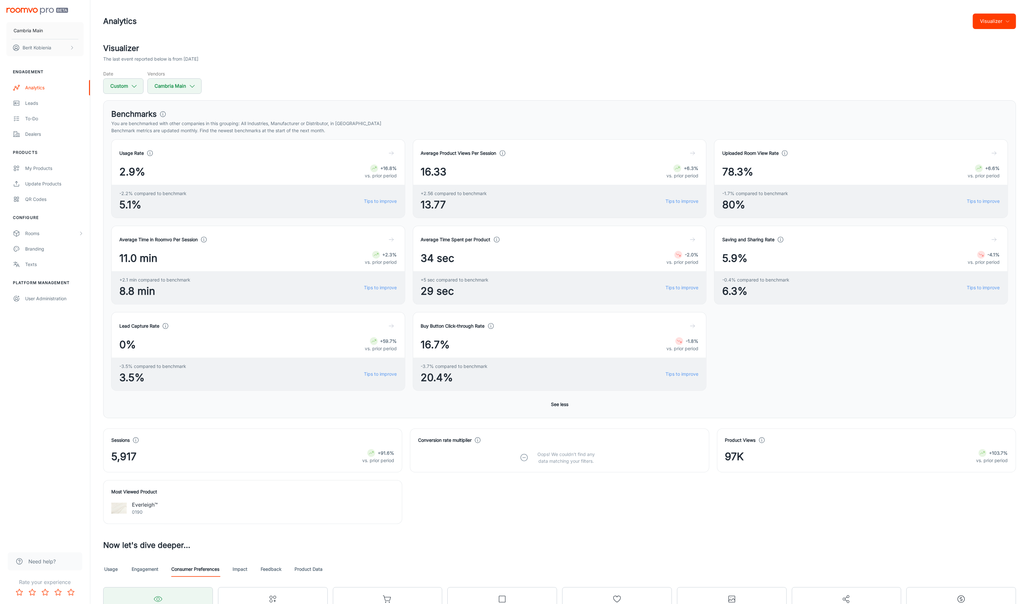
click at [122, 89] on button "Custom" at bounding box center [123, 85] width 40 height 15
select select "7"
select select "2025"
select select "7"
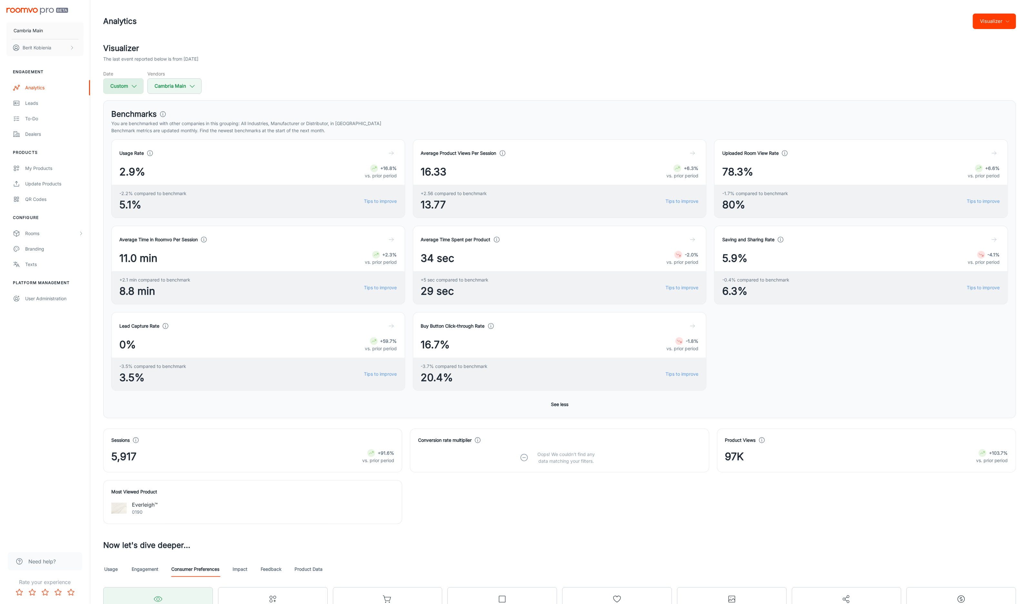
select select "2025"
click at [139, 172] on select "January February March April May June July August September October November De…" at bounding box center [128, 175] width 41 height 13
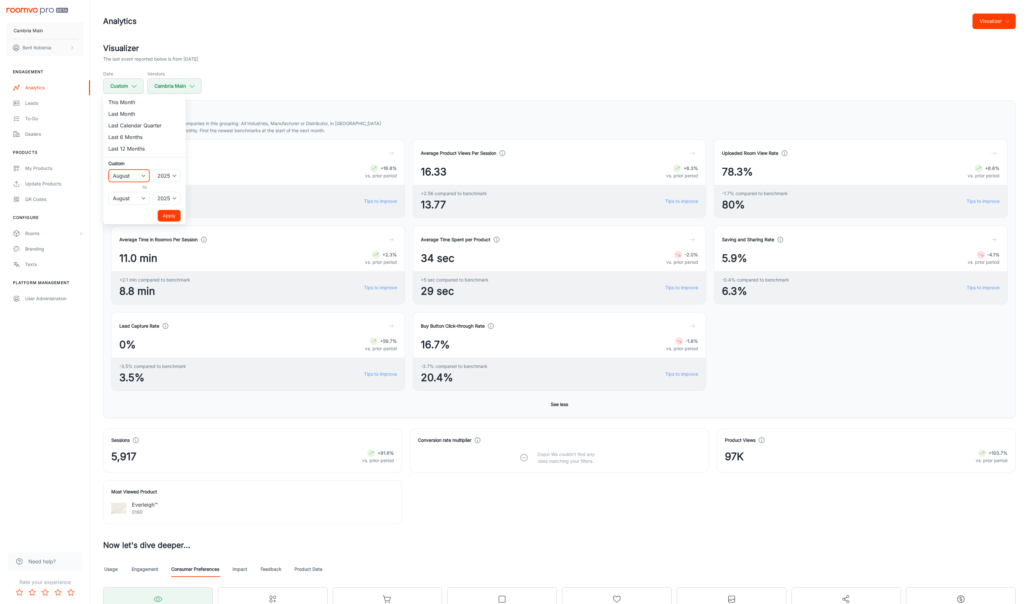
select select "6"
click at [108, 169] on select "January February March April May June July August September October November De…" at bounding box center [128, 175] width 41 height 13
click at [128, 198] on select "January February March April May June July August September October November De…" at bounding box center [128, 198] width 41 height 13
select select "6"
click at [108, 192] on select "January February March April May June July August September October November De…" at bounding box center [128, 198] width 41 height 13
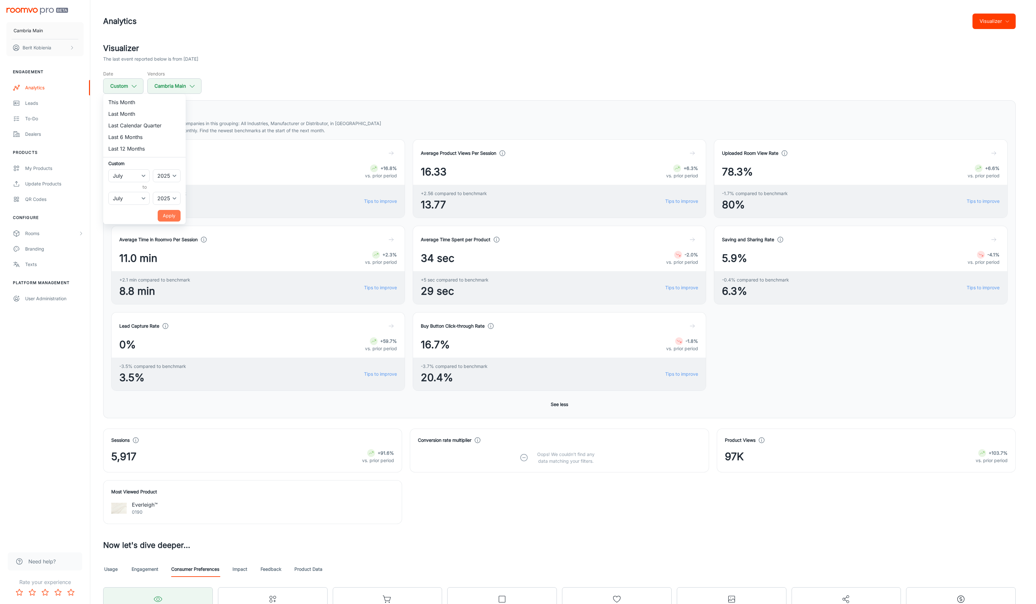
click at [167, 214] on button "Apply" at bounding box center [169, 216] width 23 height 12
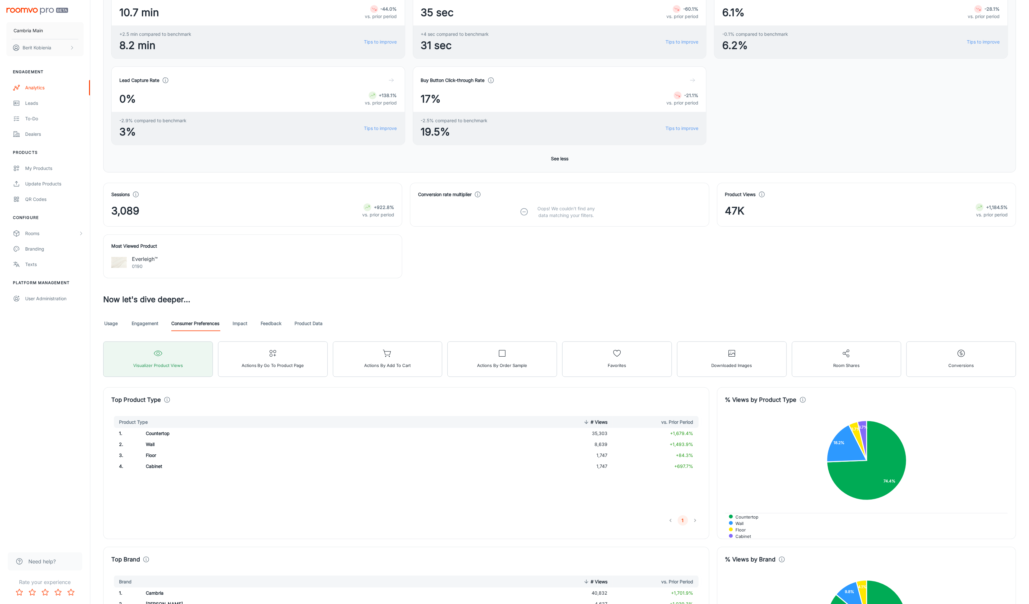
scroll to position [224, 0]
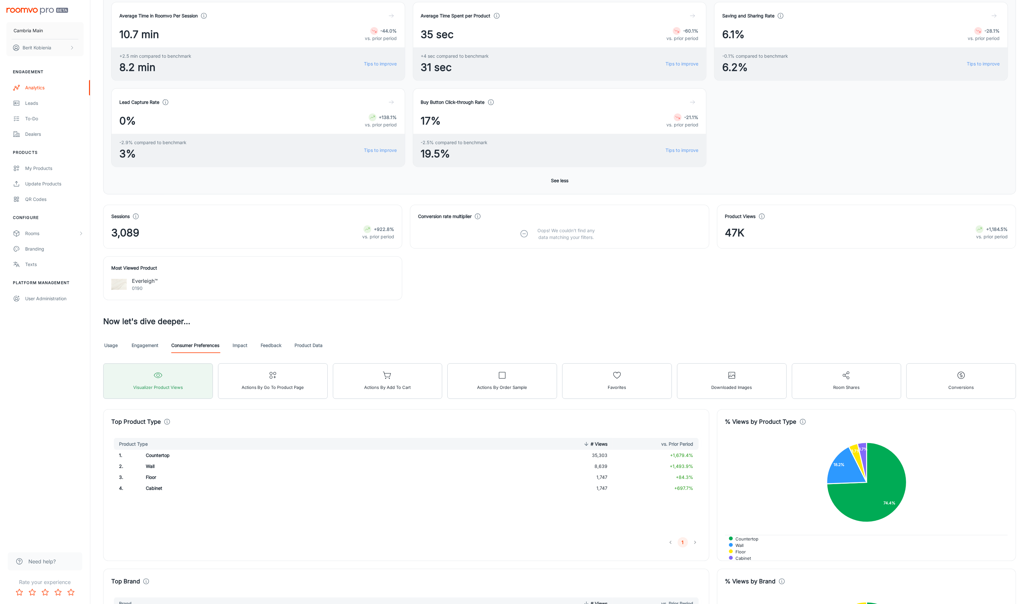
click at [141, 344] on link "Engagement" at bounding box center [145, 345] width 27 height 15
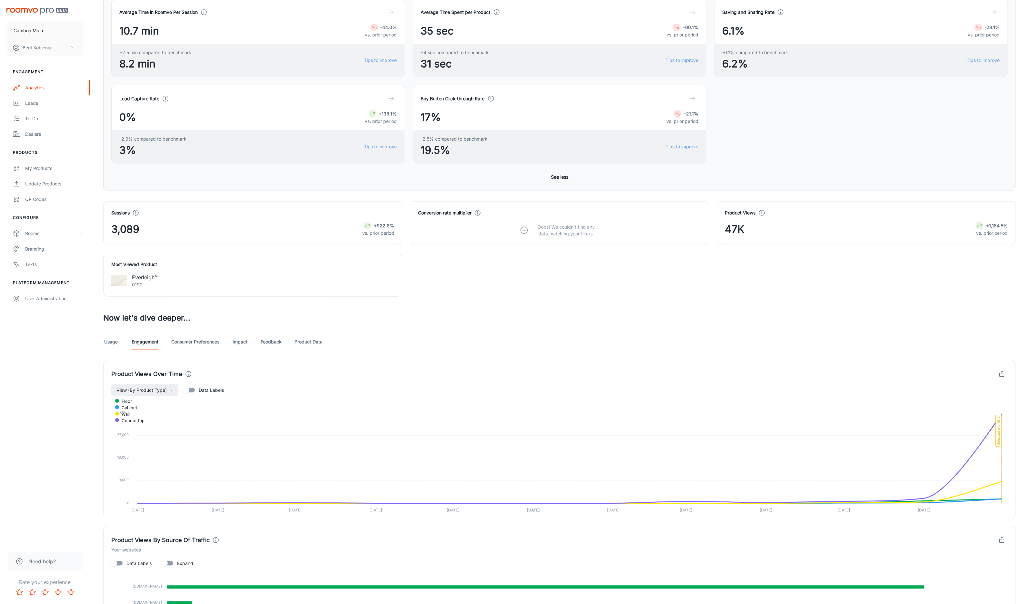
scroll to position [225, 0]
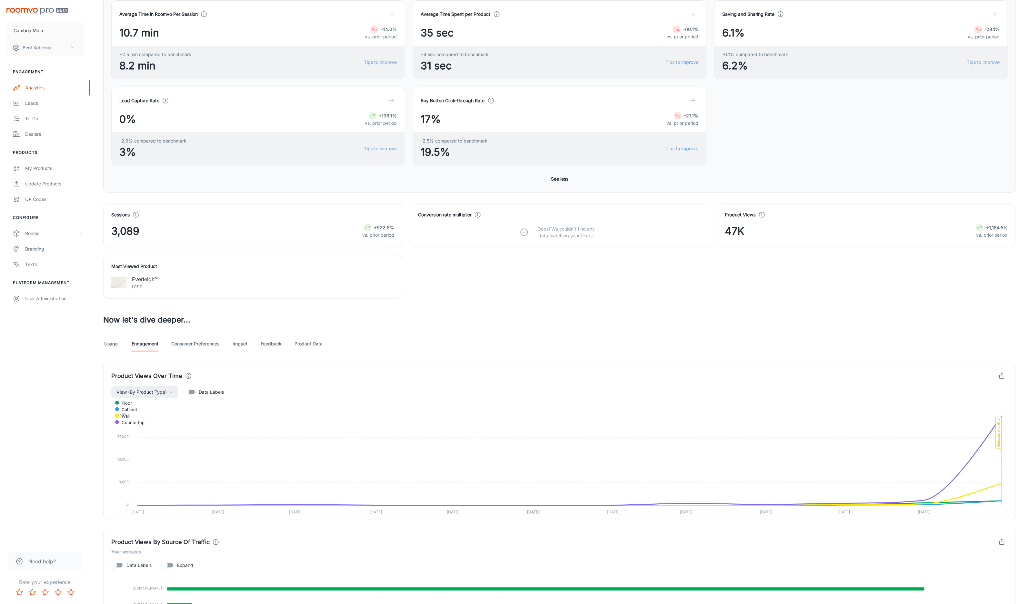
click at [305, 344] on link "Product Data" at bounding box center [309, 343] width 28 height 15
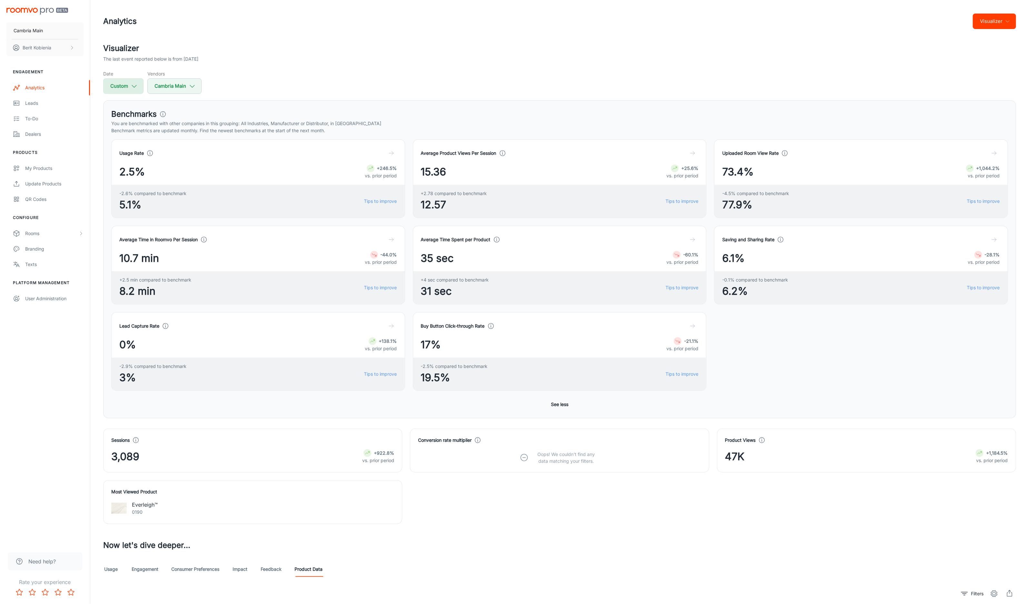
click at [124, 92] on button "Custom" at bounding box center [123, 85] width 40 height 15
select select "6"
select select "2025"
select select "6"
select select "2025"
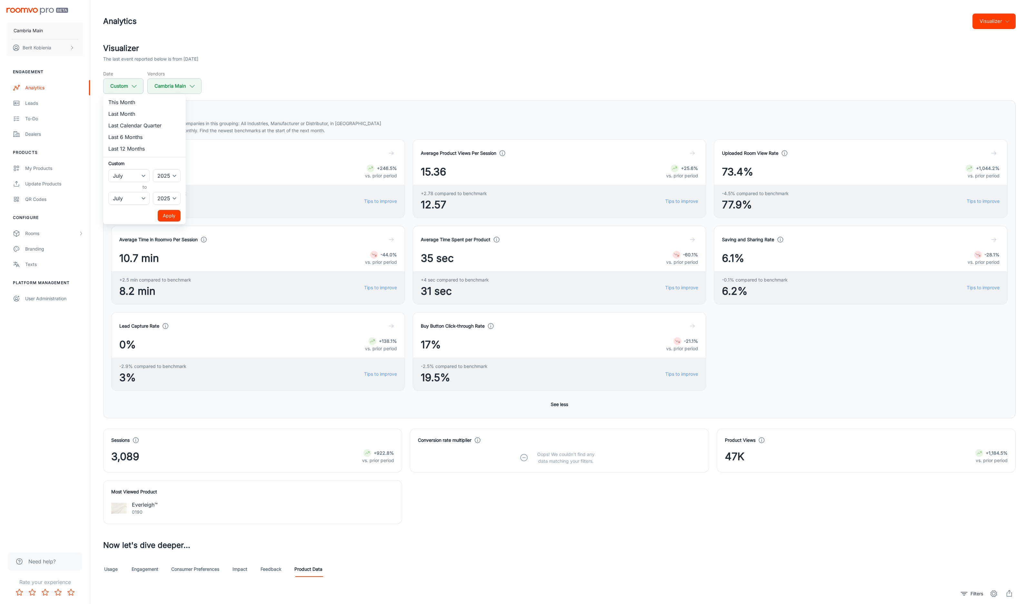
click at [133, 116] on li "Last Month" at bounding box center [144, 114] width 83 height 12
select select "8"
click at [178, 221] on button "Apply" at bounding box center [169, 216] width 23 height 12
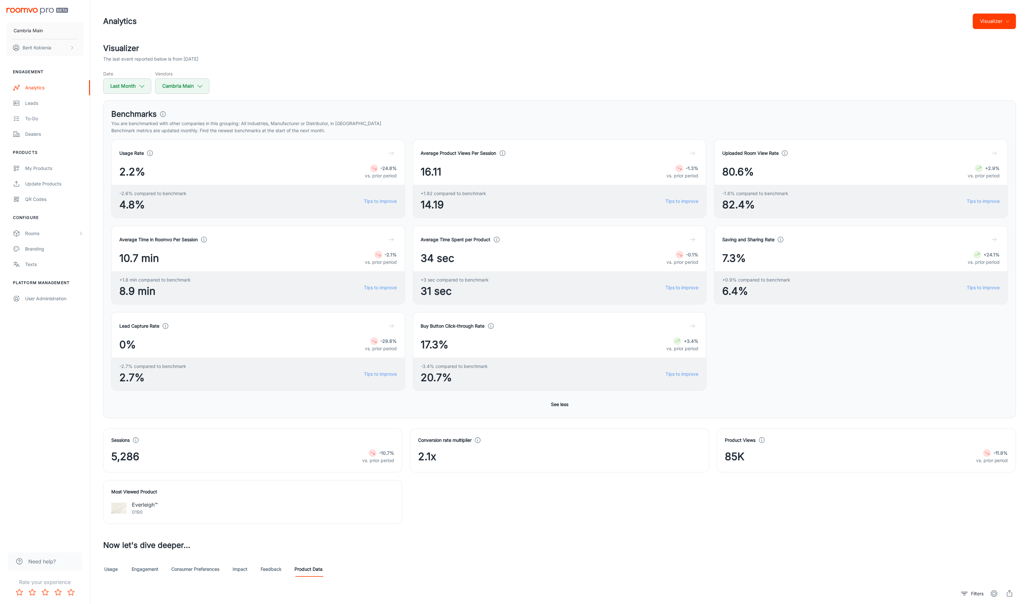
scroll to position [166, 0]
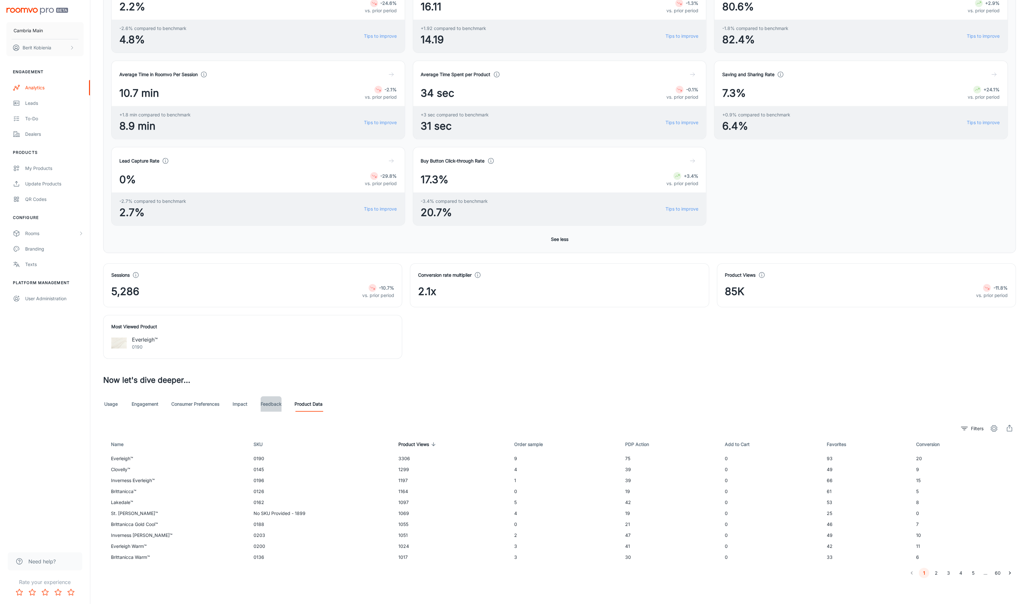
click at [279, 410] on link "Feedback" at bounding box center [271, 403] width 21 height 15
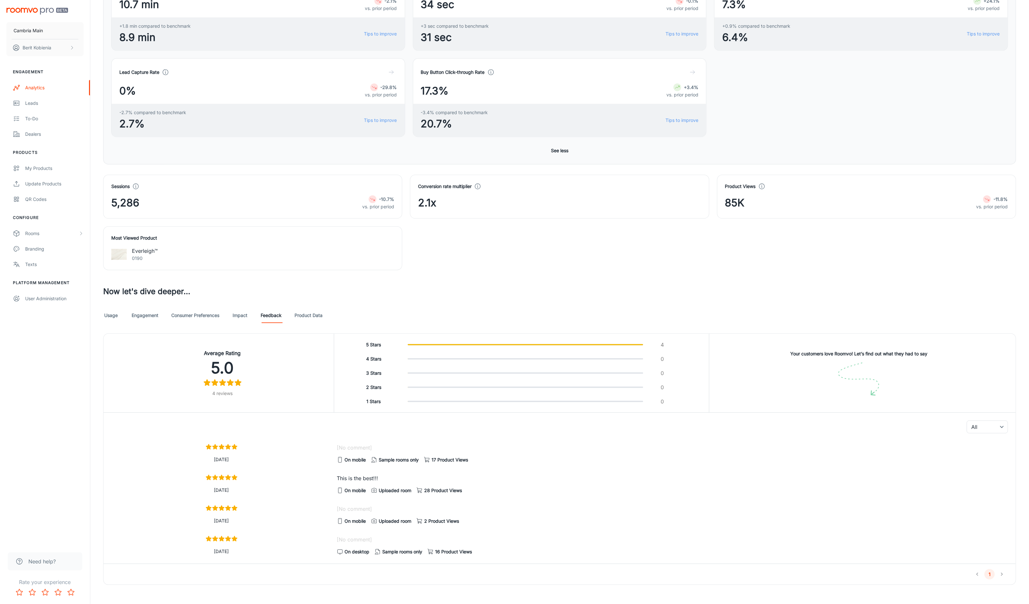
scroll to position [265, 0]
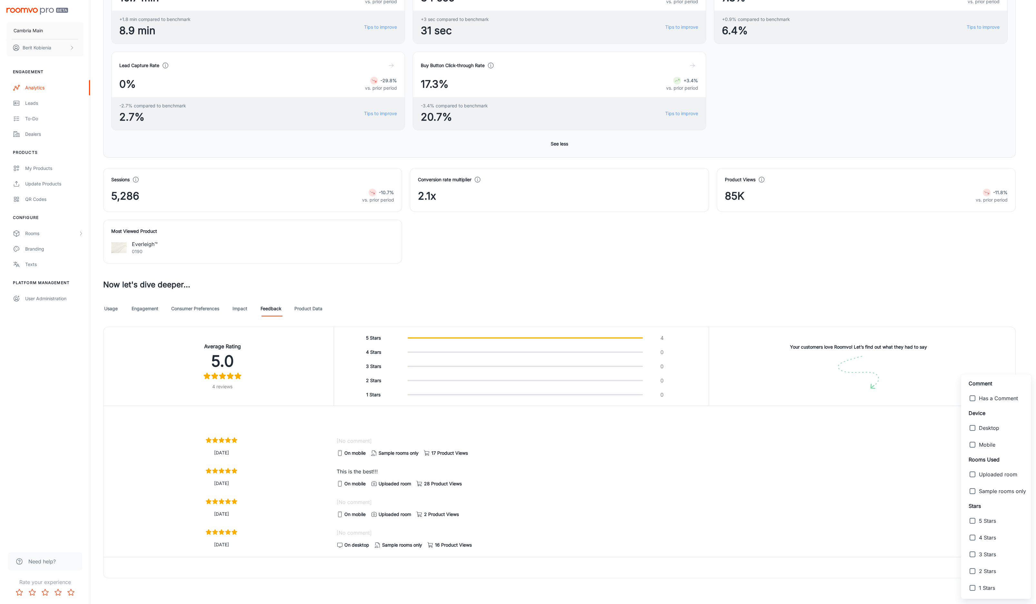
click at [978, 344] on body "Cambria Main Berit Kobienia Engagement Analytics Leads To-do Dealers Products M…" at bounding box center [518, 41] width 1036 height 604
click at [901, 502] on div at bounding box center [518, 302] width 1036 height 604
click at [366, 449] on div "On mobile Sample rooms only 17 Product Views" at bounding box center [672, 453] width 671 height 9
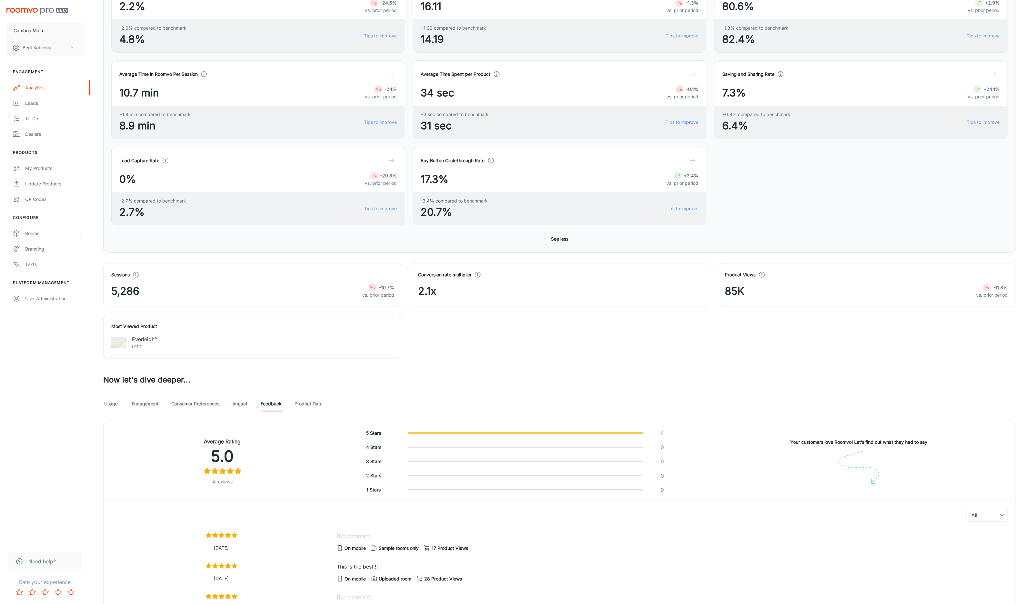
scroll to position [165, 0]
click at [35, 100] on div "Leads" at bounding box center [54, 103] width 58 height 7
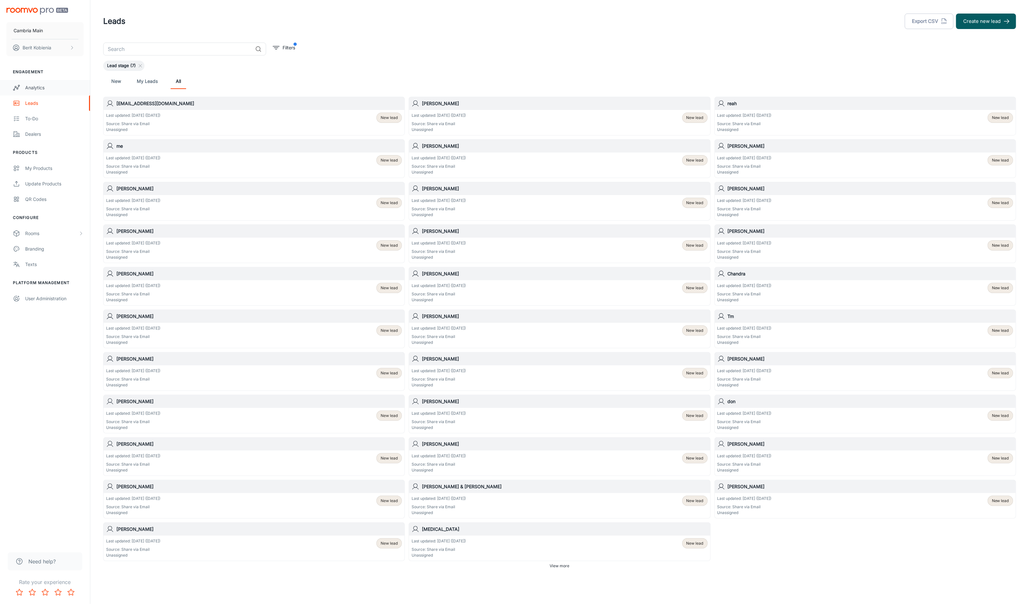
click at [32, 90] on div "Analytics" at bounding box center [54, 87] width 58 height 7
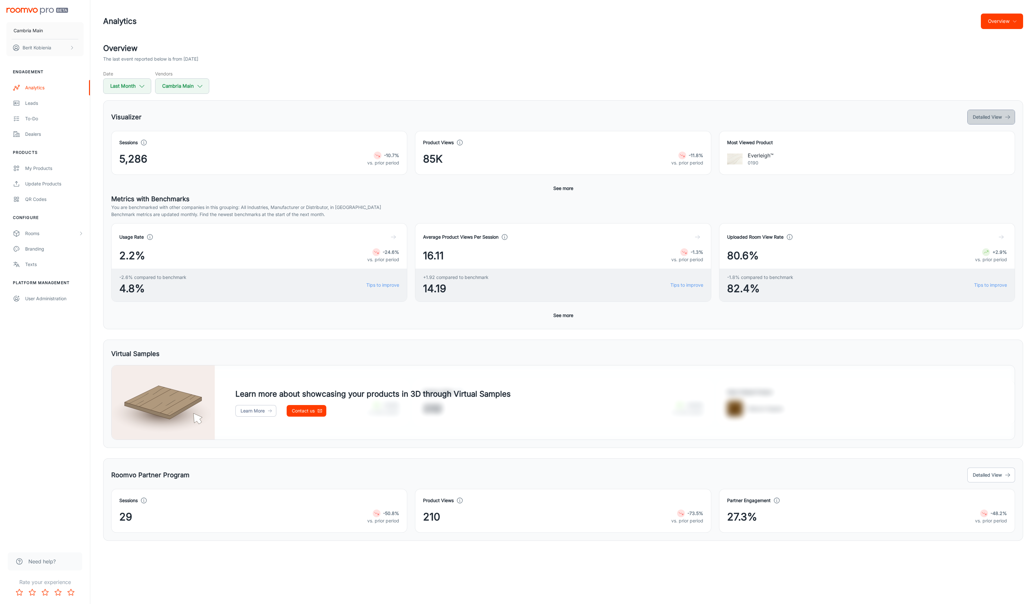
click at [976, 115] on button "Detailed View" at bounding box center [992, 117] width 48 height 15
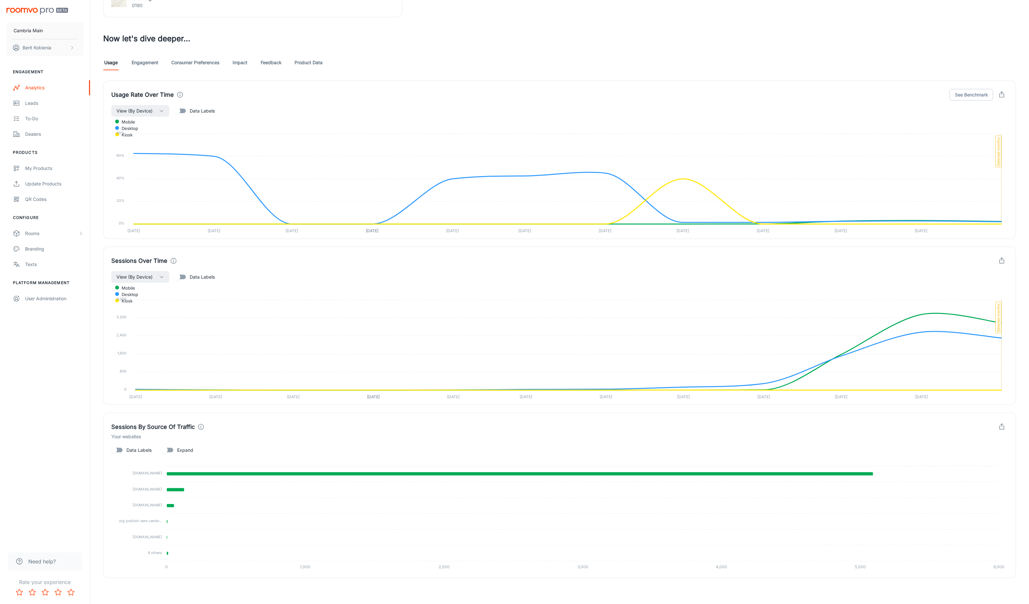
scroll to position [332, 0]
